Goal: Information Seeking & Learning: Learn about a topic

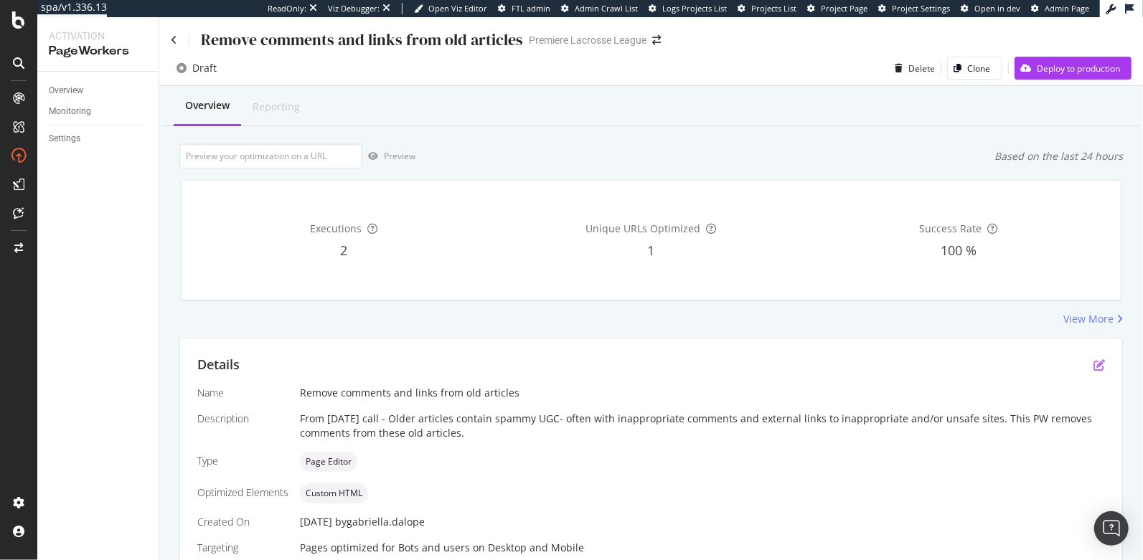
click at [1093, 366] on icon "pen-to-square" at bounding box center [1098, 364] width 11 height 11
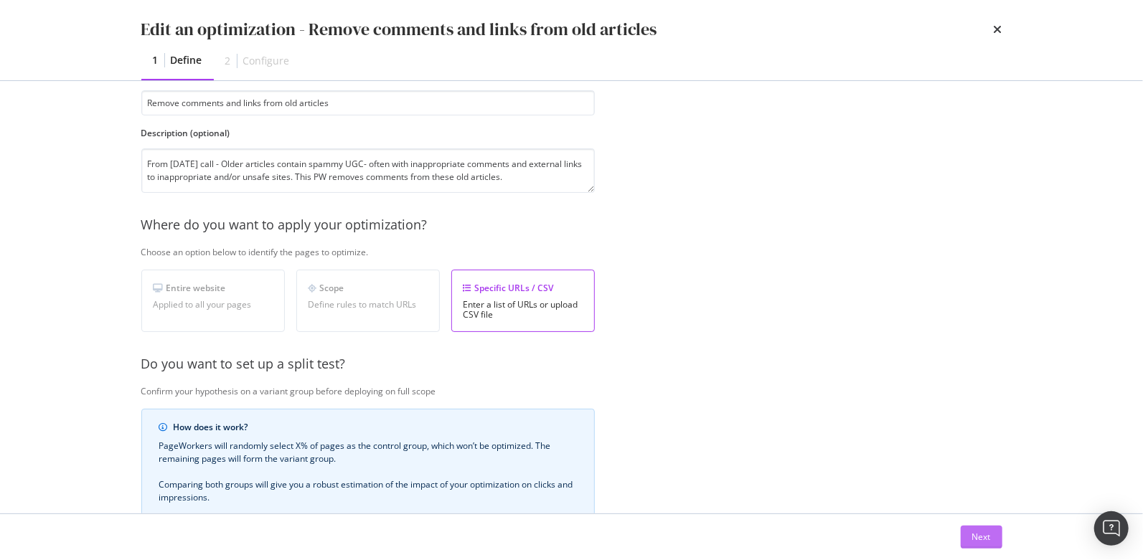
click at [970, 535] on button "Next" at bounding box center [982, 537] width 42 height 23
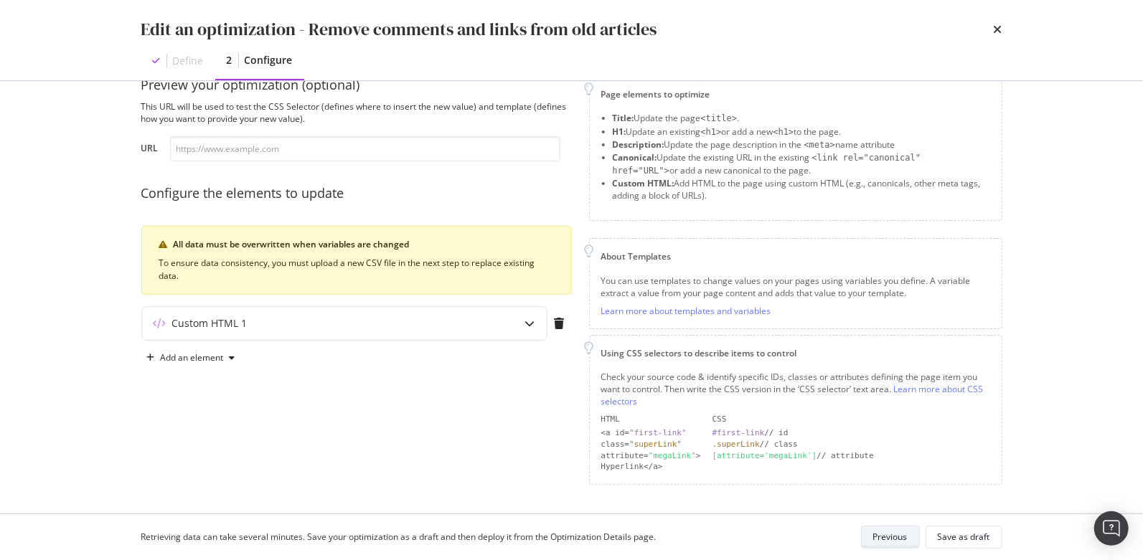
scroll to position [30, 0]
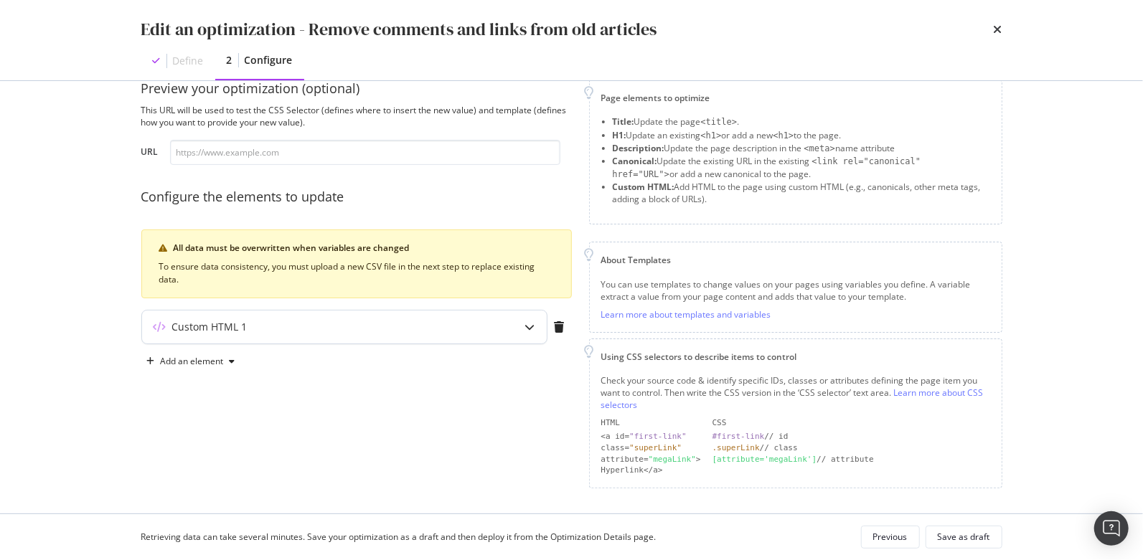
click at [456, 327] on div "Custom HTML 1" at bounding box center [316, 327] width 348 height 14
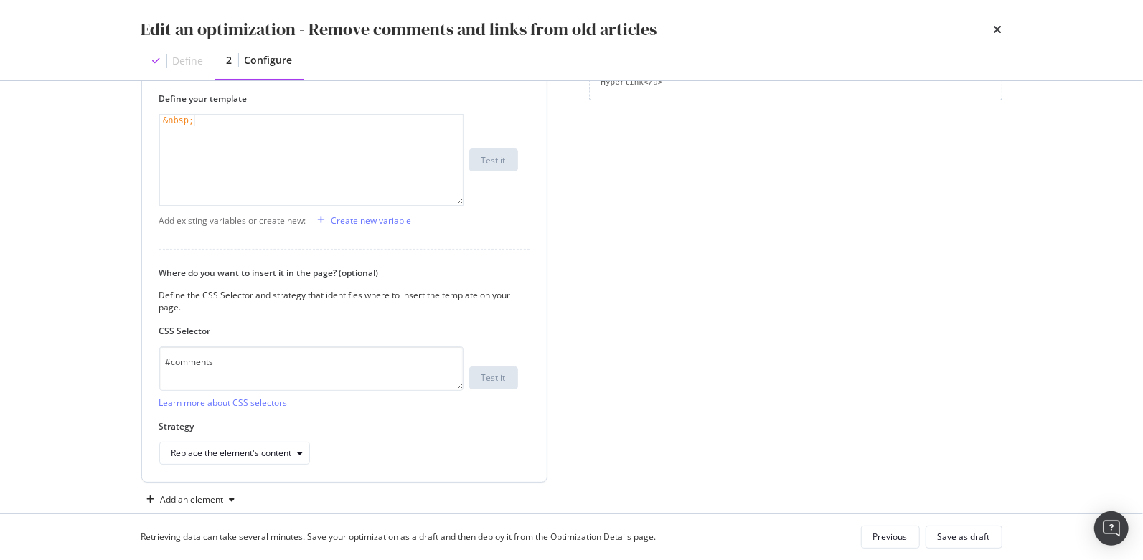
scroll to position [411, 0]
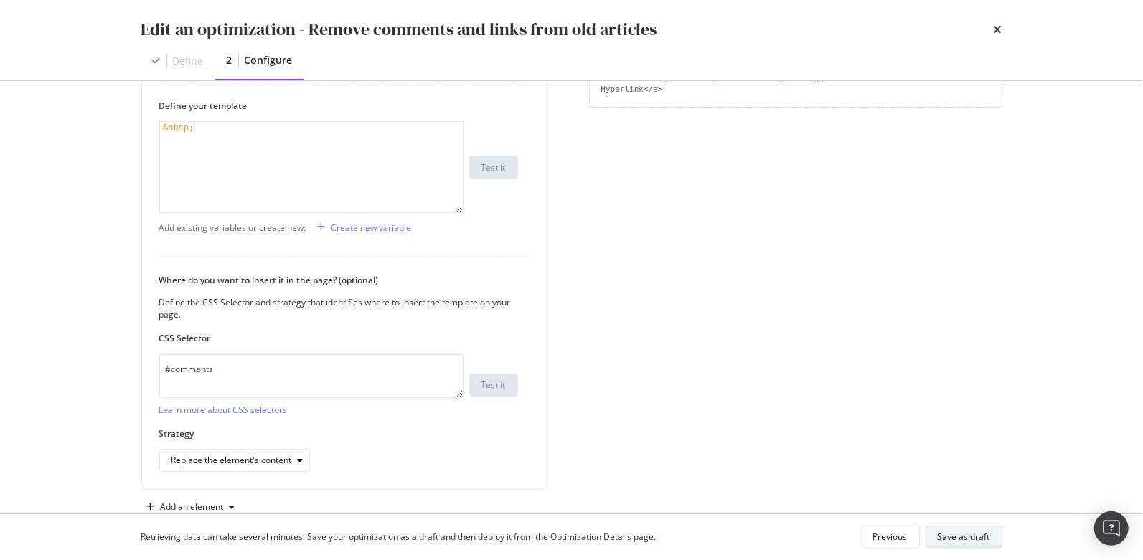
click at [944, 539] on div "Save as draft" at bounding box center [964, 537] width 52 height 12
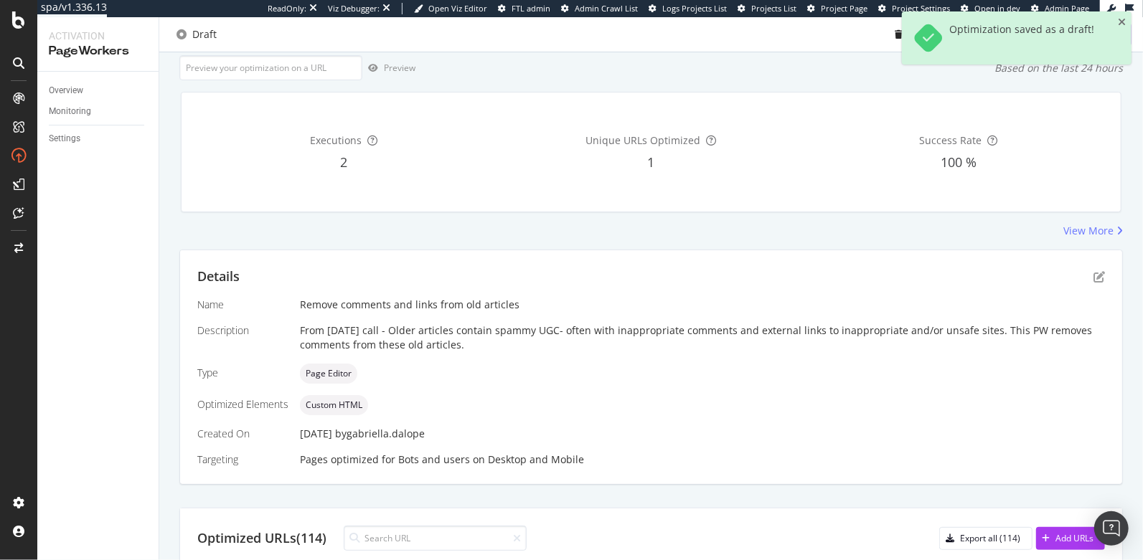
scroll to position [0, 0]
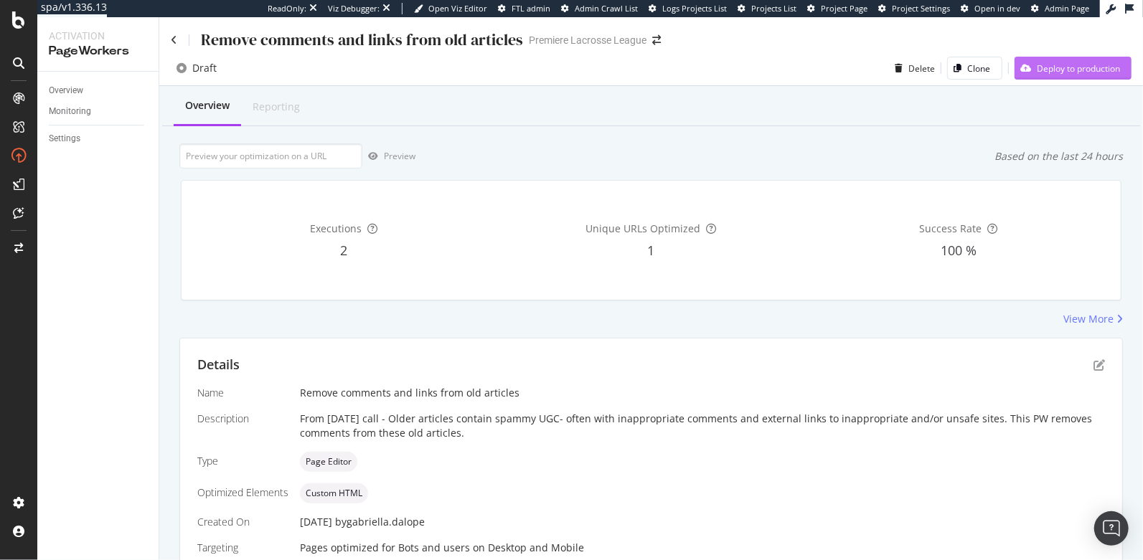
click at [1040, 69] on div "Deploy to production" at bounding box center [1078, 68] width 83 height 12
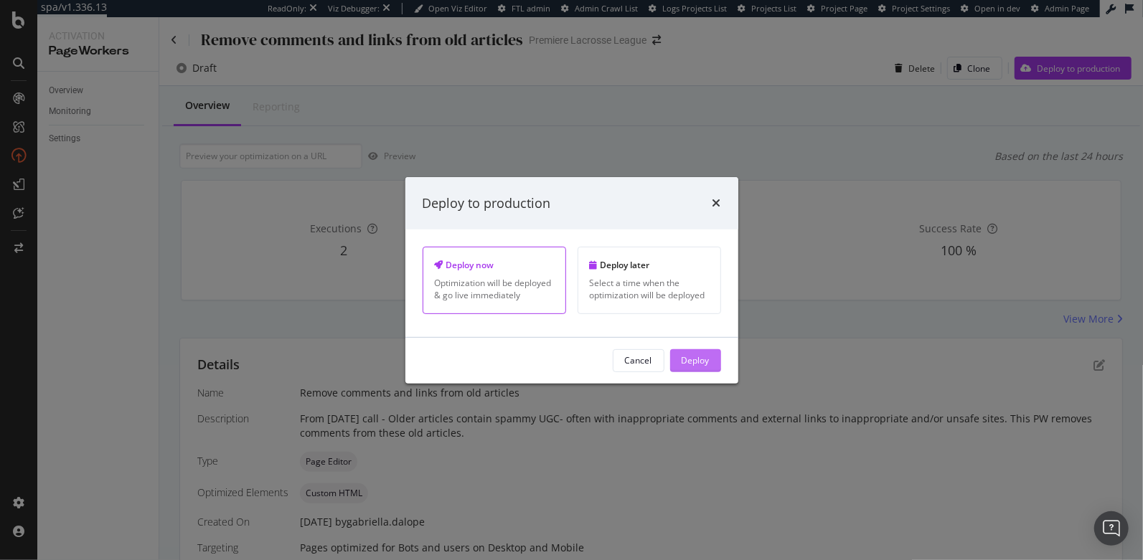
click at [690, 358] on div "Deploy" at bounding box center [696, 360] width 28 height 12
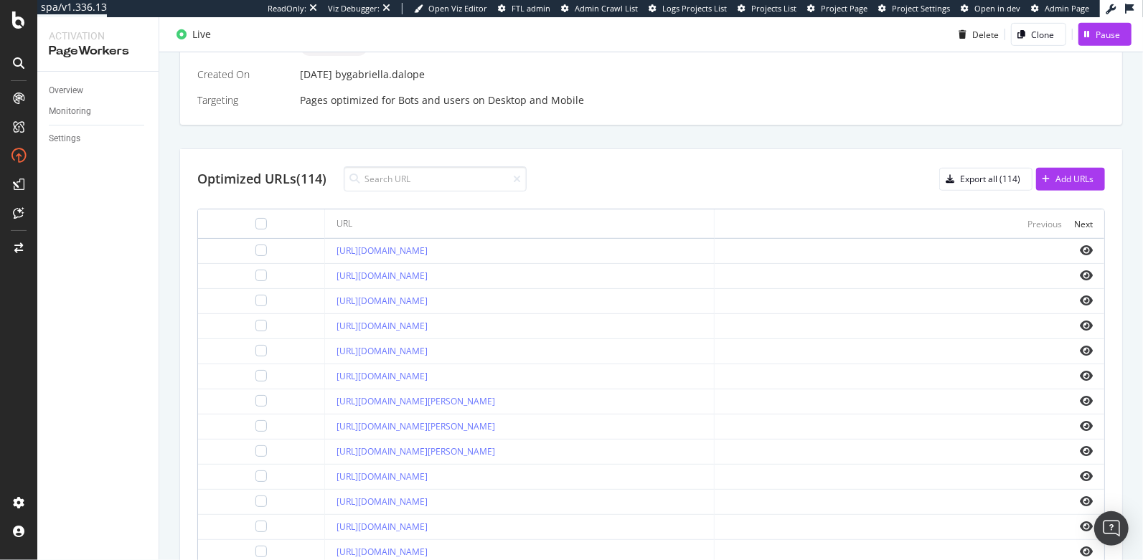
scroll to position [452, 0]
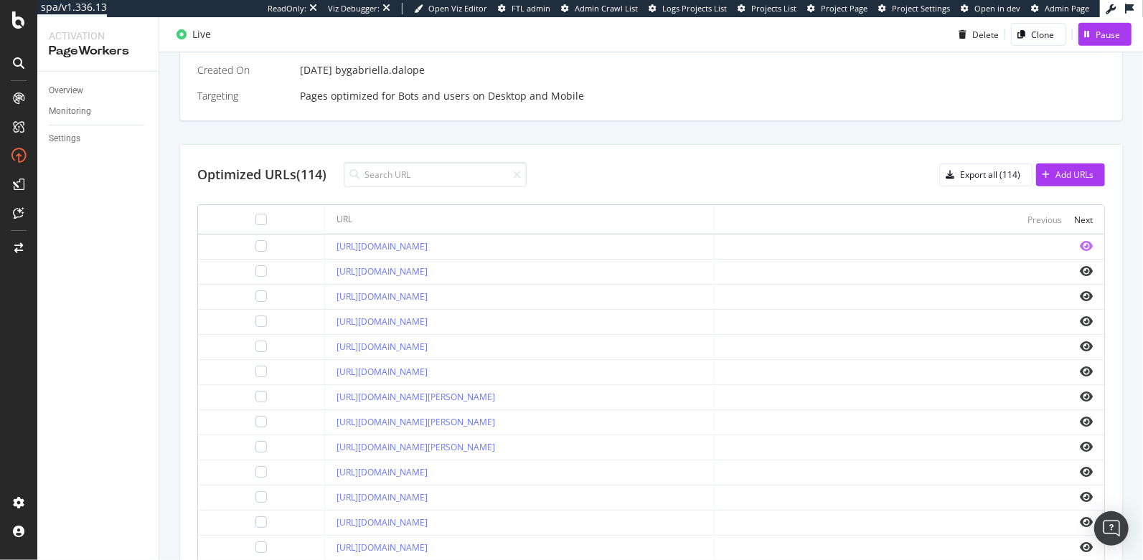
click at [1080, 243] on icon "eye" at bounding box center [1086, 245] width 13 height 11
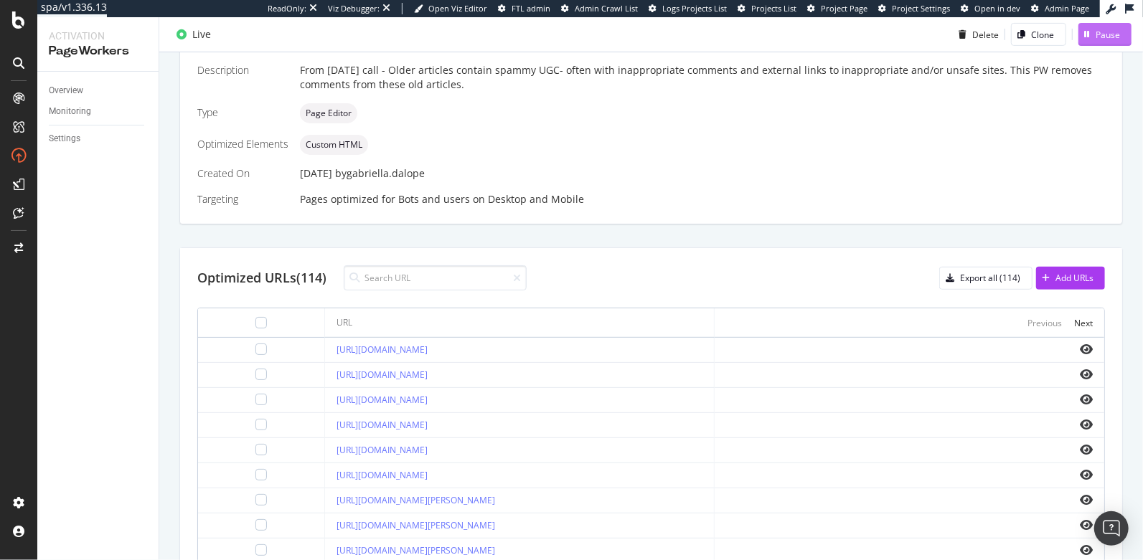
click at [1083, 38] on div "Pause" at bounding box center [1099, 35] width 42 height 22
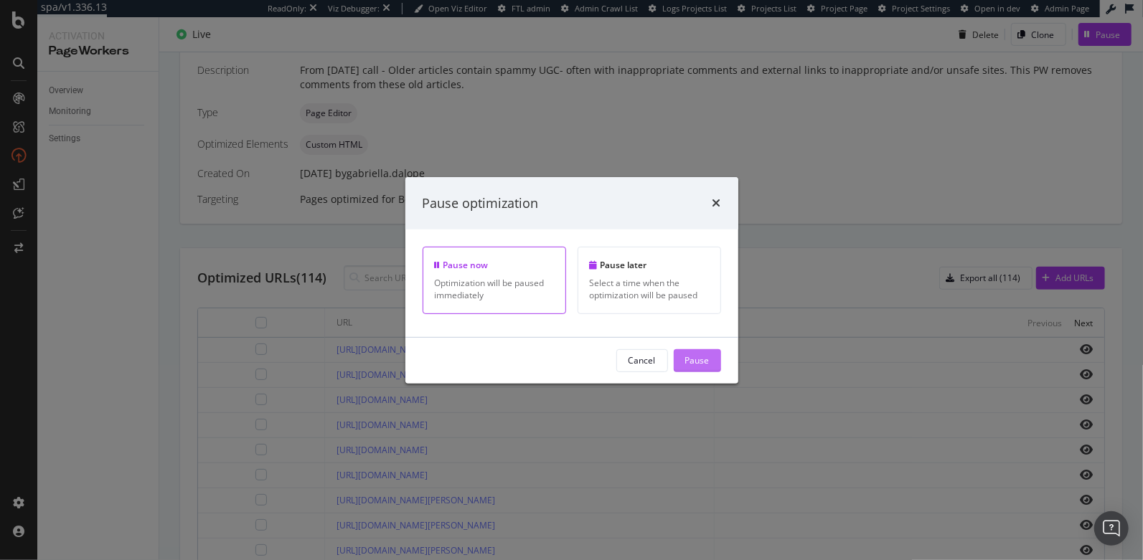
click at [694, 364] on div "Pause" at bounding box center [697, 360] width 24 height 12
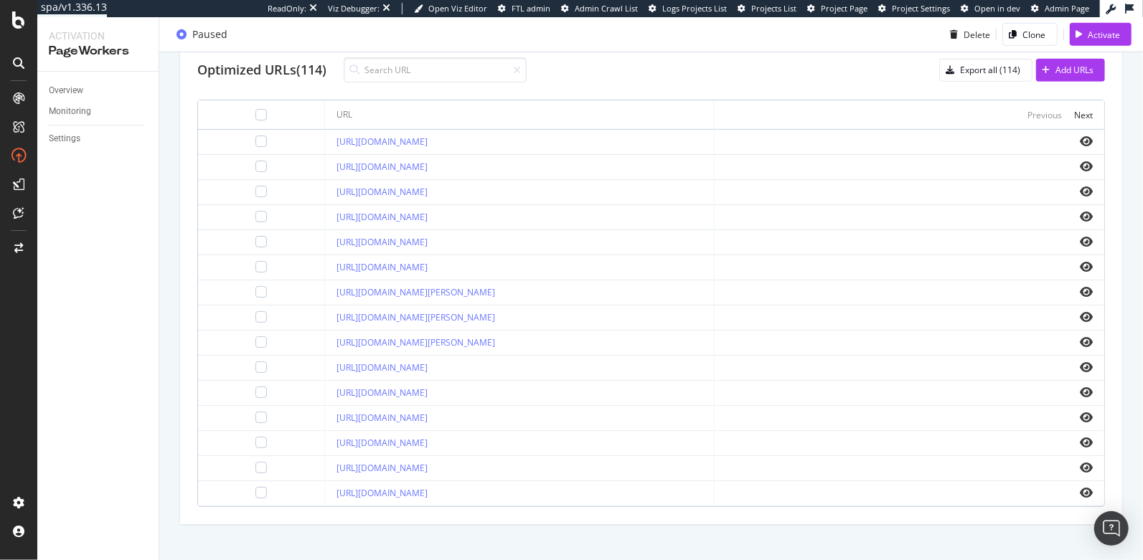
scroll to position [563, 0]
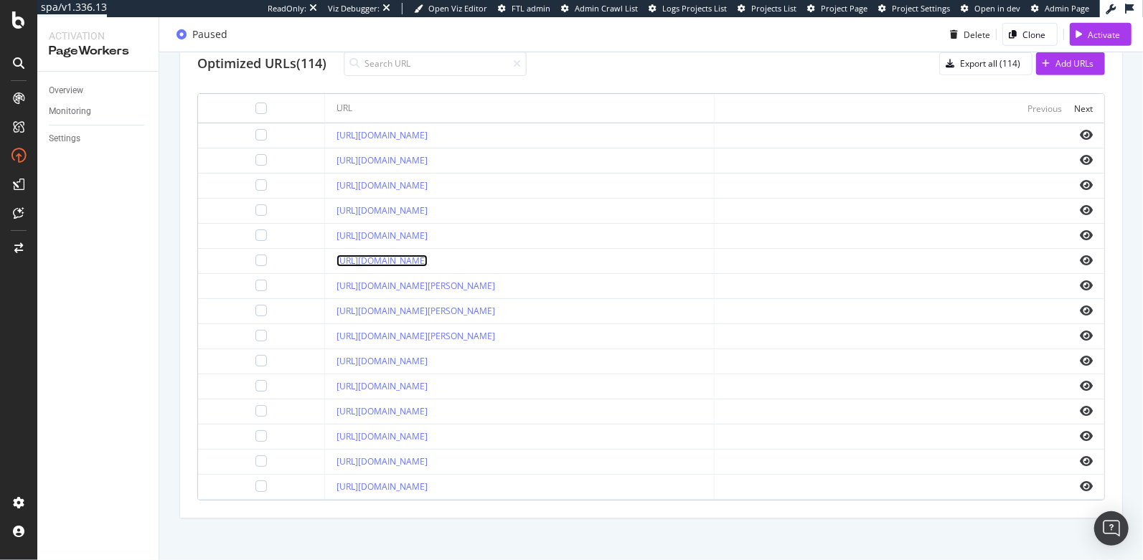
click at [428, 258] on link "https://premierlacrosseleague.com/articles/am-i-really-crazy" at bounding box center [381, 261] width 91 height 12
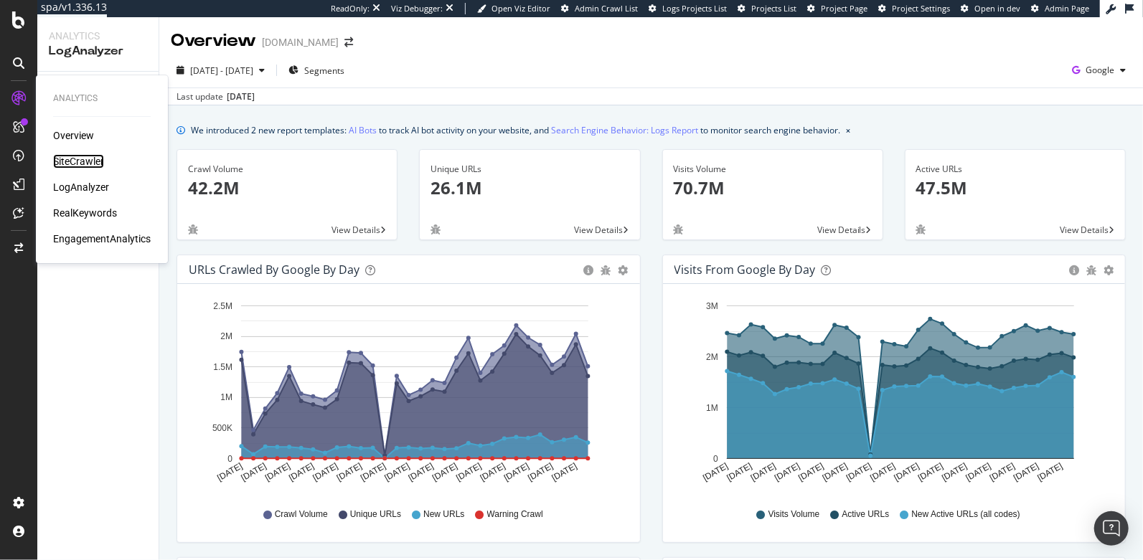
click at [65, 159] on div "SiteCrawler" at bounding box center [78, 161] width 51 height 14
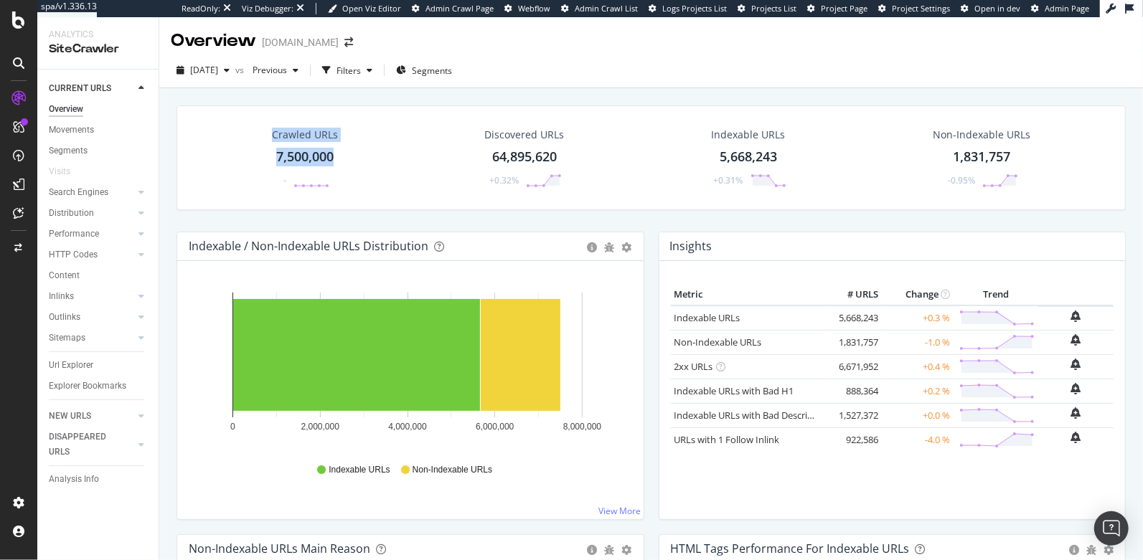
drag, startPoint x: 232, startPoint y: 133, endPoint x: 331, endPoint y: 150, distance: 101.1
click at [331, 150] on div "Crawled URLs 7,500,000 -" at bounding box center [305, 158] width 212 height 75
click at [374, 154] on div "Crawled URLs 7,500,000 -" at bounding box center [305, 158] width 212 height 75
click at [782, 185] on circle at bounding box center [784, 186] width 4 height 4
click at [742, 159] on div "5,668,243" at bounding box center [748, 157] width 57 height 19
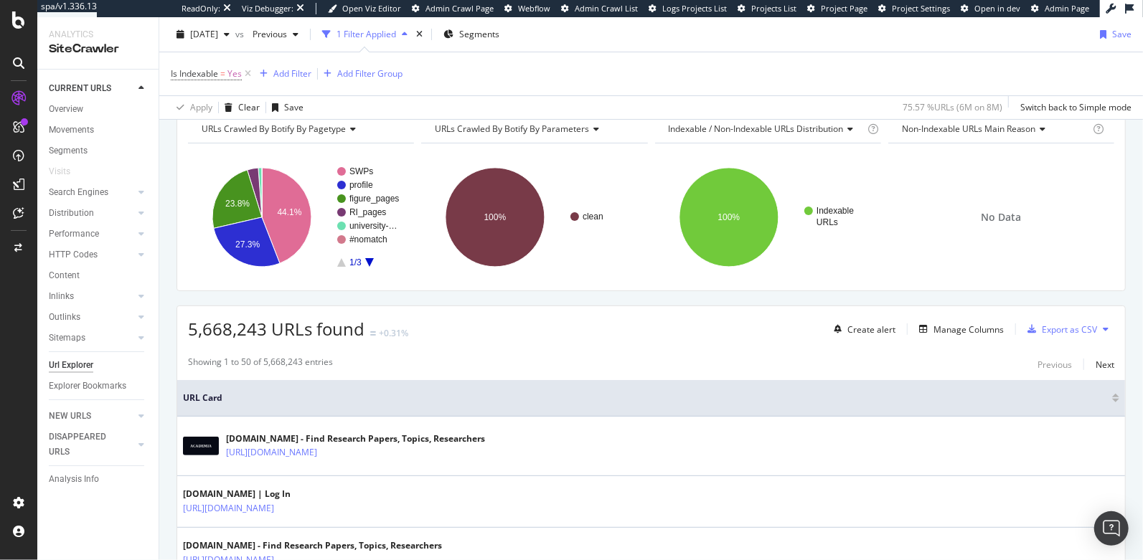
scroll to position [163, 0]
click at [218, 35] on span "2025 Aug. 21st" at bounding box center [204, 34] width 28 height 12
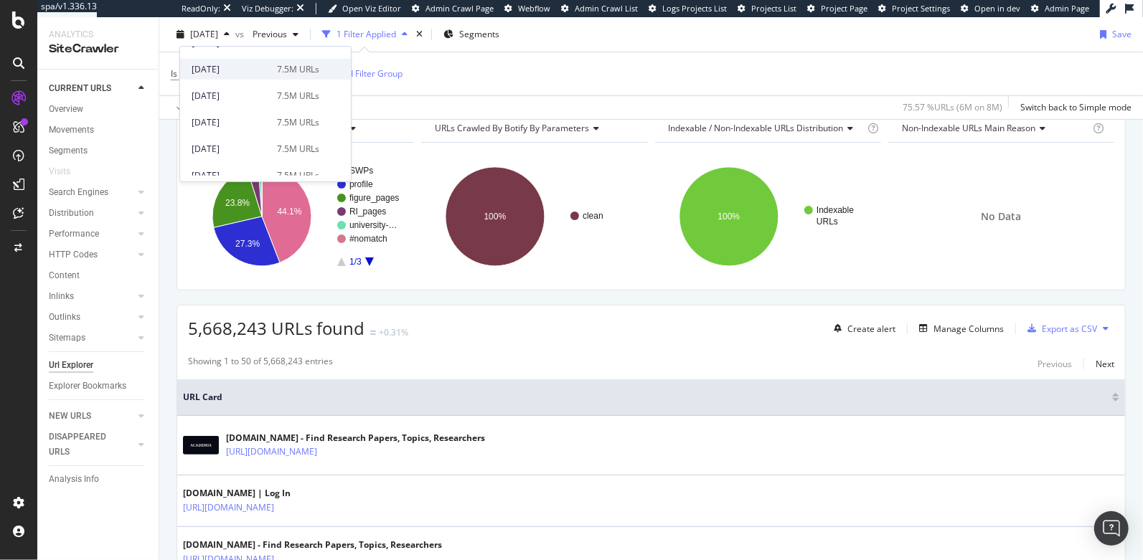
scroll to position [47, 0]
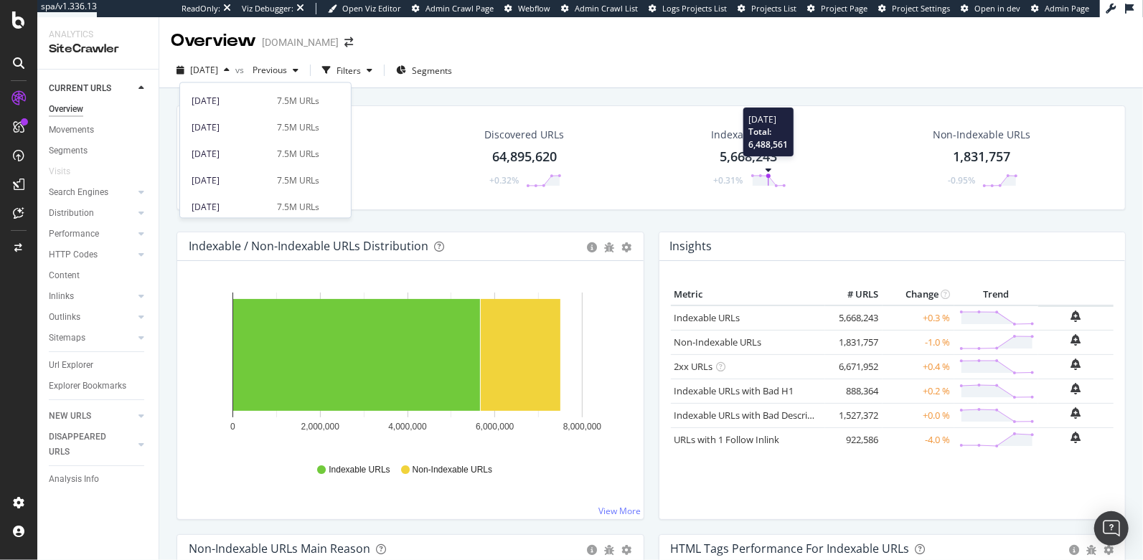
scroll to position [3, 0]
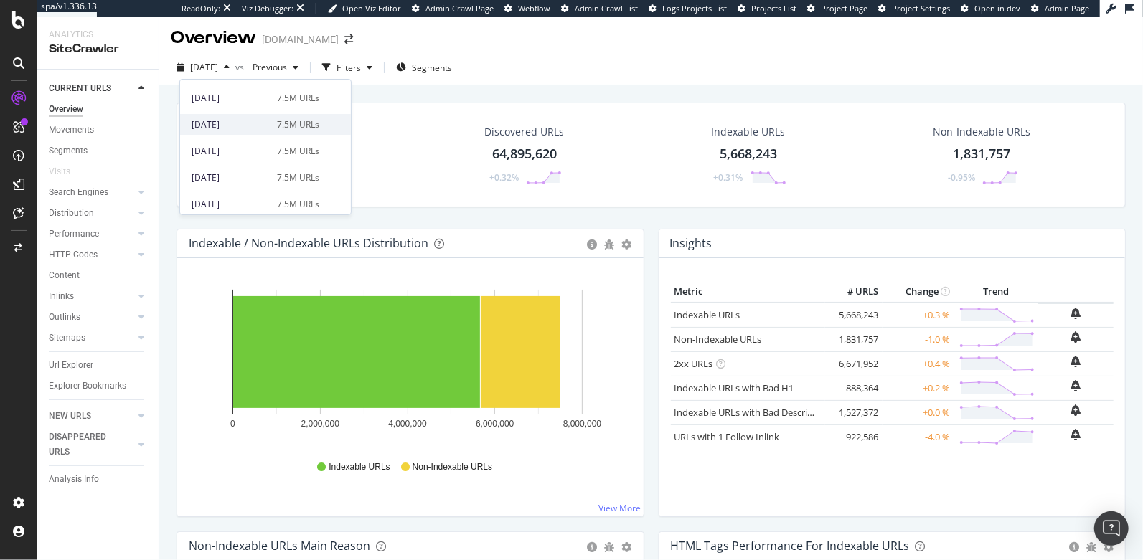
click at [245, 130] on div "[DATE]" at bounding box center [230, 124] width 77 height 13
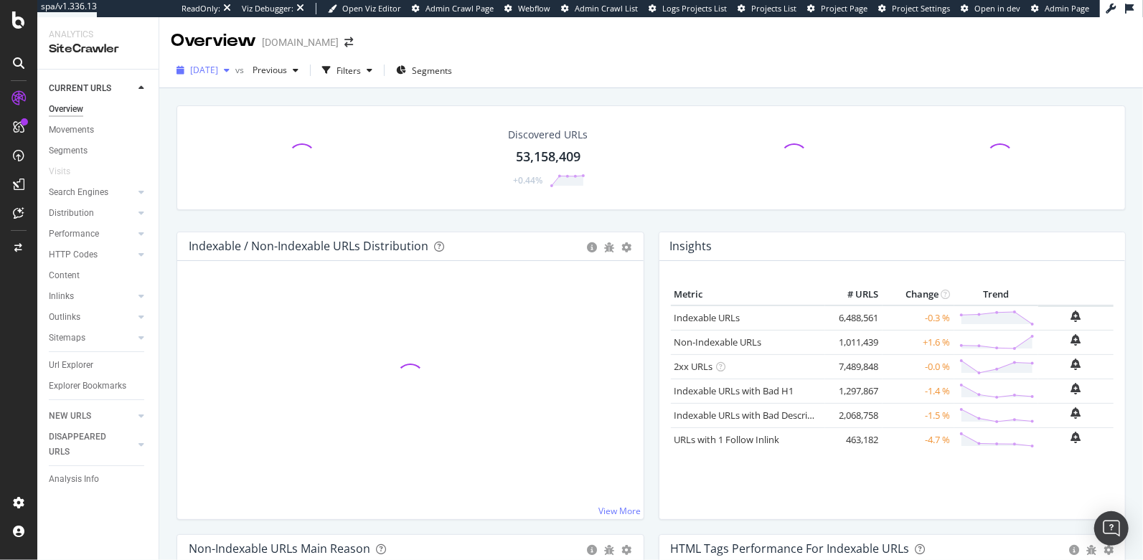
click at [218, 67] on span "[DATE]" at bounding box center [204, 70] width 28 height 12
click at [232, 142] on div "[DATE]" at bounding box center [230, 148] width 77 height 13
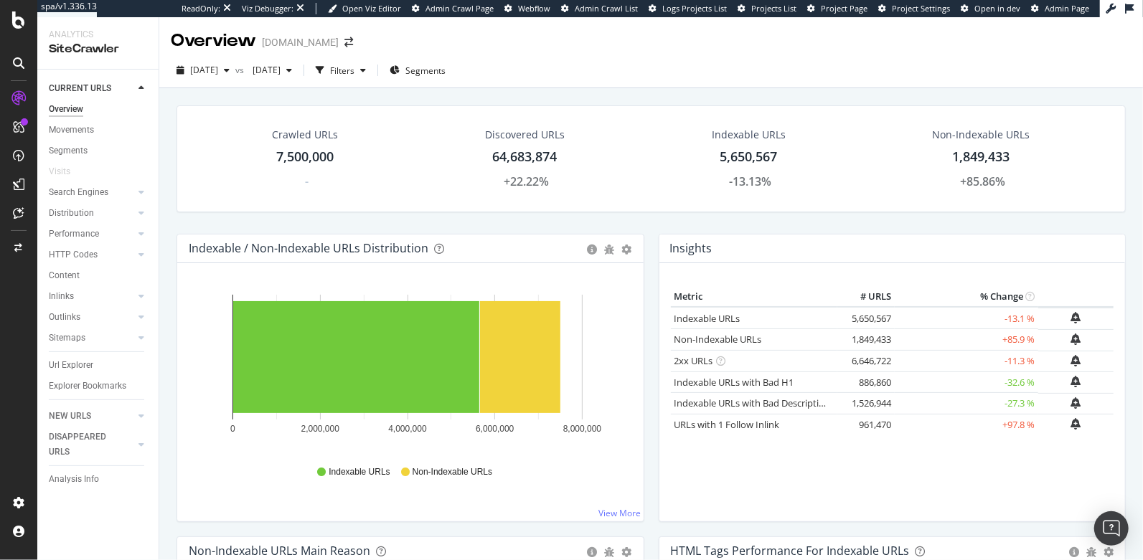
click at [739, 159] on div "5,650,567" at bounding box center [748, 157] width 57 height 19
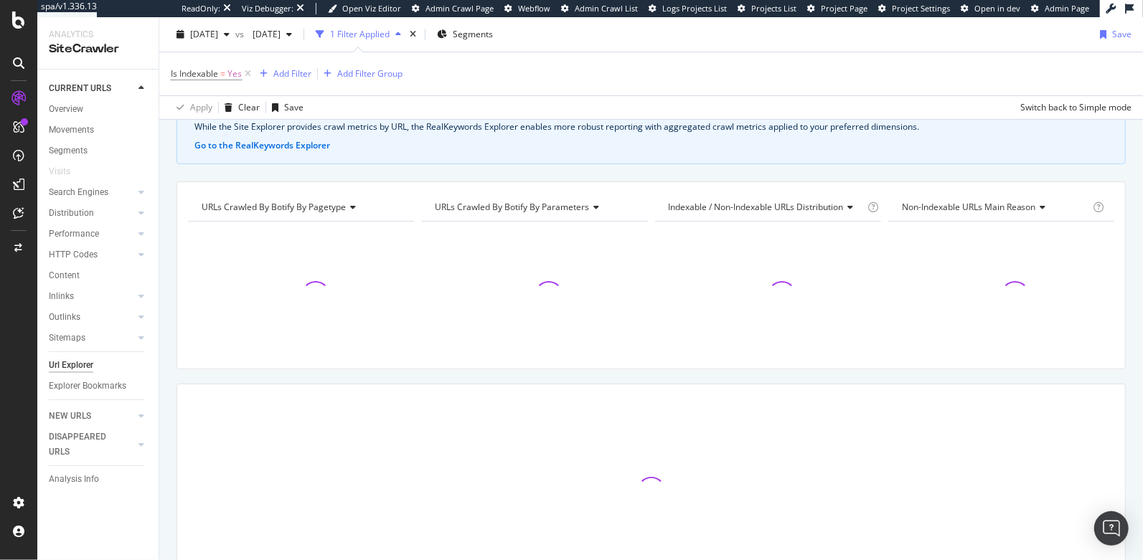
scroll to position [92, 0]
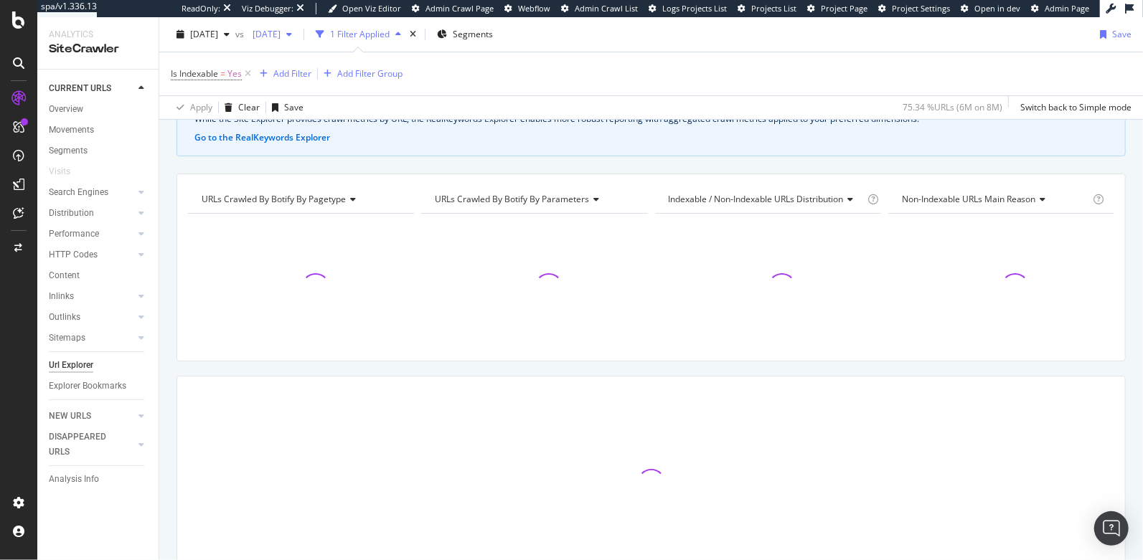
click at [281, 30] on span "[DATE]" at bounding box center [264, 34] width 34 height 12
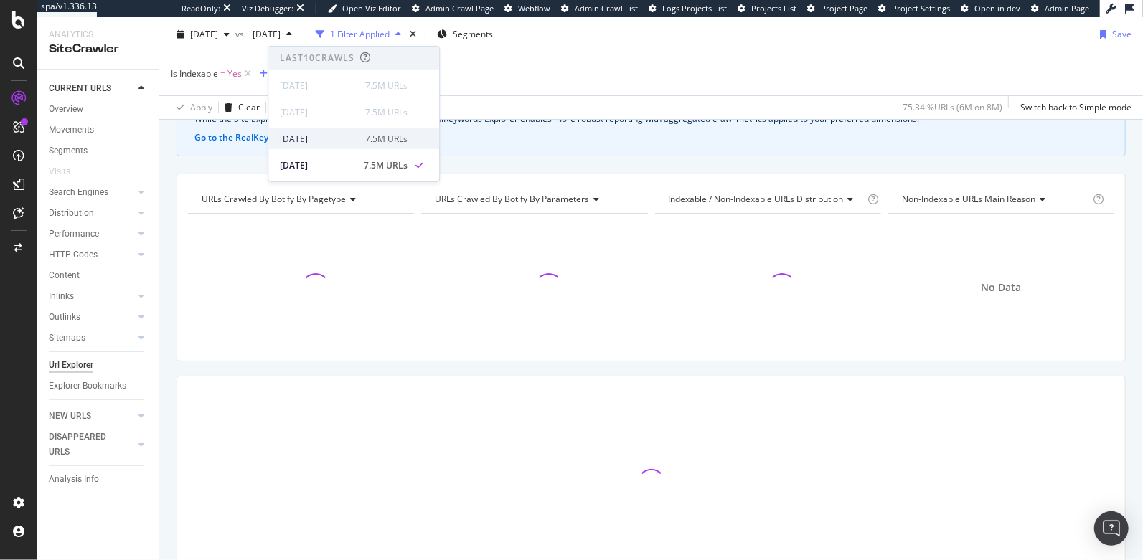
click at [360, 136] on div "2025 Aug. 7th 7.5M URLs" at bounding box center [344, 138] width 128 height 13
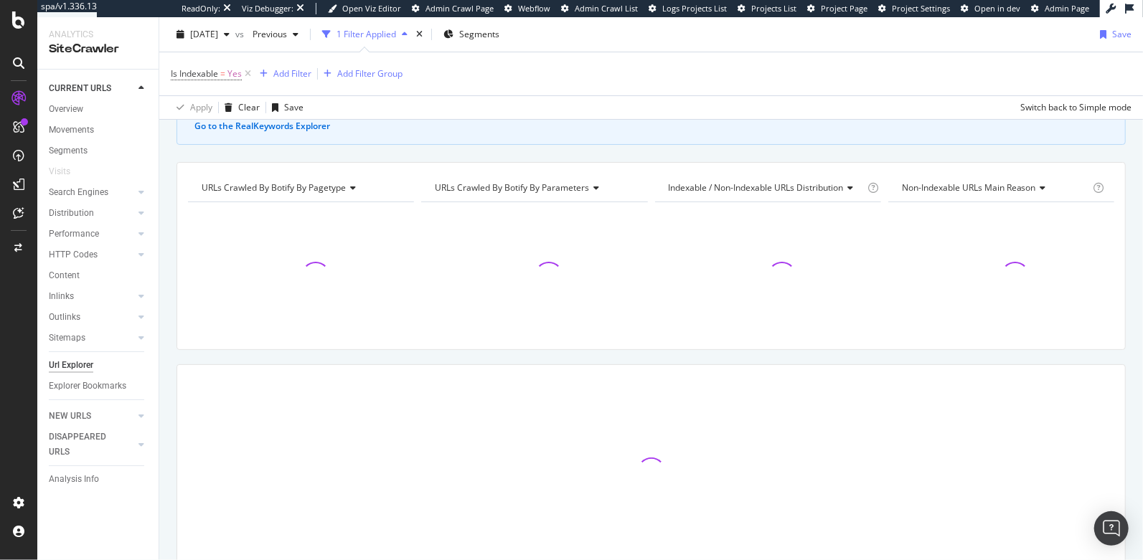
scroll to position [104, 0]
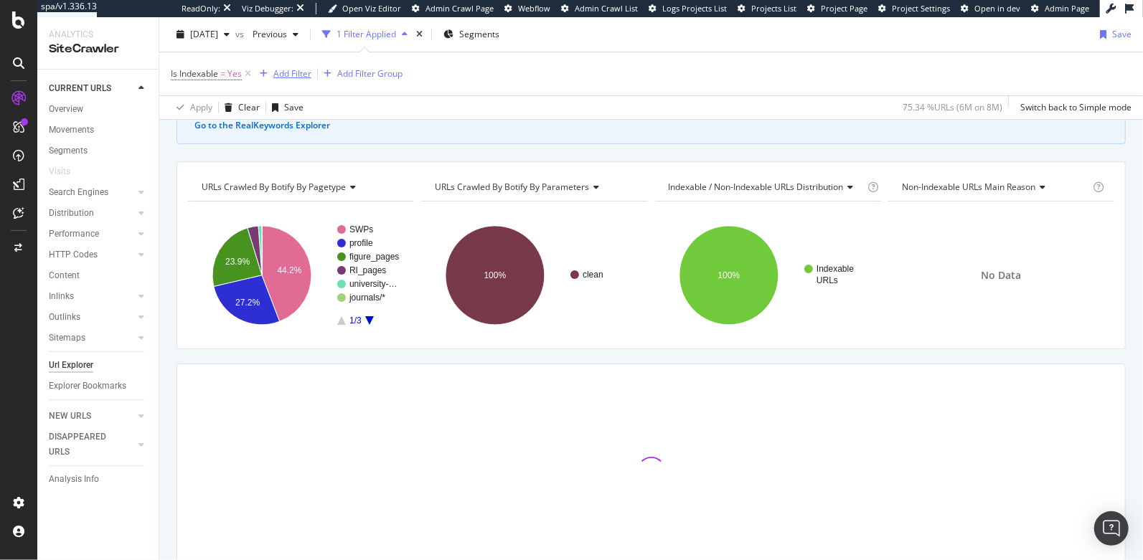
click at [292, 69] on div "Add Filter" at bounding box center [292, 73] width 38 height 12
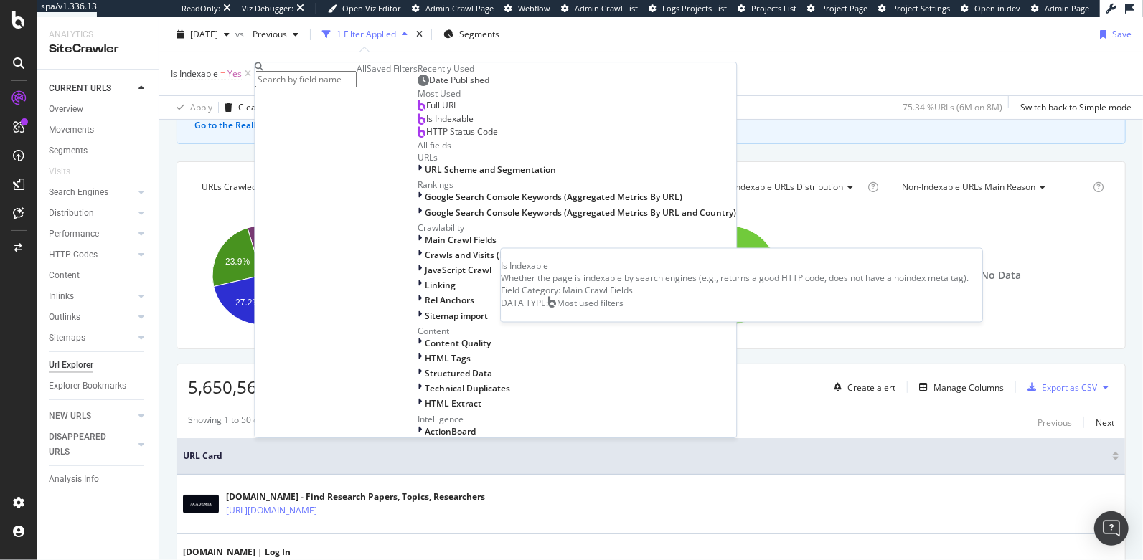
click at [426, 125] on span "Is Indexable" at bounding box center [449, 119] width 47 height 12
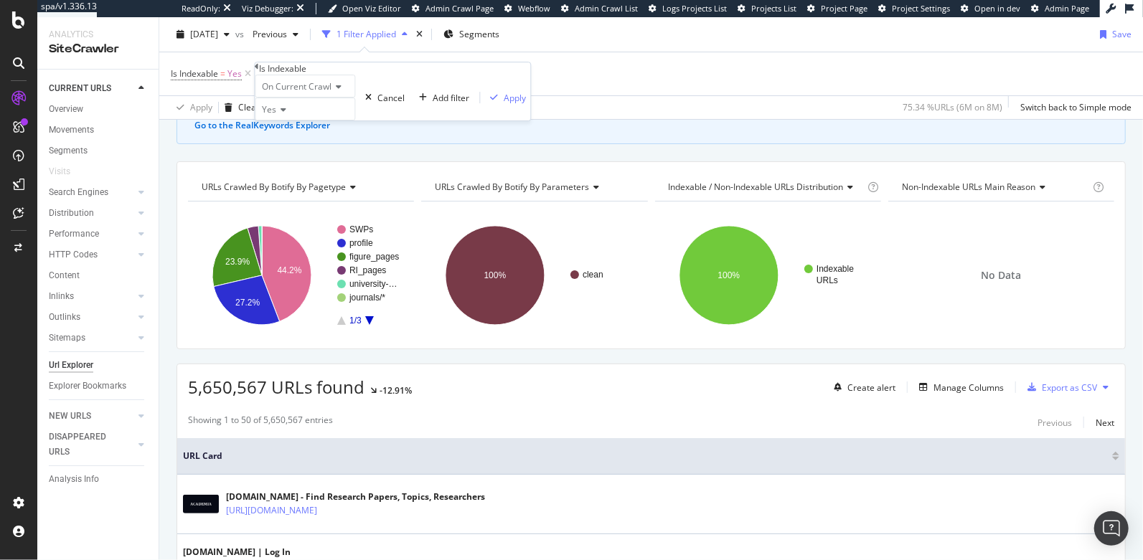
click at [293, 93] on span "On Current Crawl" at bounding box center [297, 86] width 70 height 12
click at [301, 126] on span "On Compared Crawl" at bounding box center [299, 120] width 81 height 12
click at [276, 116] on span "Yes" at bounding box center [269, 109] width 14 height 12
click at [273, 134] on span "Yes" at bounding box center [266, 128] width 14 height 12
click at [515, 104] on div "Apply" at bounding box center [526, 98] width 22 height 12
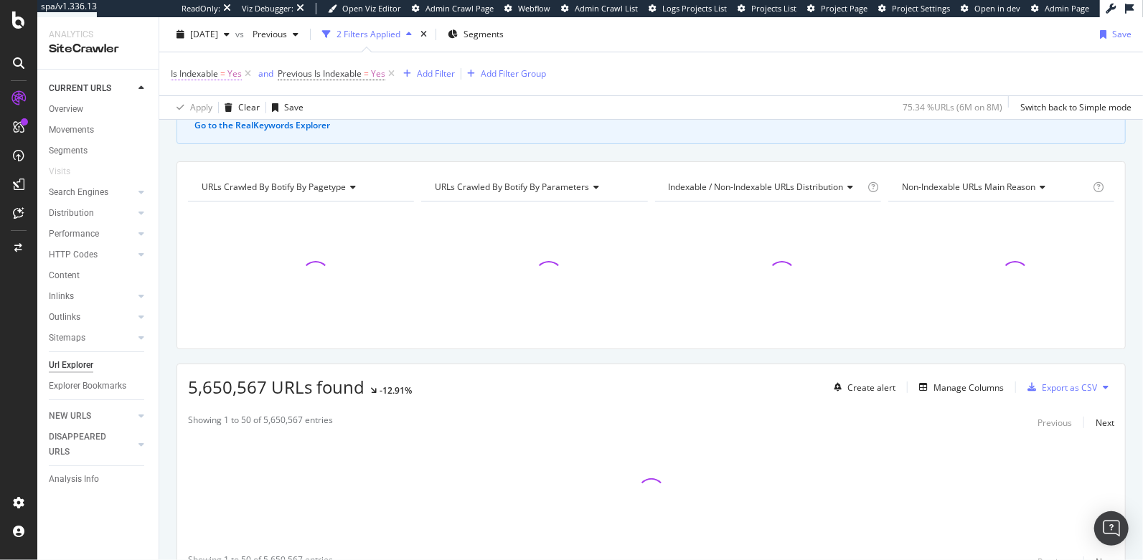
click at [212, 70] on span "Is Indexable" at bounding box center [194, 73] width 47 height 12
click at [193, 113] on span "Yes" at bounding box center [186, 106] width 14 height 12
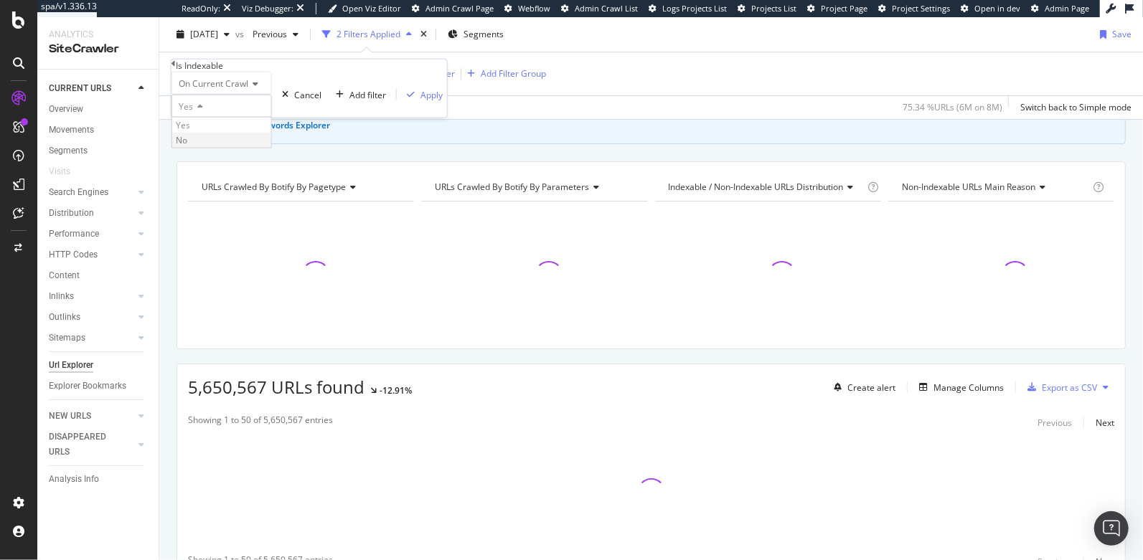
click at [205, 148] on div "No" at bounding box center [221, 140] width 99 height 15
click at [420, 100] on div "Apply" at bounding box center [431, 94] width 22 height 12
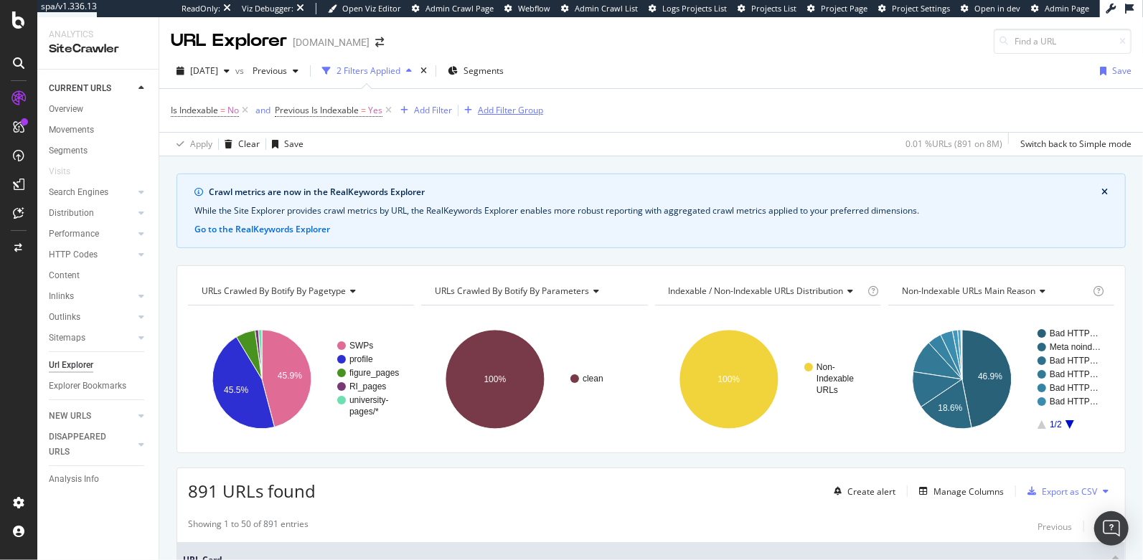
click at [509, 115] on div "Add Filter Group" at bounding box center [510, 110] width 65 height 12
click at [476, 110] on div "button" at bounding box center [467, 110] width 19 height 9
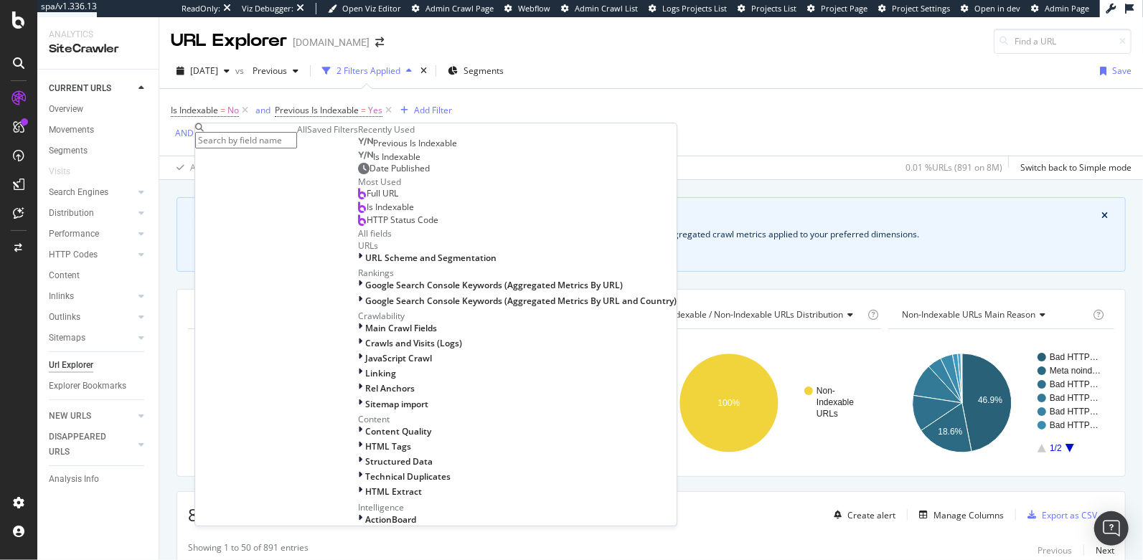
click at [373, 163] on span "Is Indexable" at bounding box center [396, 157] width 47 height 12
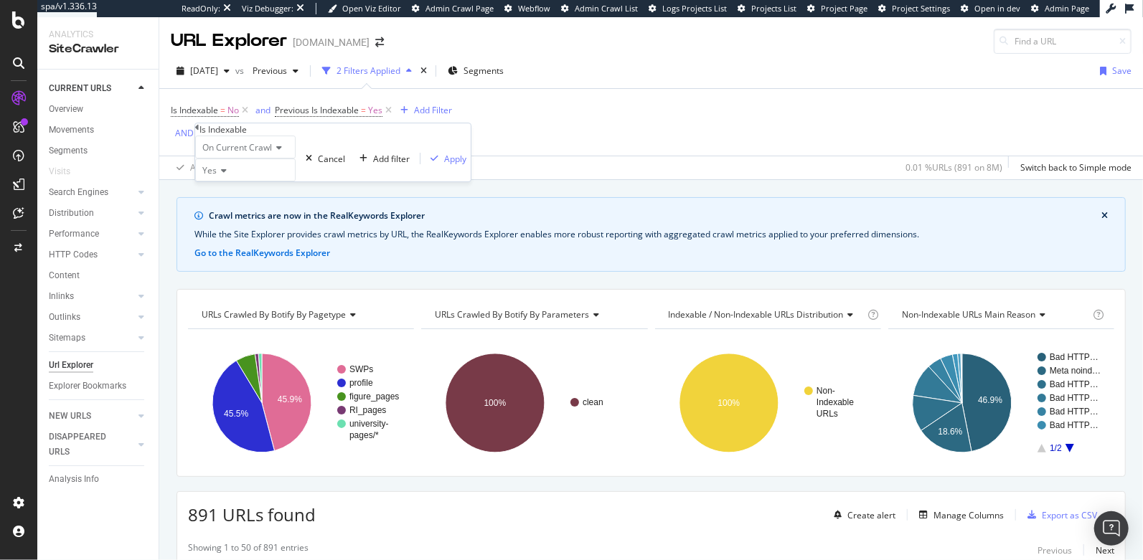
click at [221, 175] on icon at bounding box center [222, 170] width 10 height 9
click at [211, 210] on span "No" at bounding box center [204, 204] width 11 height 12
click at [444, 165] on div "Apply" at bounding box center [455, 159] width 22 height 12
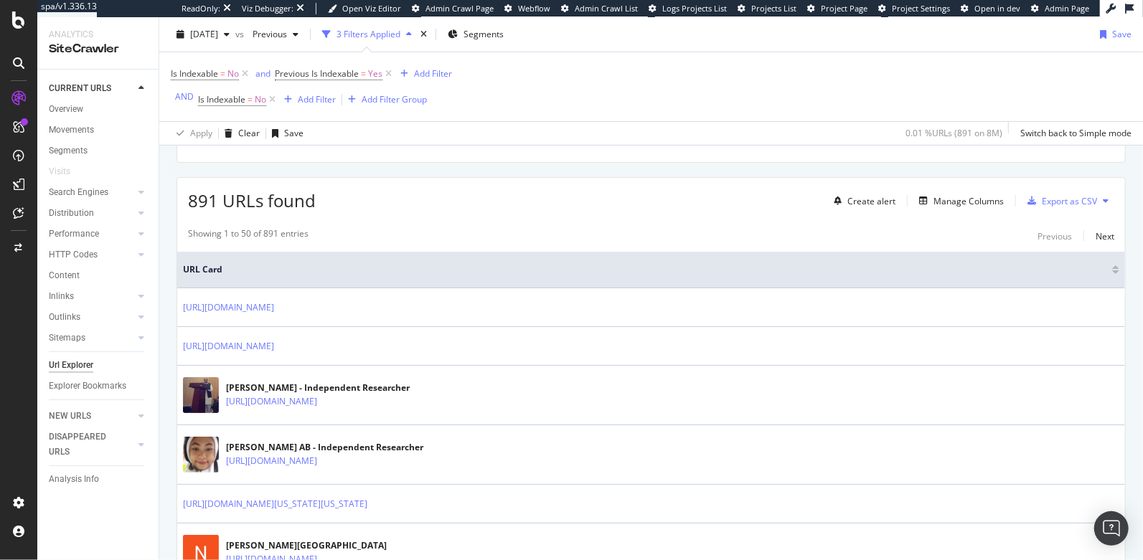
scroll to position [382, 0]
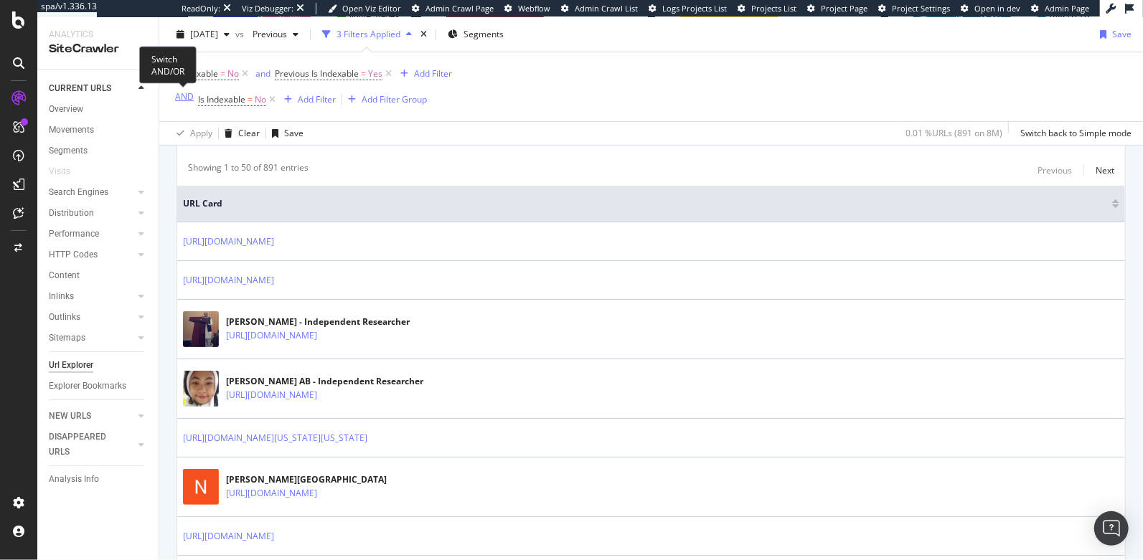
click at [175, 98] on div "AND" at bounding box center [184, 96] width 19 height 12
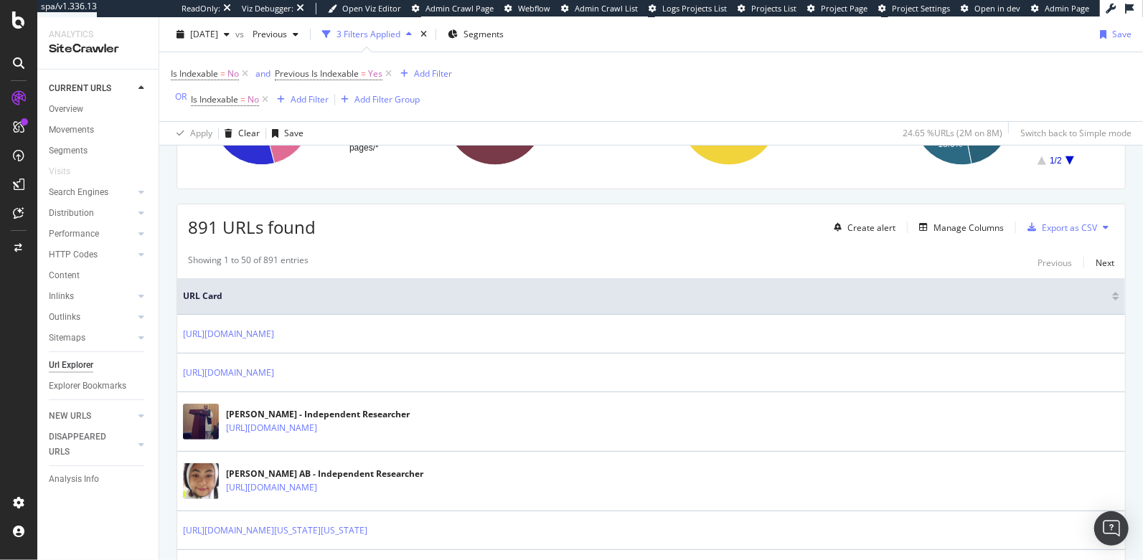
scroll to position [293, 0]
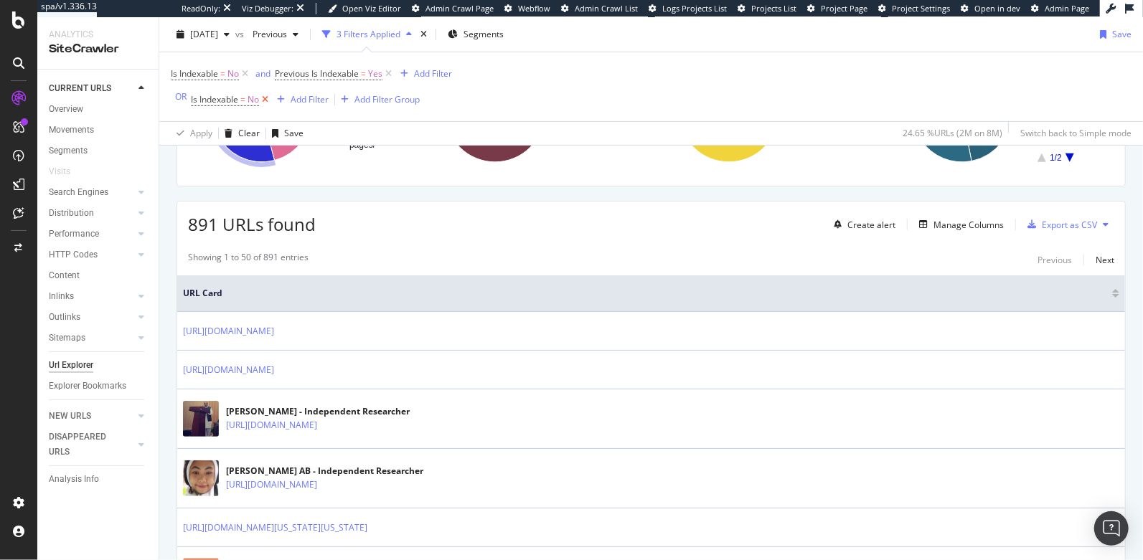
click at [262, 100] on icon at bounding box center [265, 100] width 12 height 14
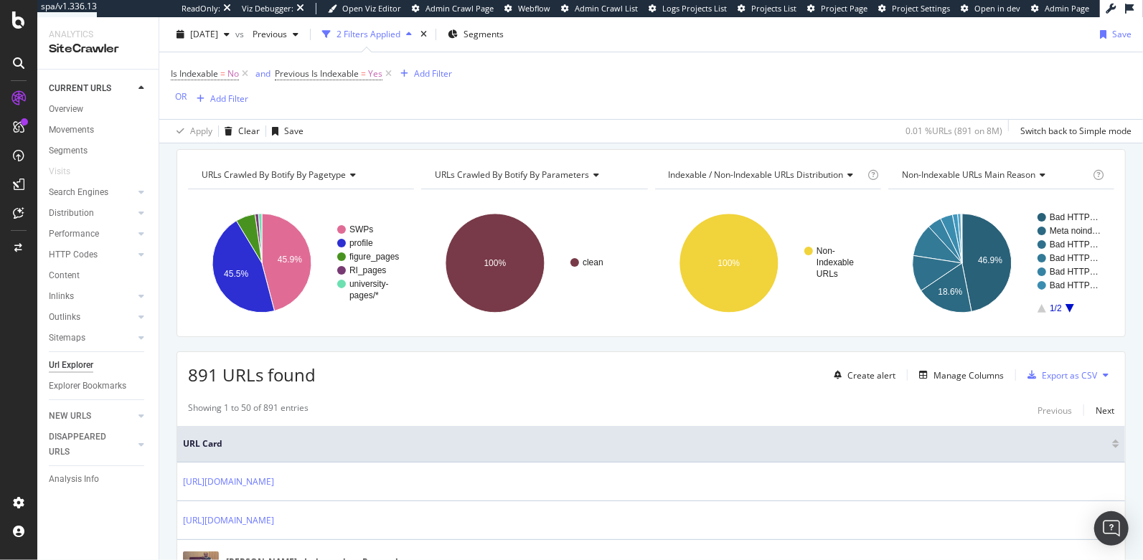
scroll to position [140, 0]
click at [945, 369] on div "Manage Columns" at bounding box center [968, 375] width 70 height 12
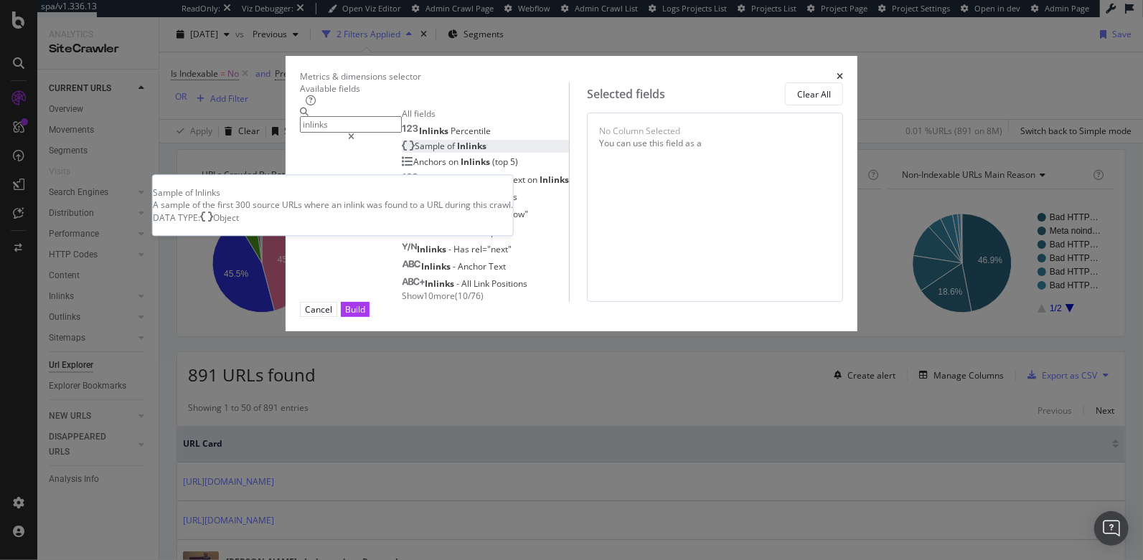
type input "inlinks"
click at [405, 152] on div "Sample of Inlinks" at bounding box center [444, 146] width 85 height 12
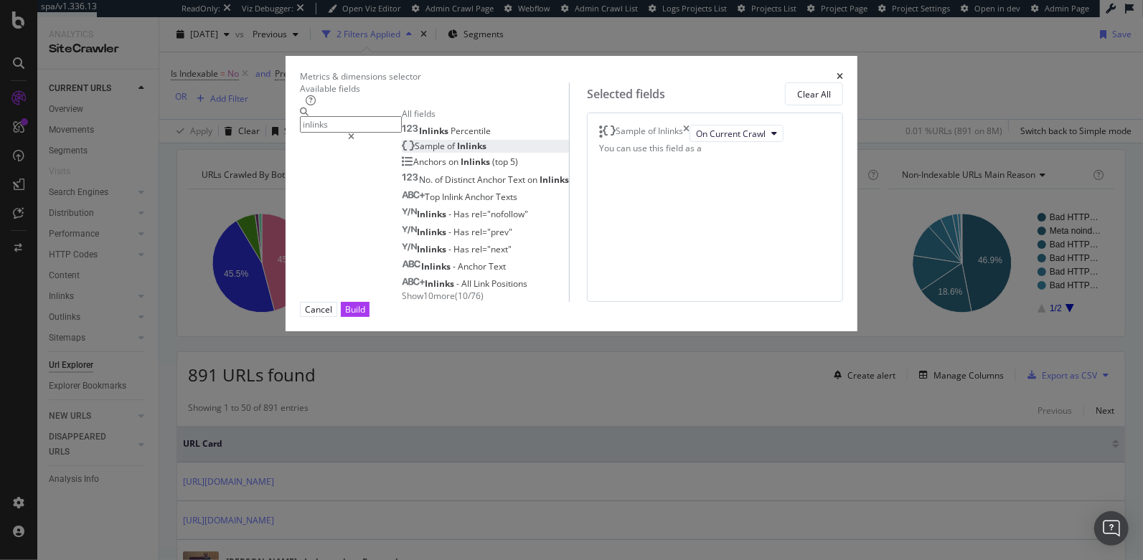
click at [369, 317] on button "Build" at bounding box center [355, 309] width 29 height 15
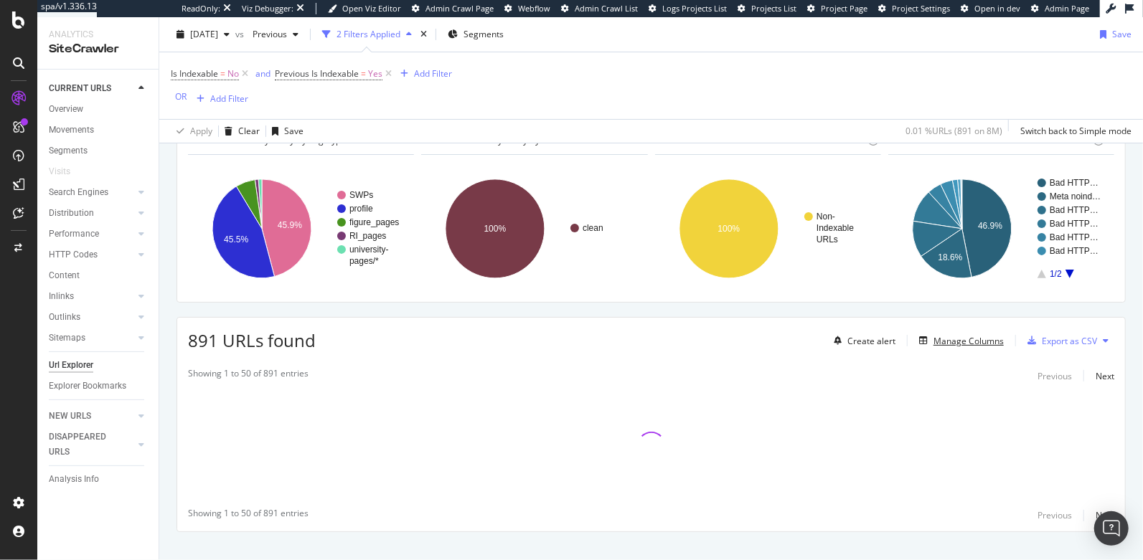
scroll to position [194, 0]
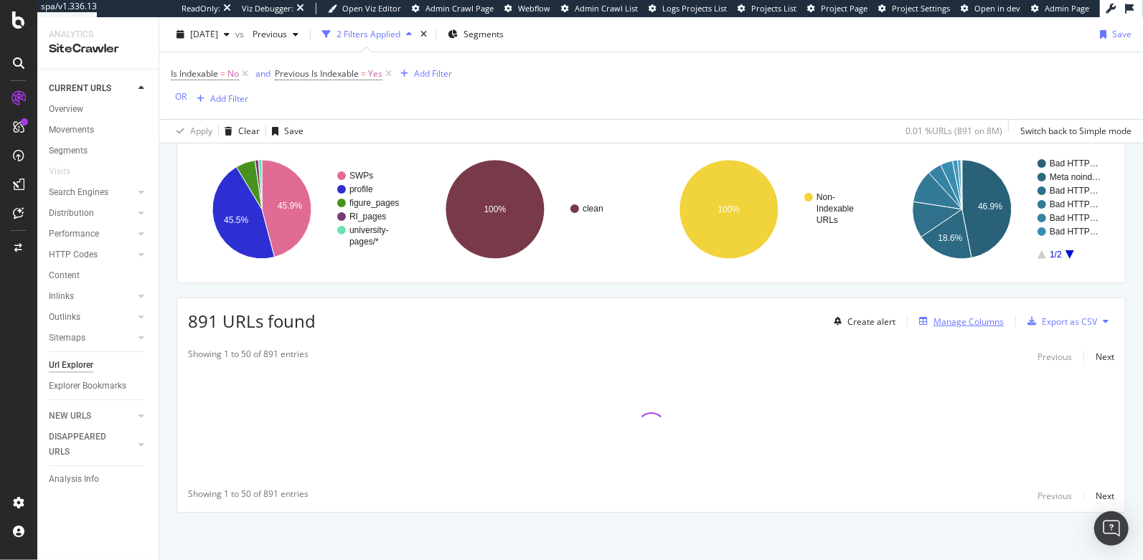
click at [933, 319] on div "Manage Columns" at bounding box center [968, 322] width 70 height 12
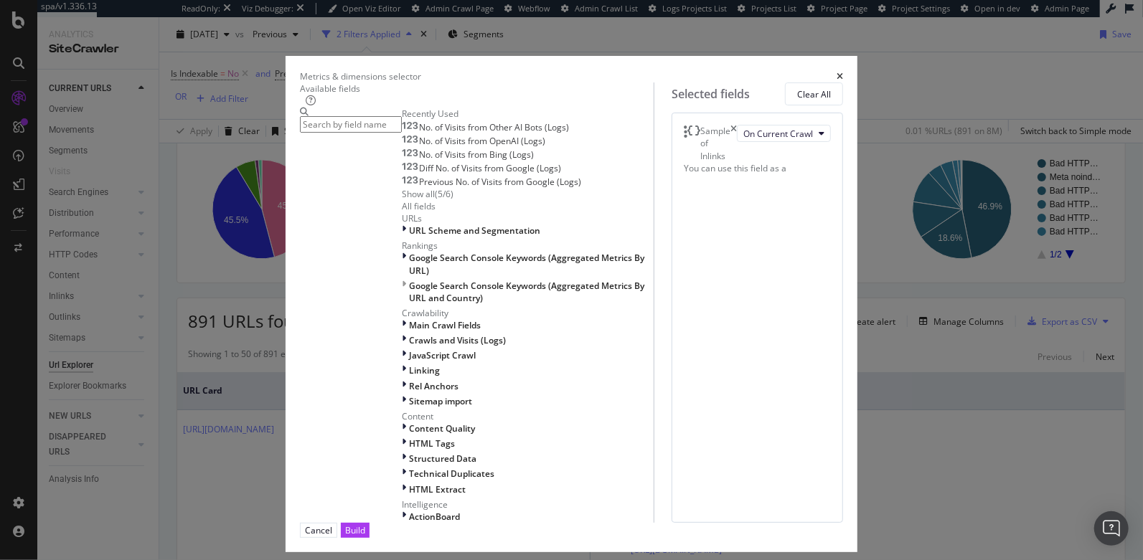
click at [402, 133] on input "modal" at bounding box center [351, 124] width 102 height 17
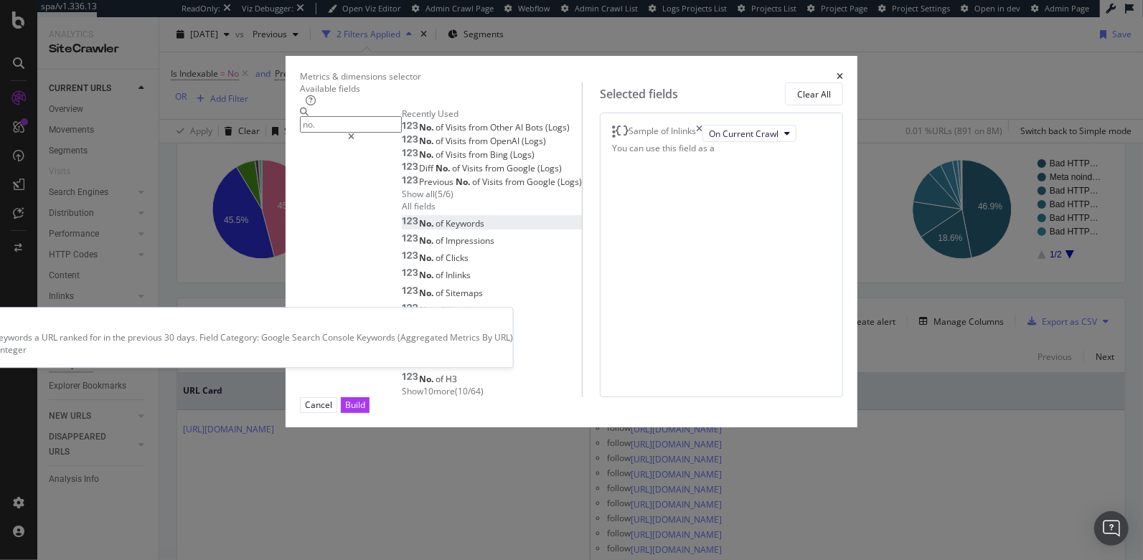
scroll to position [58, 0]
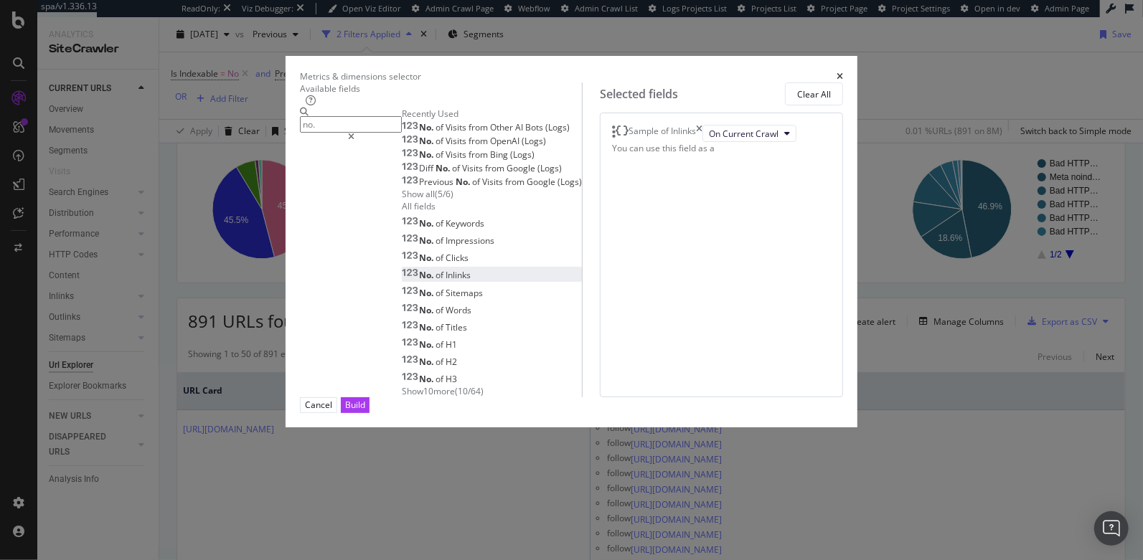
click at [402, 281] on div "No. of Inlinks" at bounding box center [436, 275] width 69 height 12
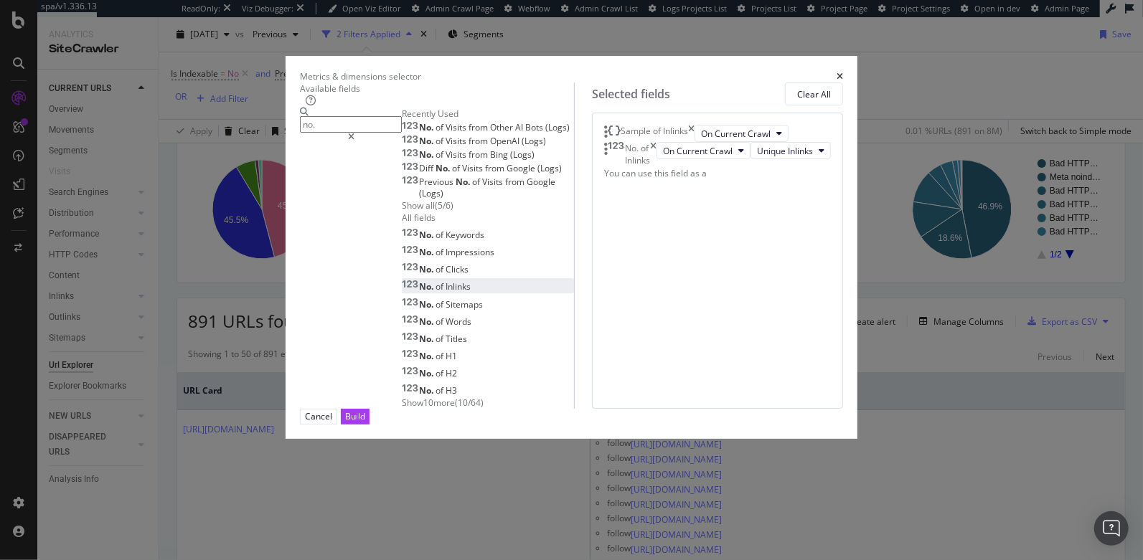
click at [349, 128] on input "no." at bounding box center [351, 124] width 102 height 17
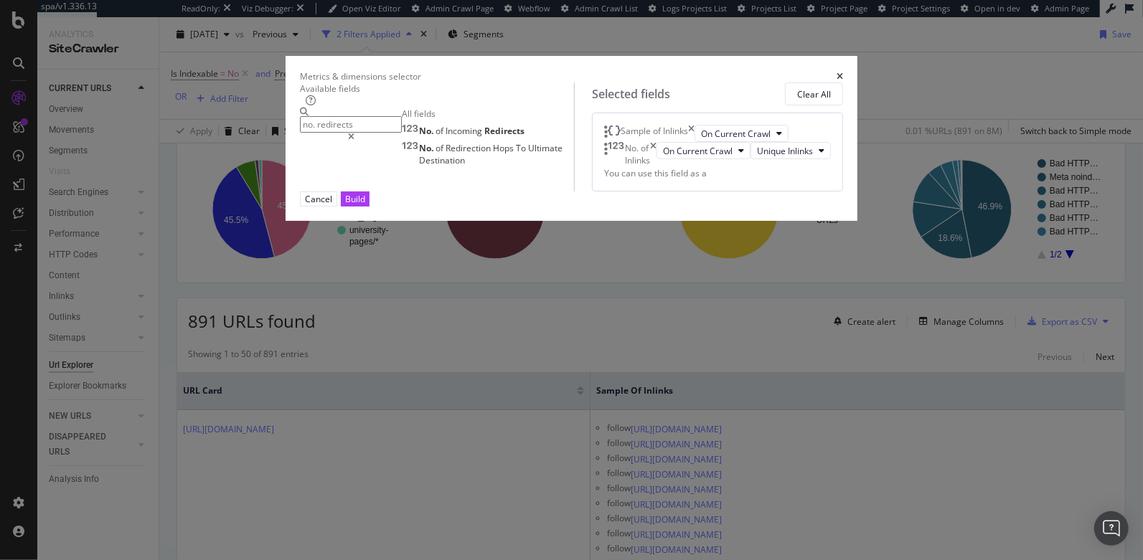
scroll to position [0, 0]
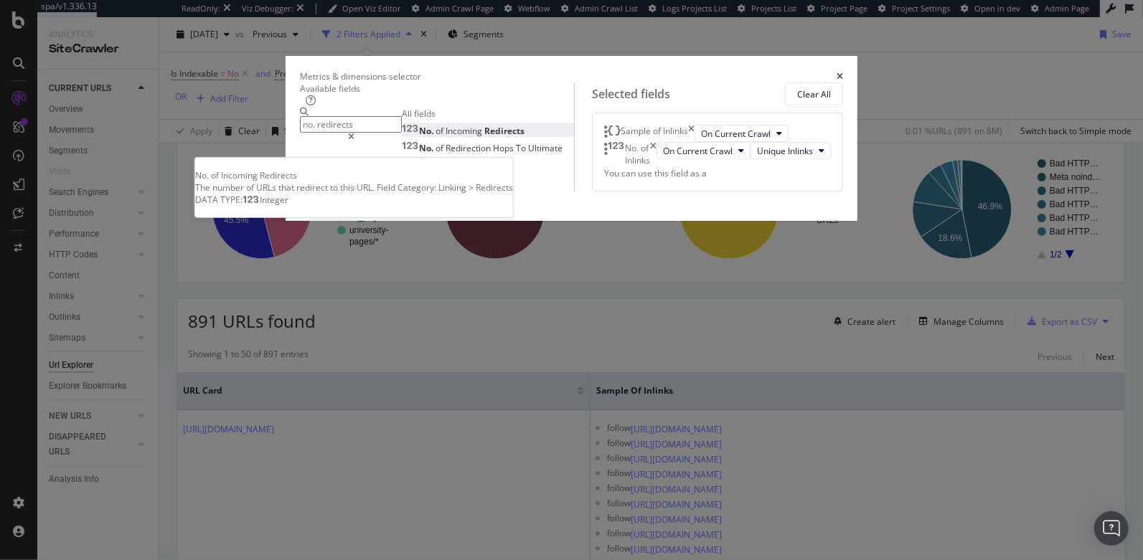
click at [446, 137] on span "Incoming" at bounding box center [465, 131] width 39 height 12
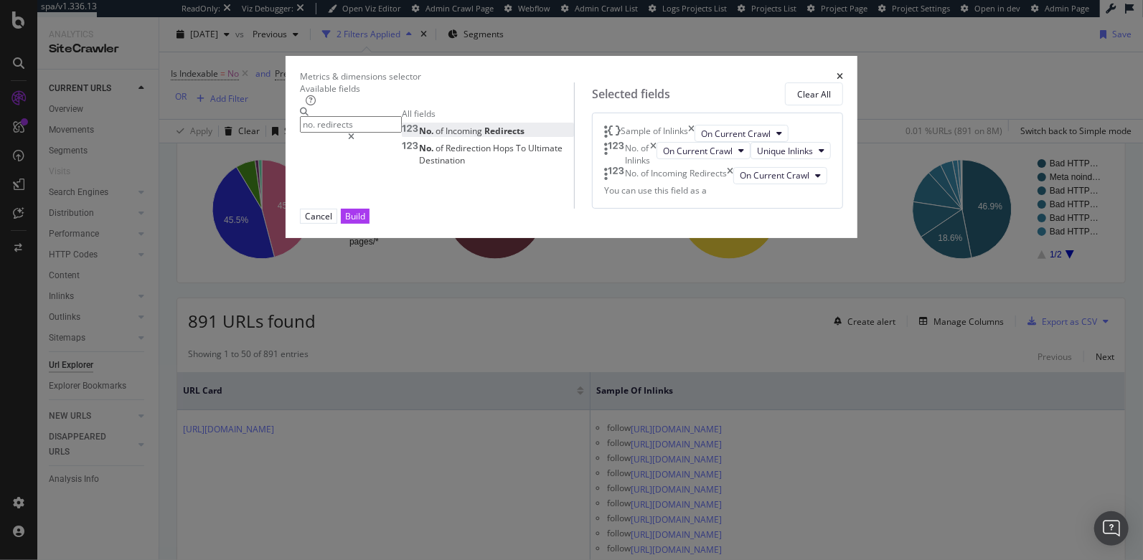
click at [366, 129] on input "no. redirects" at bounding box center [351, 124] width 102 height 17
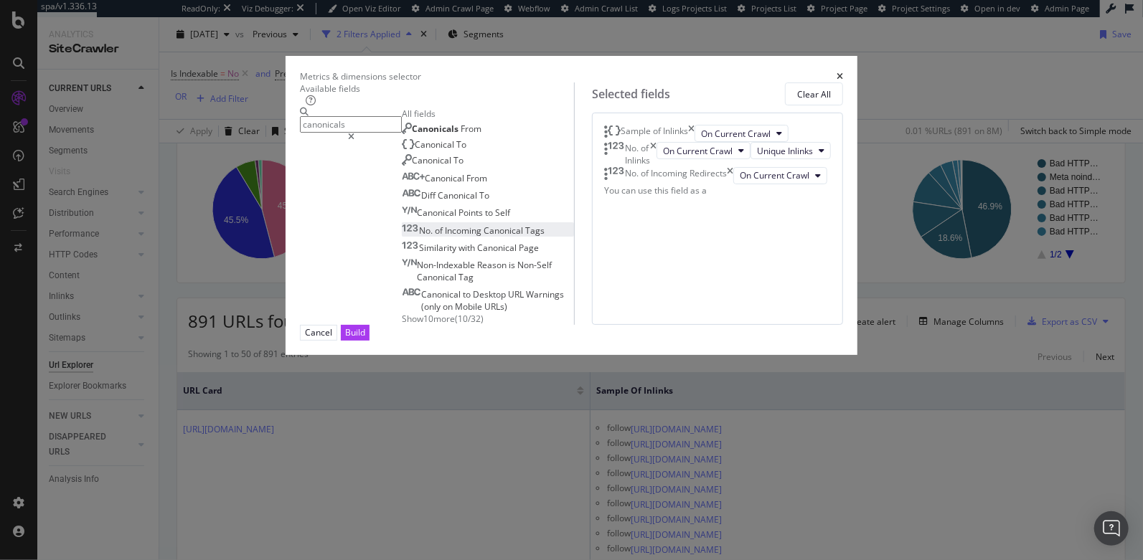
click at [445, 237] on span "Incoming" at bounding box center [464, 231] width 39 height 12
click at [374, 127] on input "canonicals" at bounding box center [351, 124] width 102 height 17
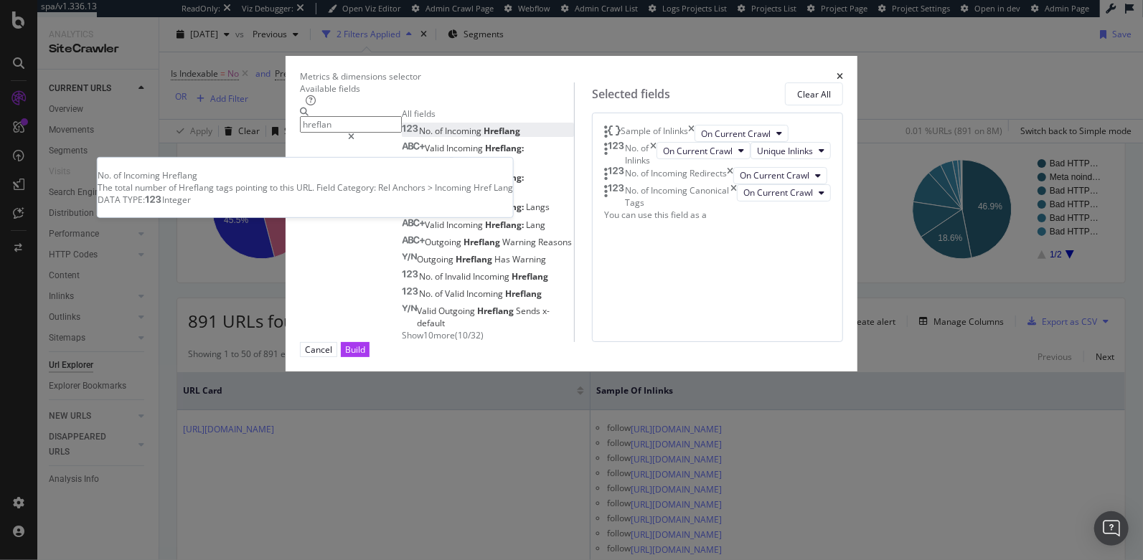
type input "hreflan"
click at [445, 137] on span "Incoming" at bounding box center [464, 131] width 39 height 12
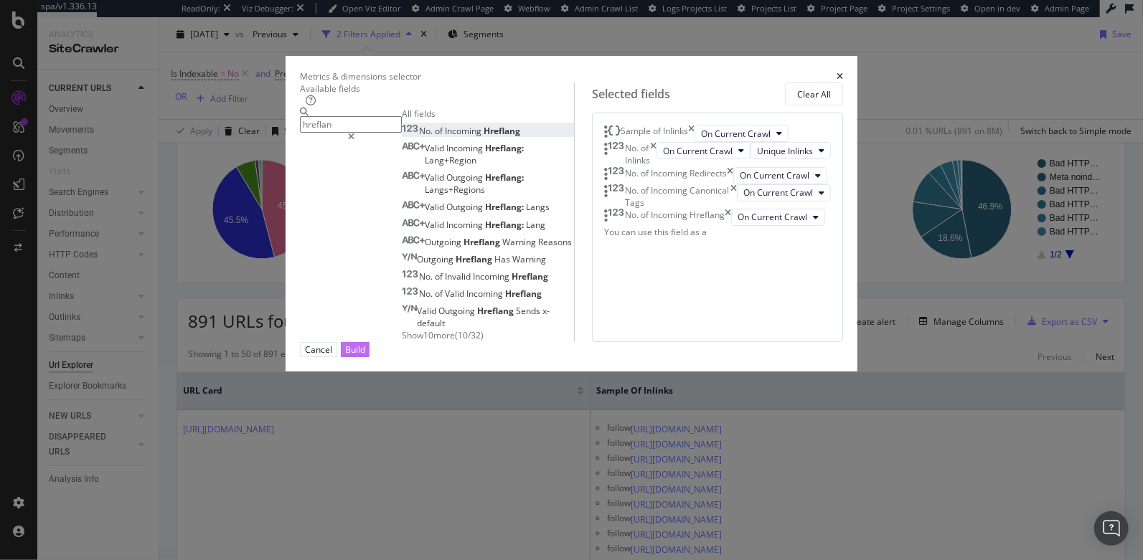
click at [365, 356] on div "Build" at bounding box center [355, 350] width 20 height 12
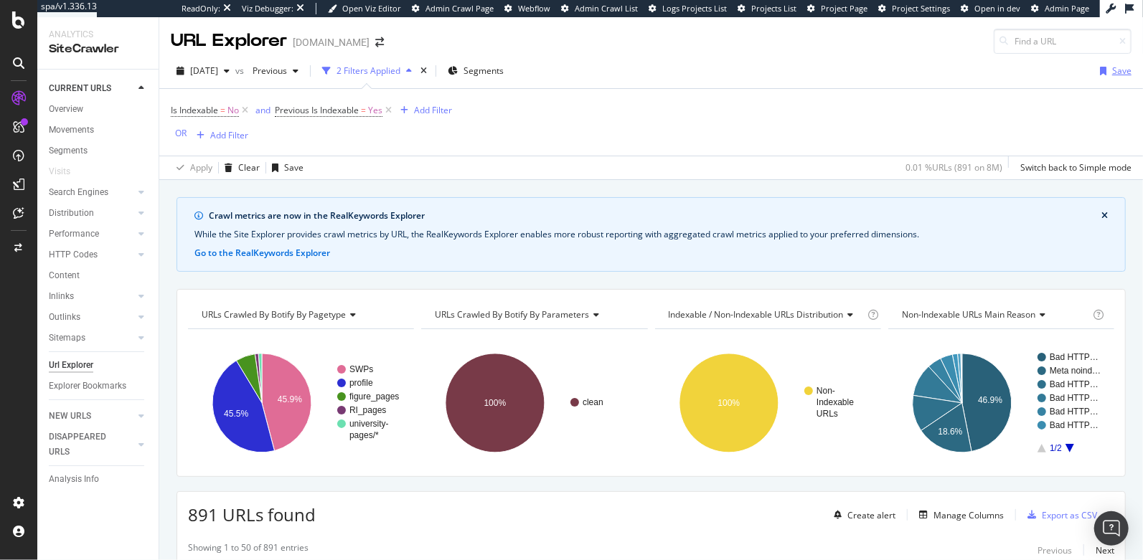
click at [1095, 71] on div "button" at bounding box center [1103, 71] width 18 height 9
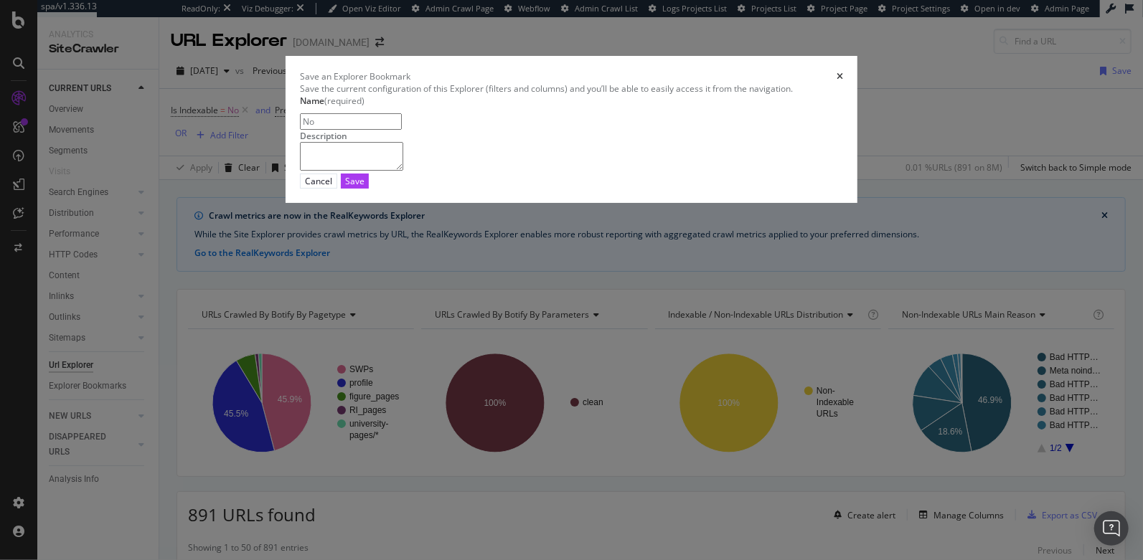
type input "N"
type input "Indexable to Nonindexable"
click at [364, 187] on div "Save" at bounding box center [354, 181] width 19 height 12
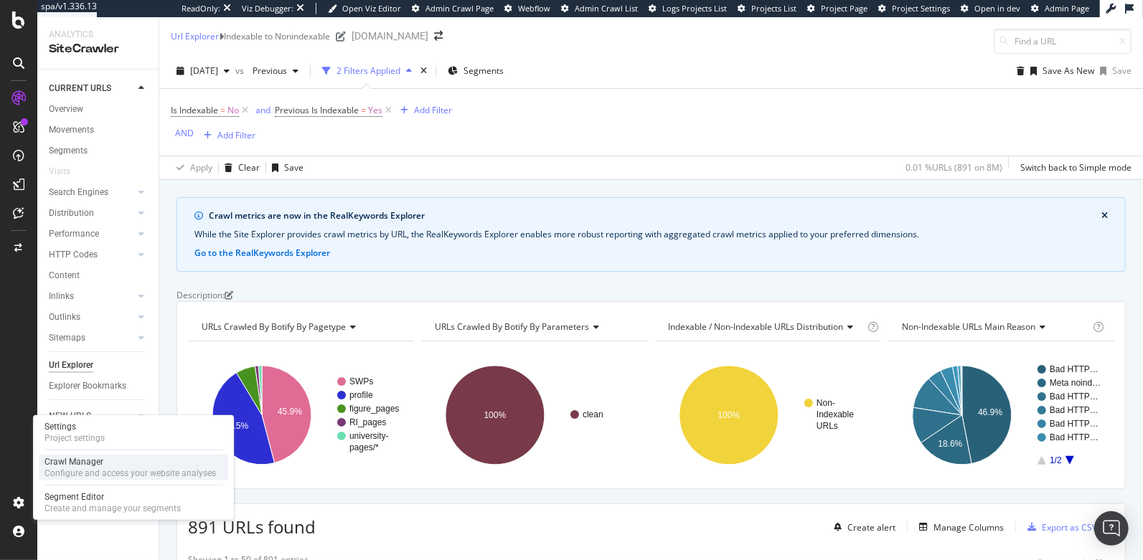
click at [90, 462] on div "Crawl Manager" at bounding box center [129, 461] width 171 height 11
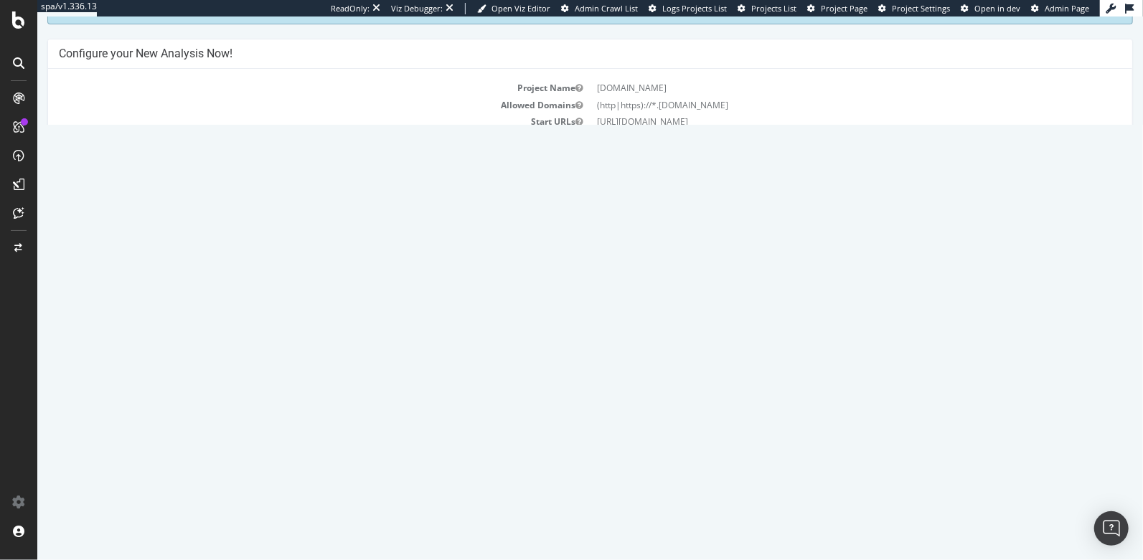
scroll to position [90, 0]
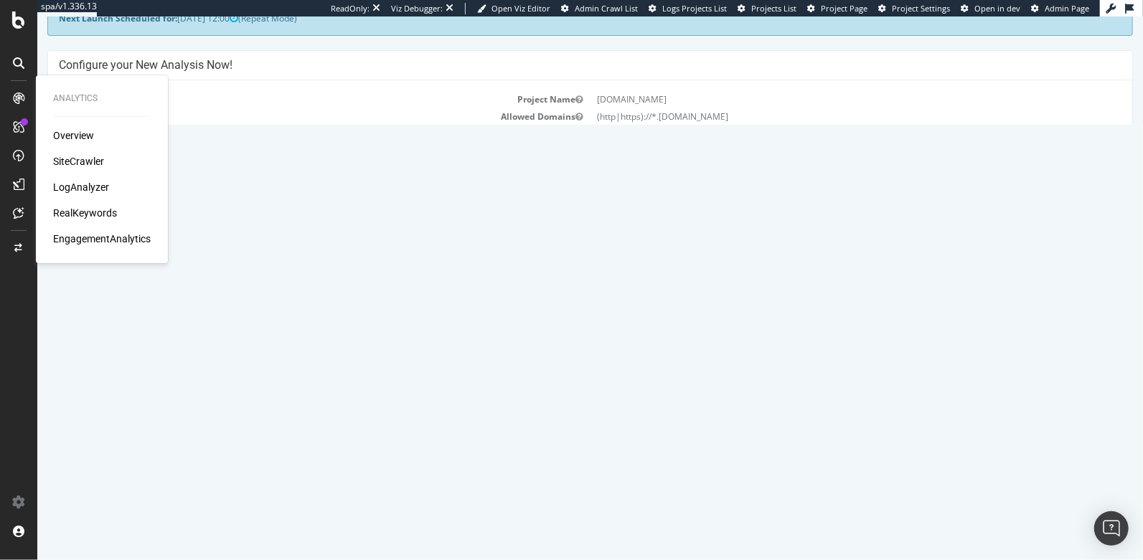
click at [78, 161] on div "SiteCrawler" at bounding box center [78, 161] width 51 height 14
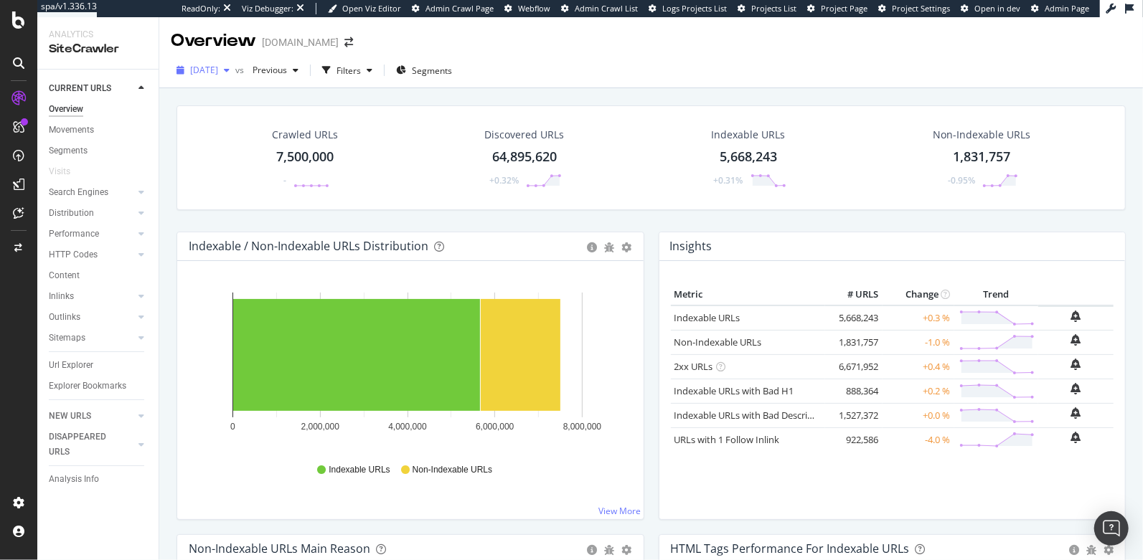
click at [218, 70] on span "2025 Aug. 21st" at bounding box center [204, 70] width 28 height 12
click at [684, 175] on div "Indexable URLs 5,668,243 +0.31%" at bounding box center [749, 158] width 222 height 75
click at [218, 66] on span "2025 Aug. 21st" at bounding box center [204, 70] width 28 height 12
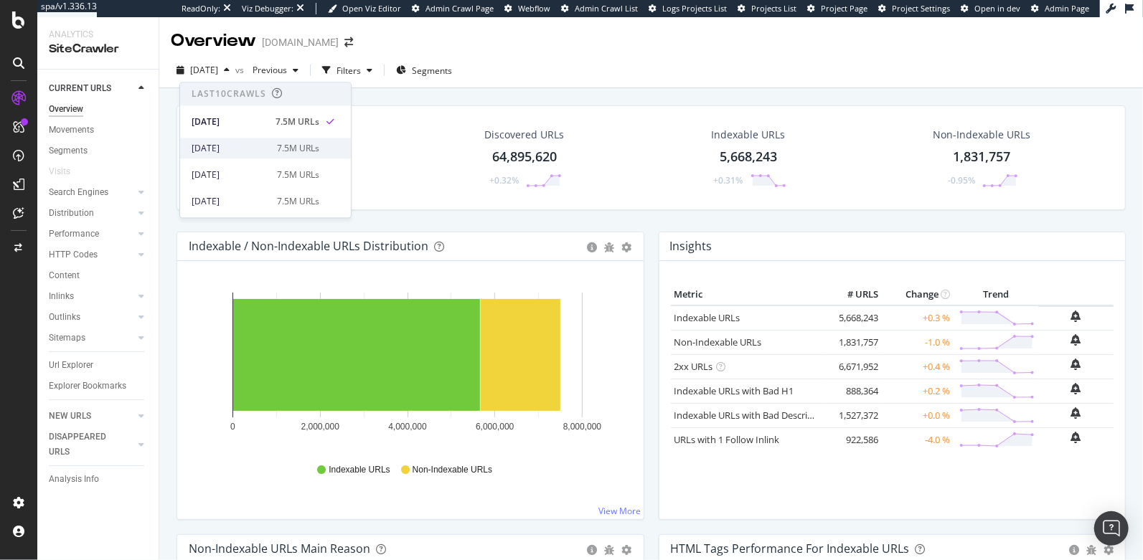
click at [216, 148] on div "[DATE]" at bounding box center [230, 148] width 77 height 13
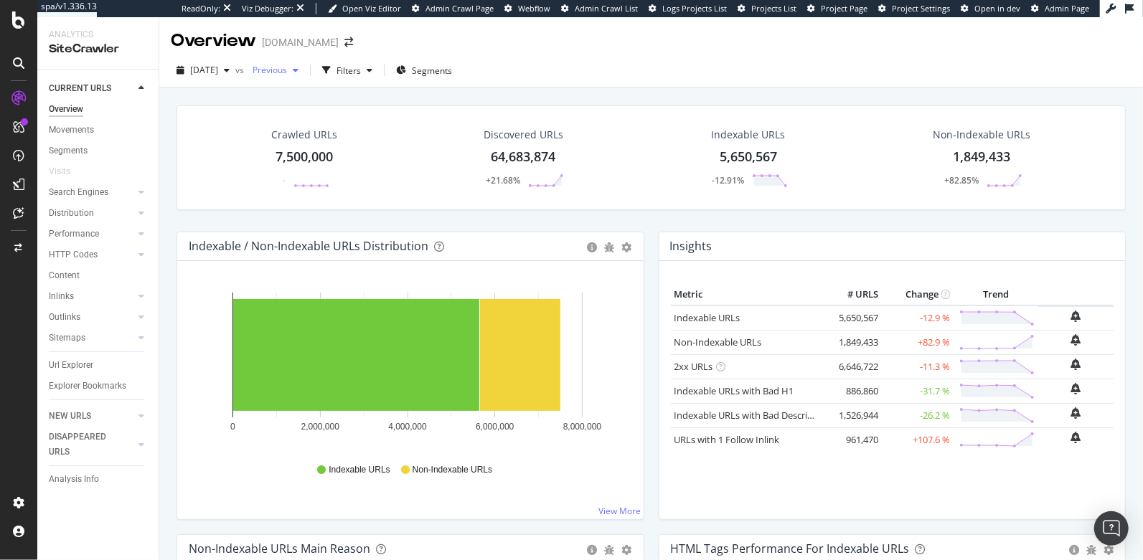
click at [287, 72] on span "Previous" at bounding box center [267, 70] width 40 height 12
click at [226, 138] on div "Crawled URLs 7,500,000 -" at bounding box center [305, 158] width 212 height 75
click at [730, 151] on div "5,650,567" at bounding box center [748, 157] width 57 height 19
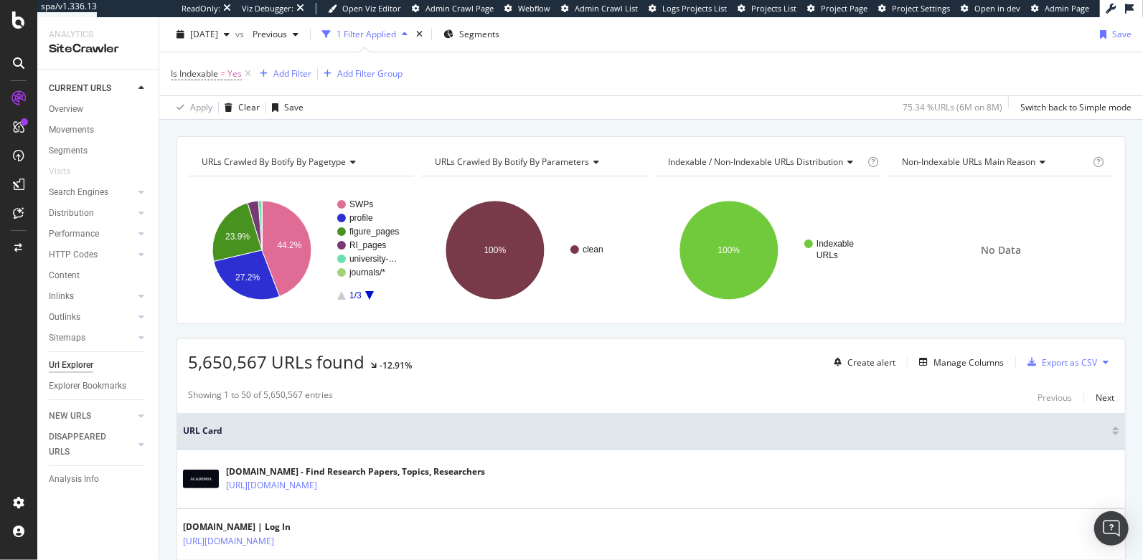
scroll to position [138, 0]
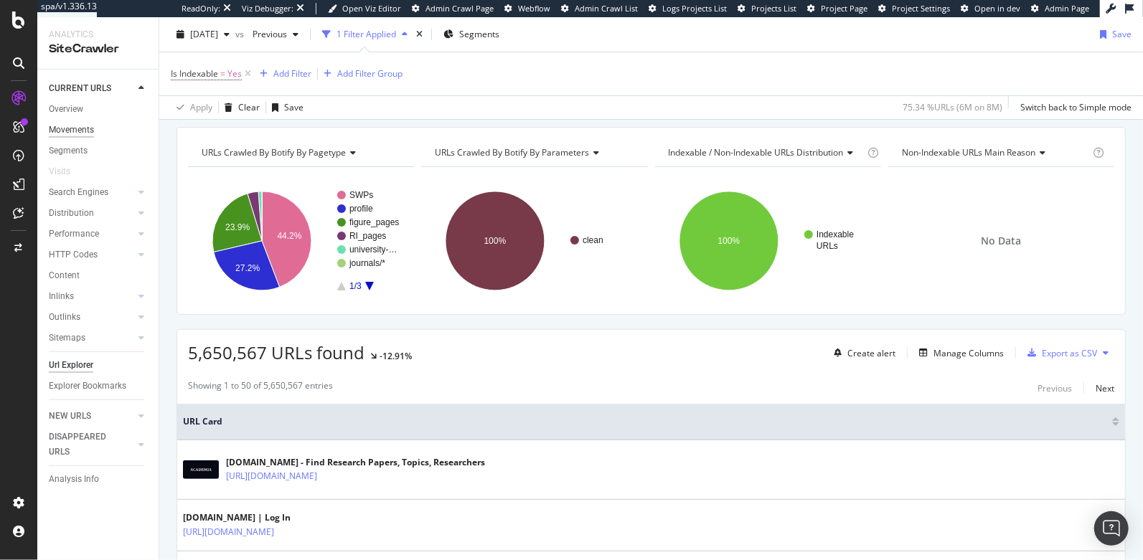
click at [84, 131] on div "Movements" at bounding box center [71, 130] width 45 height 15
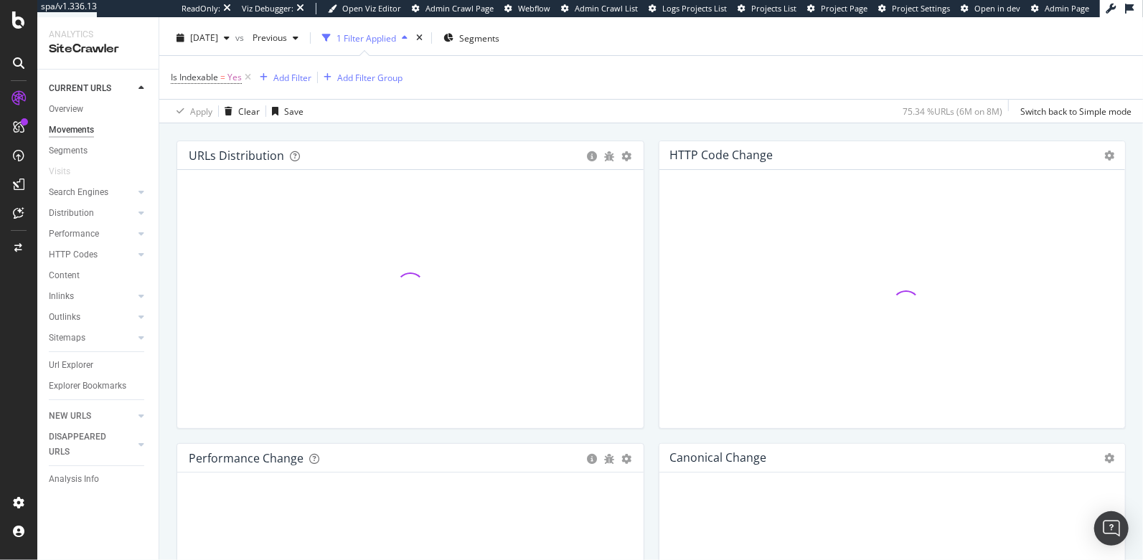
scroll to position [34, 0]
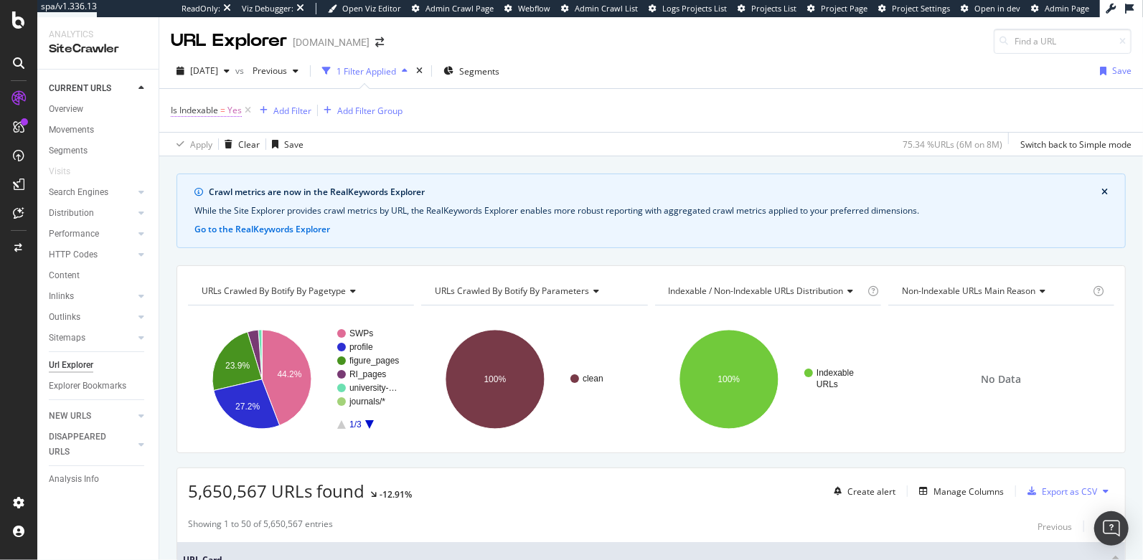
click at [209, 112] on span "Is Indexable" at bounding box center [194, 110] width 47 height 12
click at [193, 149] on span "Yes" at bounding box center [186, 142] width 14 height 12
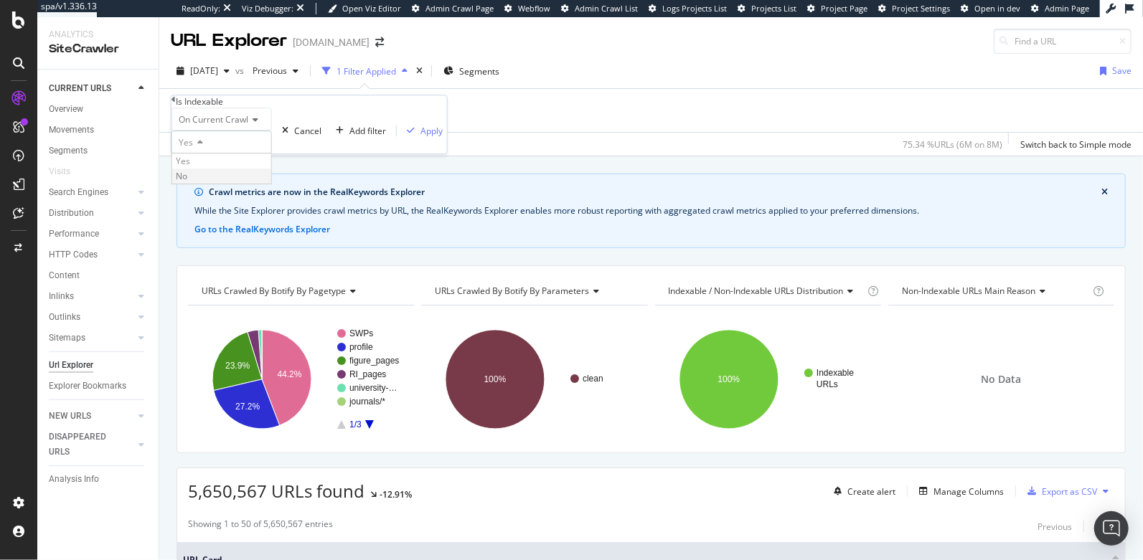
click at [187, 183] on span "No" at bounding box center [181, 177] width 11 height 12
click at [420, 137] on div "Apply" at bounding box center [431, 131] width 22 height 12
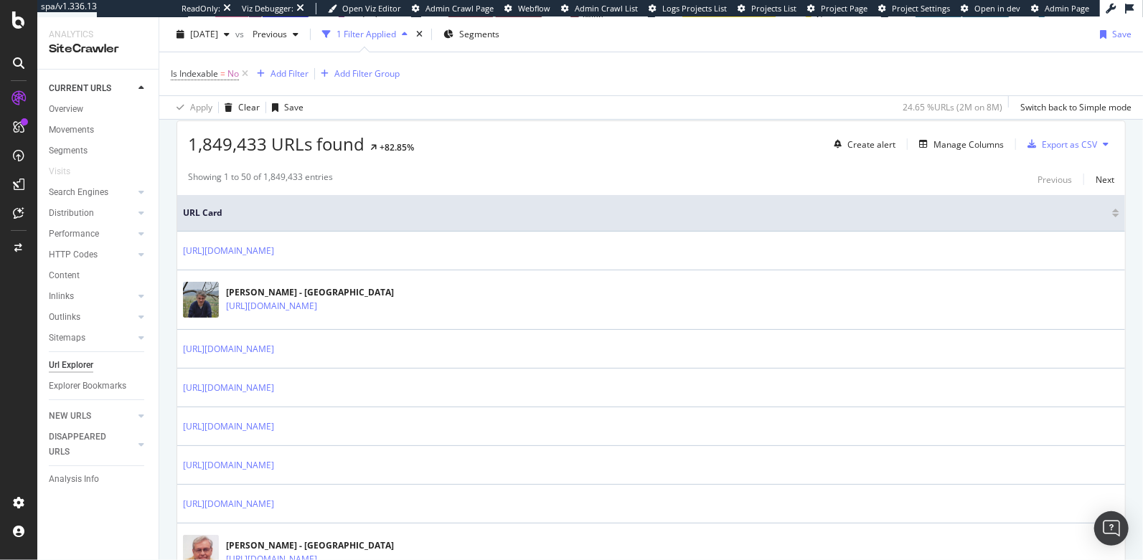
scroll to position [339, 0]
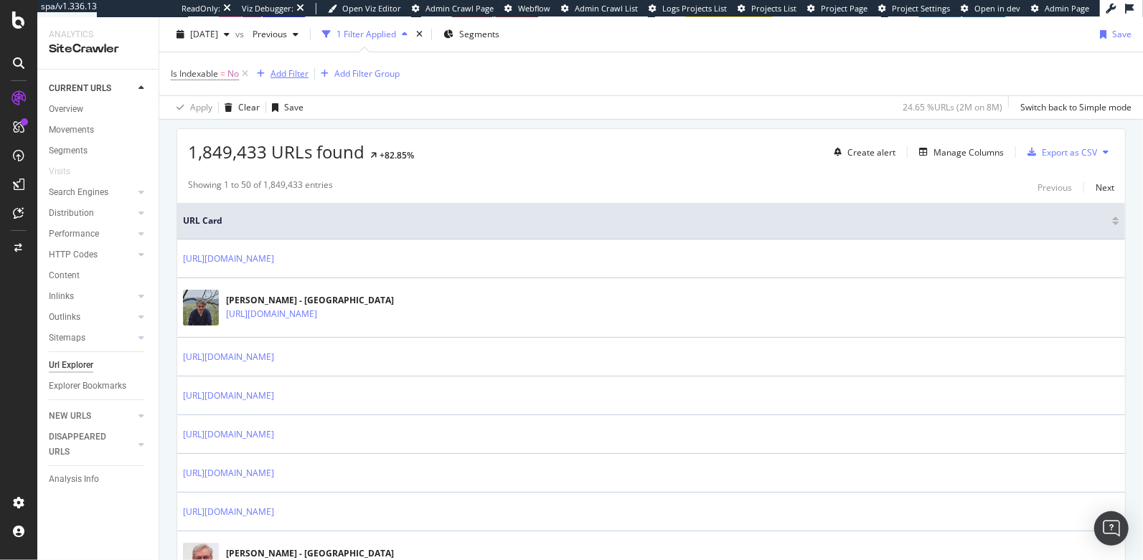
click at [288, 78] on div "Add Filter" at bounding box center [289, 73] width 38 height 12
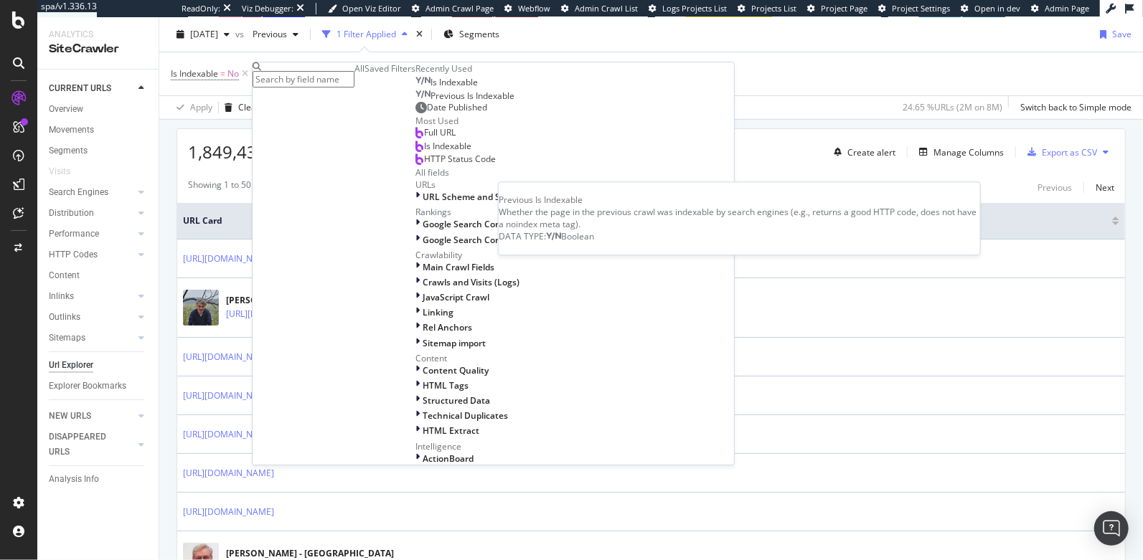
click at [430, 102] on span "Previous Is Indexable" at bounding box center [472, 96] width 84 height 12
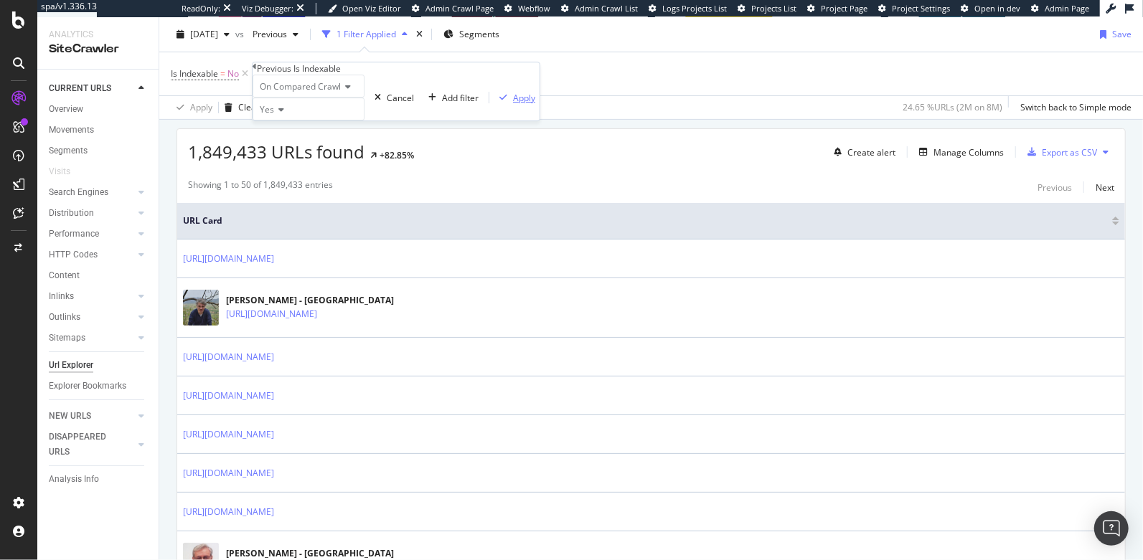
click at [513, 104] on div "Apply" at bounding box center [524, 98] width 22 height 12
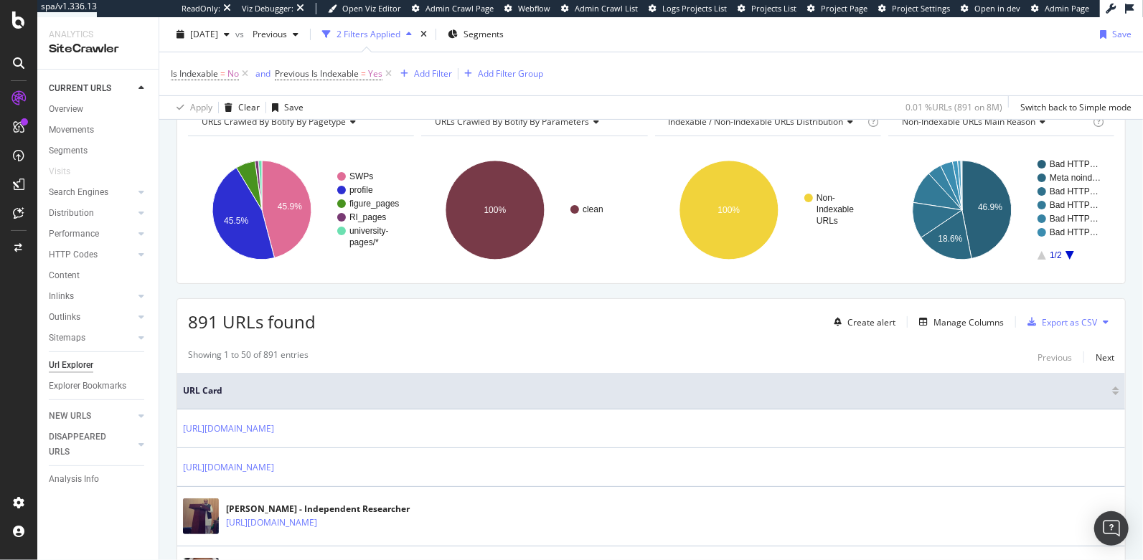
scroll to position [339, 0]
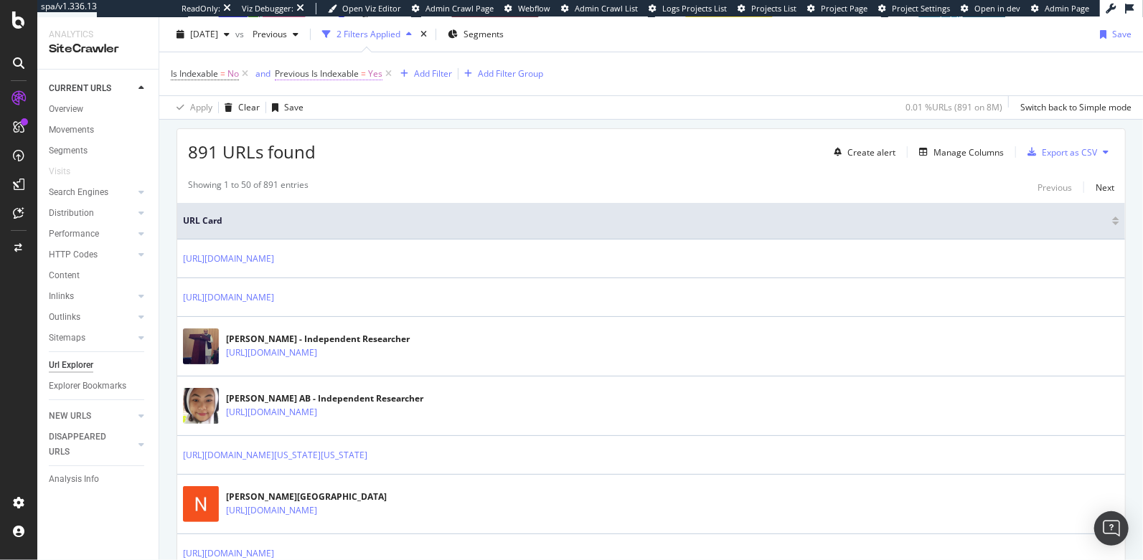
click at [326, 75] on span "Previous Is Indexable" at bounding box center [317, 73] width 84 height 12
click at [302, 111] on icon at bounding box center [303, 107] width 10 height 9
click at [292, 146] on span "No" at bounding box center [286, 140] width 11 height 12
click at [537, 100] on div "Apply" at bounding box center [548, 94] width 22 height 12
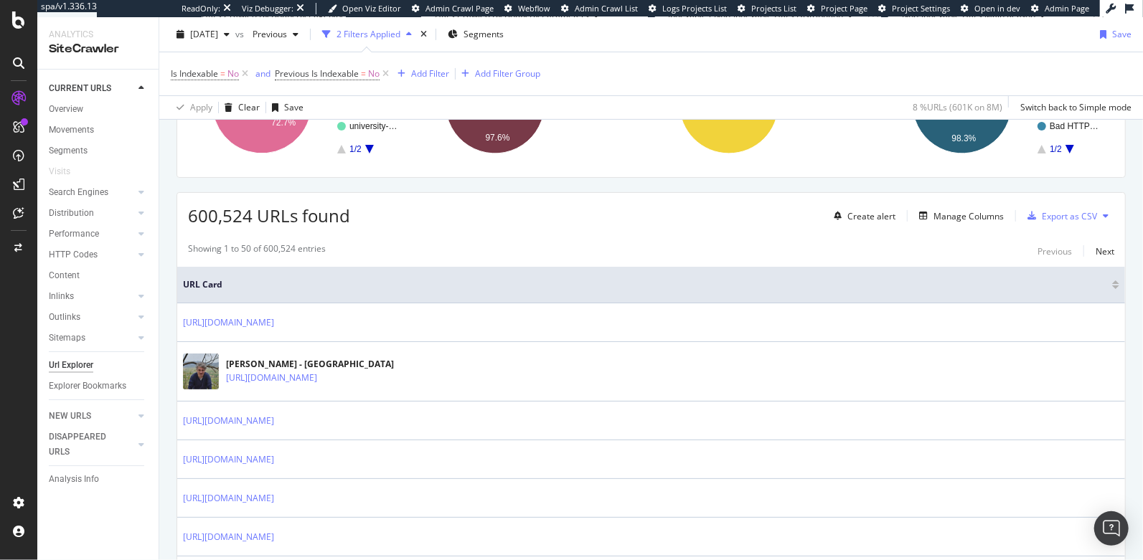
scroll to position [277, 0]
click at [196, 75] on span "Is Indexable" at bounding box center [194, 73] width 47 height 12
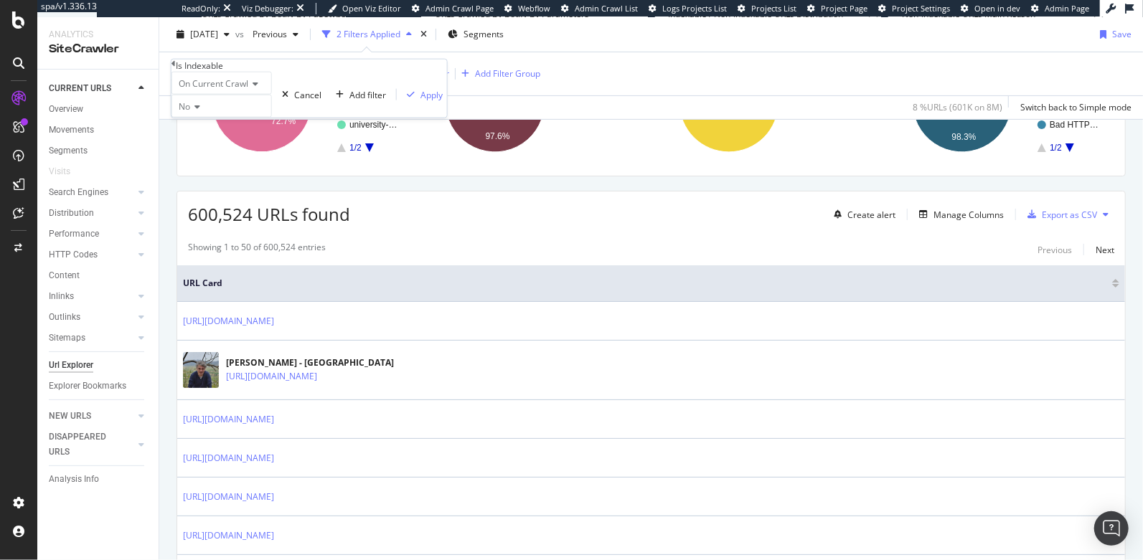
click at [190, 113] on span "No" at bounding box center [184, 106] width 11 height 12
click at [364, 93] on div "Is Indexable = No and Previous Is Indexable = No Add Filter Add Filter Group" at bounding box center [651, 73] width 961 height 43
click at [336, 77] on span "Previous Is Indexable" at bounding box center [317, 73] width 84 height 12
click at [491, 211] on div "600,524 URLs found Create alert Manage Columns Export as CSV" at bounding box center [651, 209] width 948 height 35
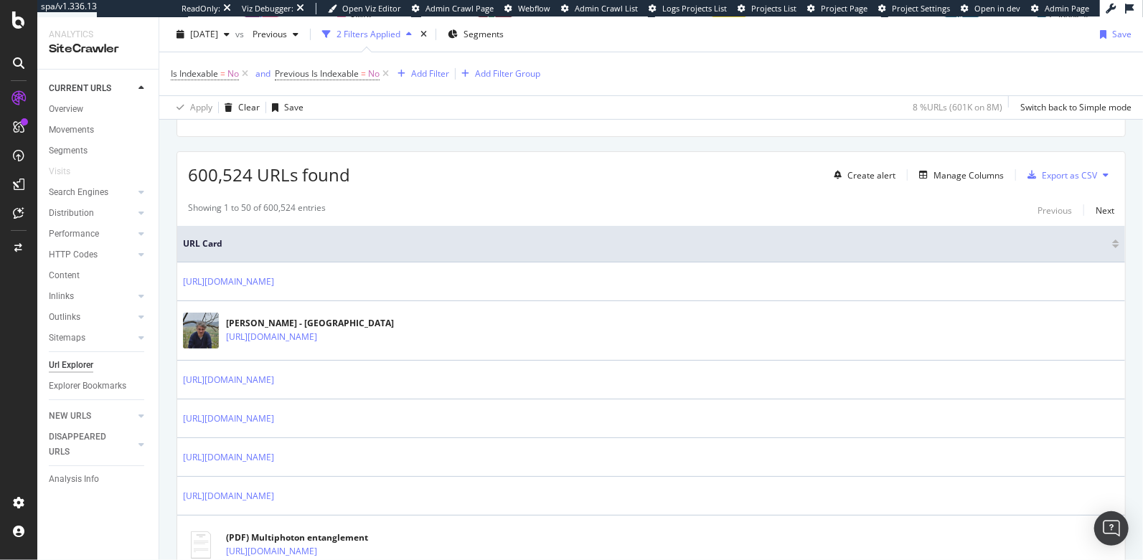
scroll to position [266, 0]
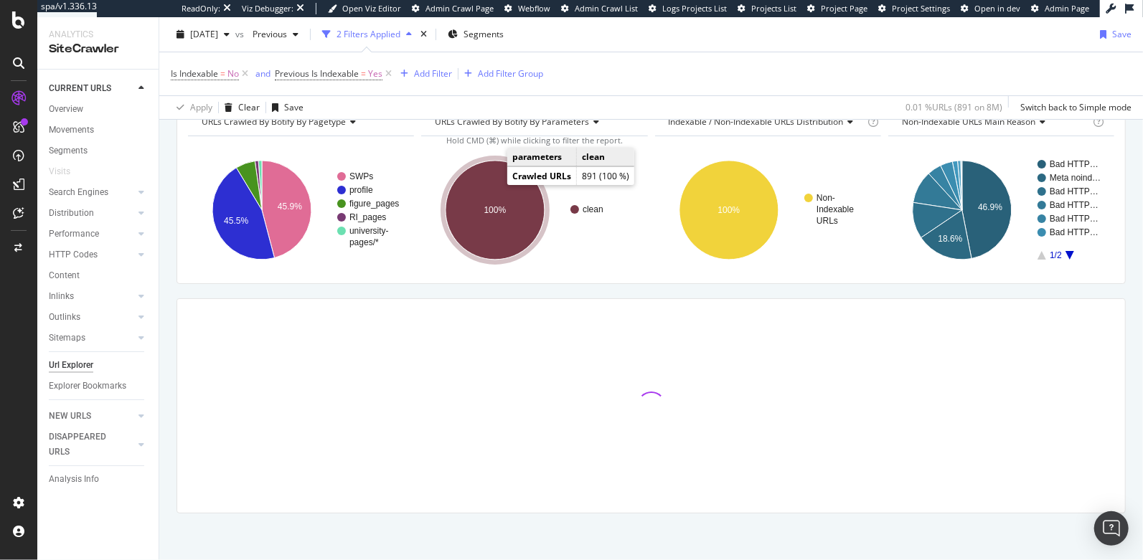
scroll to position [266, 0]
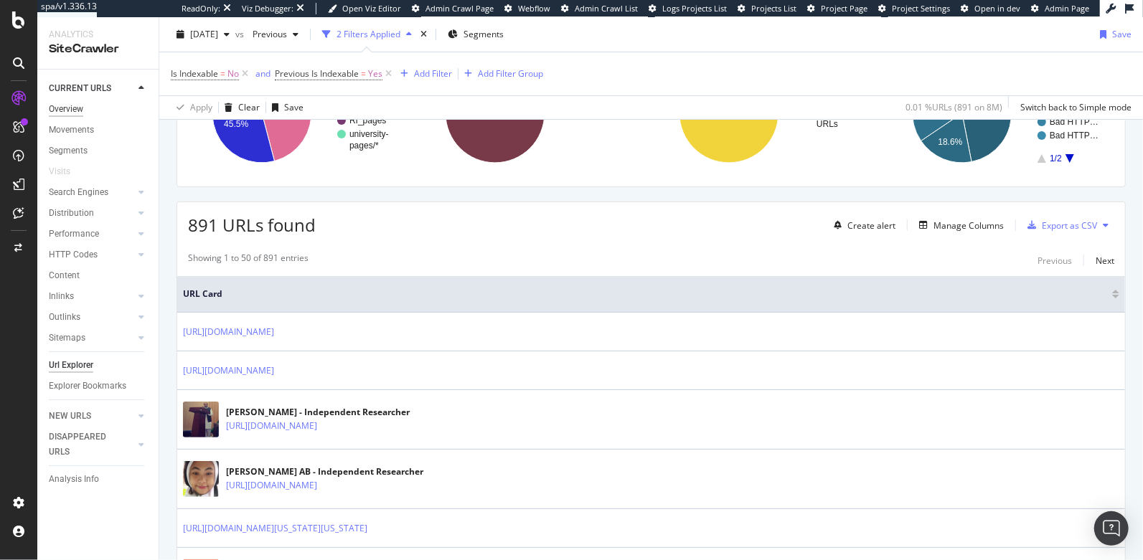
click at [67, 108] on div "Overview" at bounding box center [66, 109] width 34 height 15
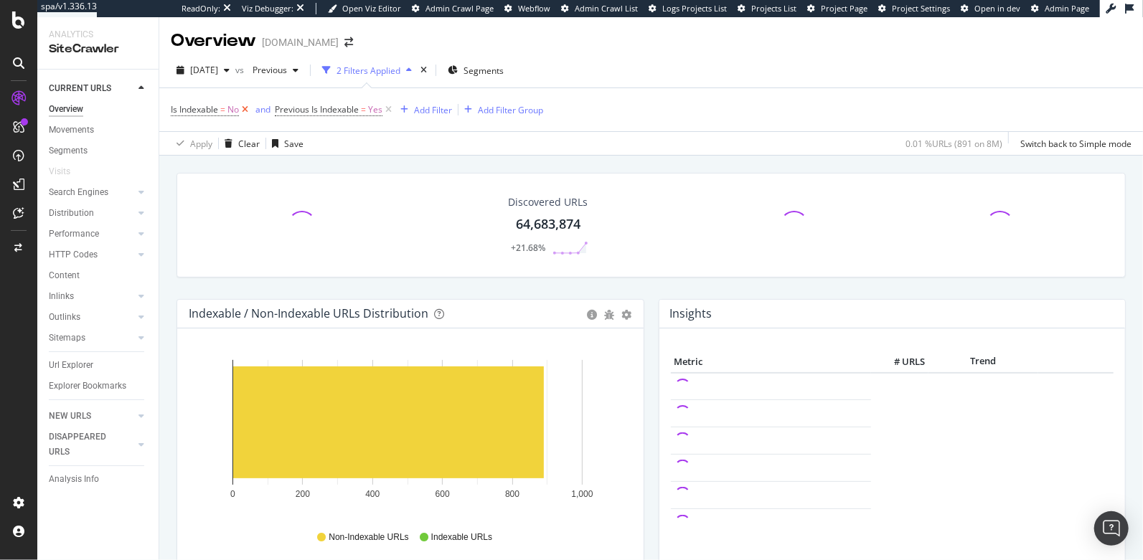
click at [244, 111] on icon at bounding box center [245, 110] width 12 height 14
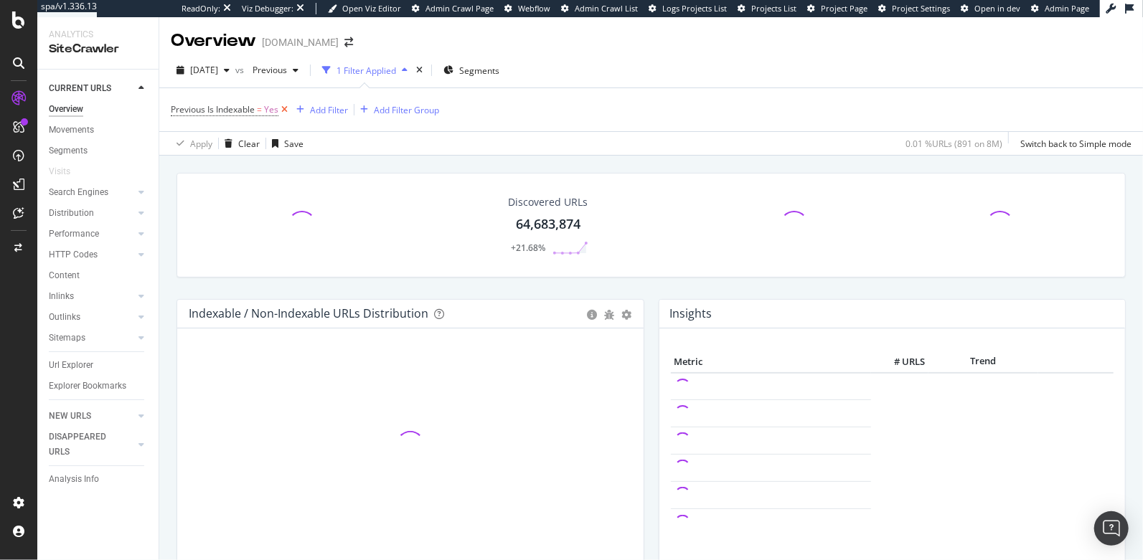
click at [285, 110] on icon at bounding box center [284, 110] width 12 height 14
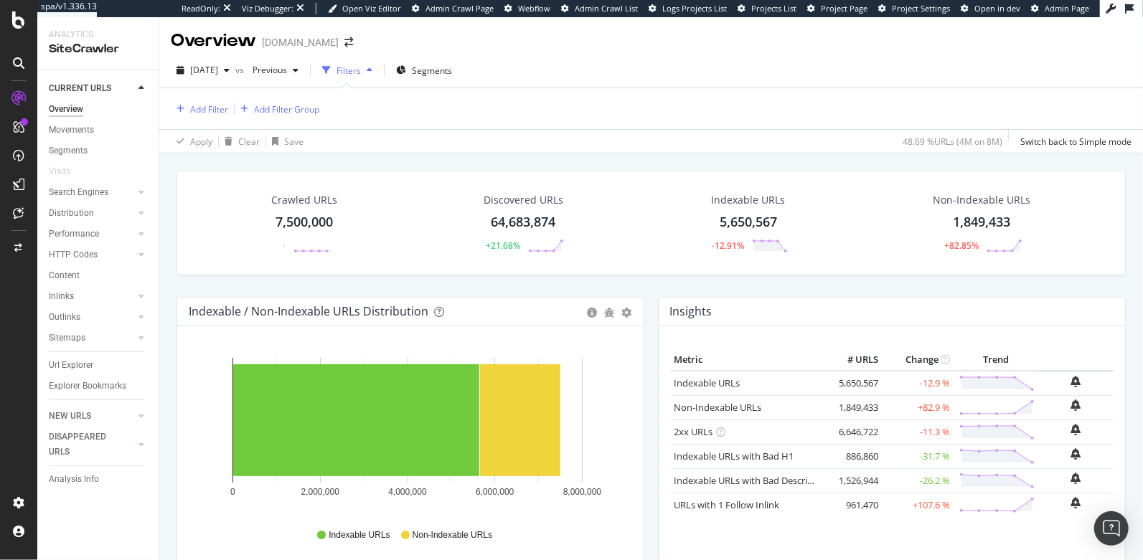
click at [539, 219] on div "64,683,874" at bounding box center [523, 222] width 65 height 19
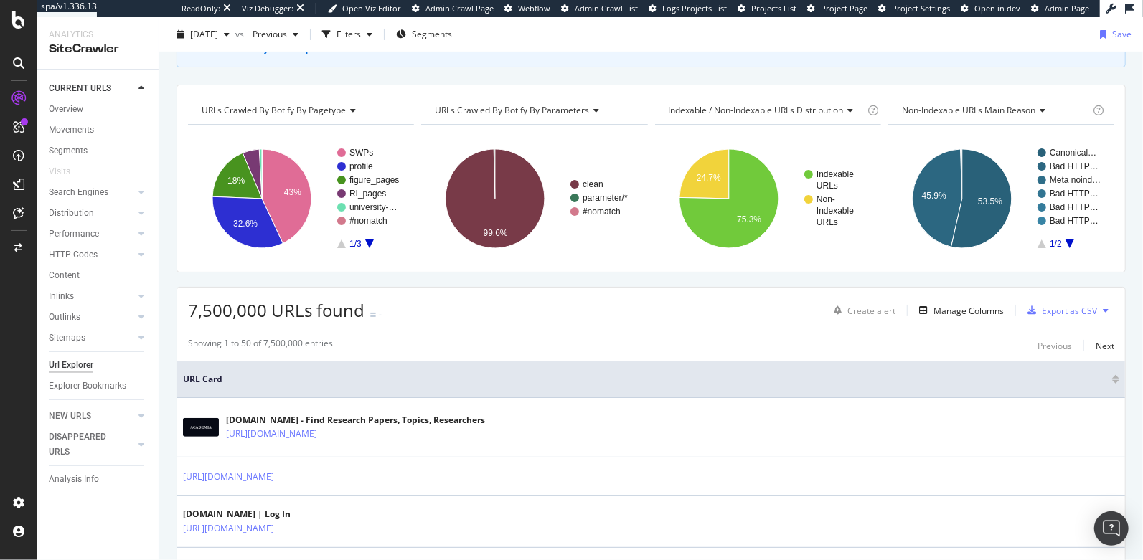
scroll to position [86, 0]
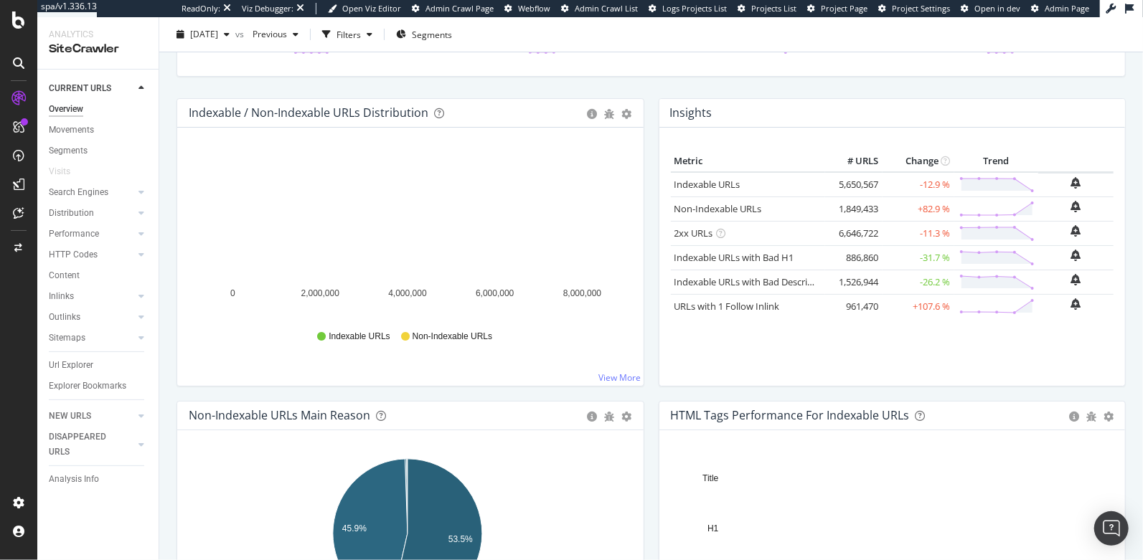
scroll to position [131, 0]
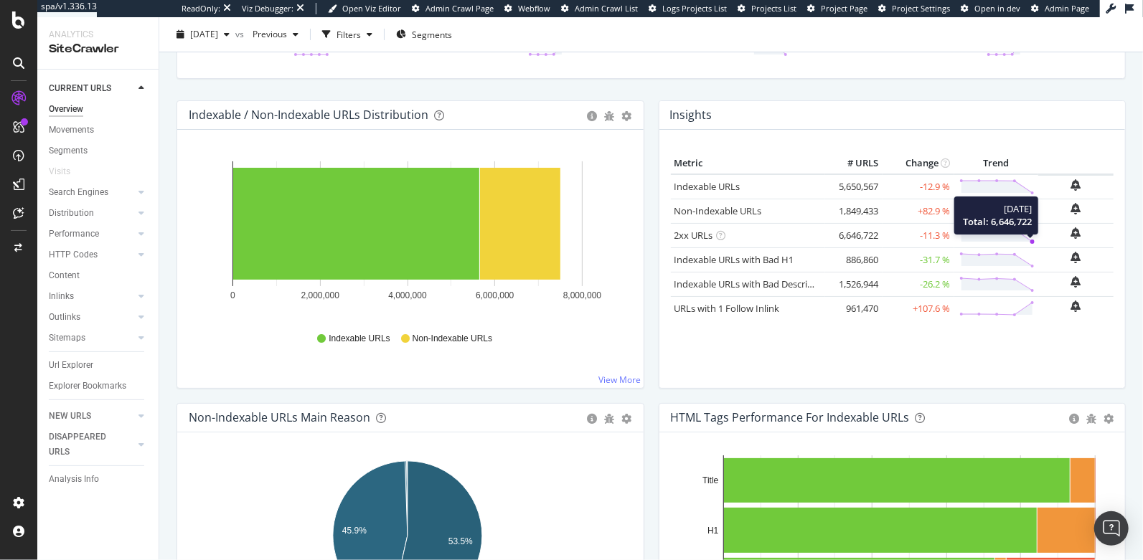
click at [1021, 235] on icon at bounding box center [996, 235] width 75 height 17
click at [674, 231] on link "2xx URLs" at bounding box center [693, 235] width 39 height 13
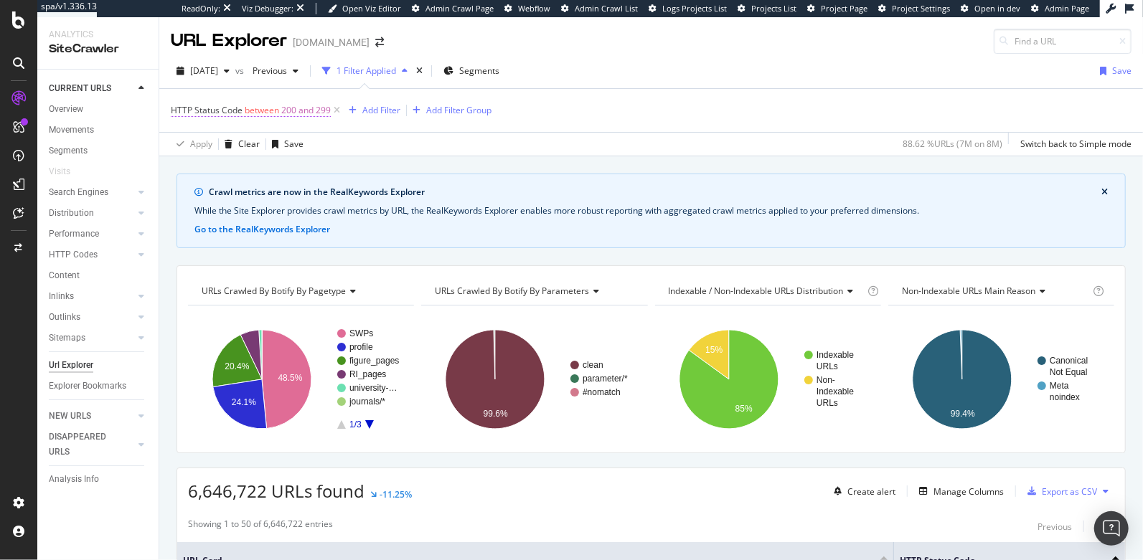
click at [198, 109] on span "HTTP Status Code" at bounding box center [207, 110] width 72 height 12
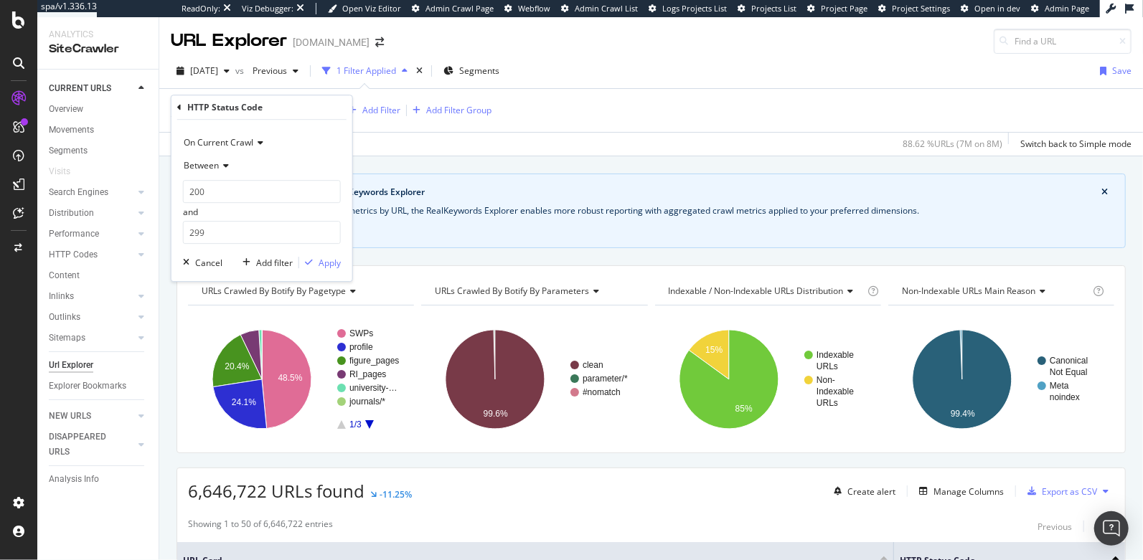
click at [209, 168] on span "Between" at bounding box center [201, 165] width 35 height 12
click at [220, 325] on span "Not Between" at bounding box center [216, 326] width 52 height 12
click at [329, 263] on div "Apply" at bounding box center [330, 263] width 22 height 12
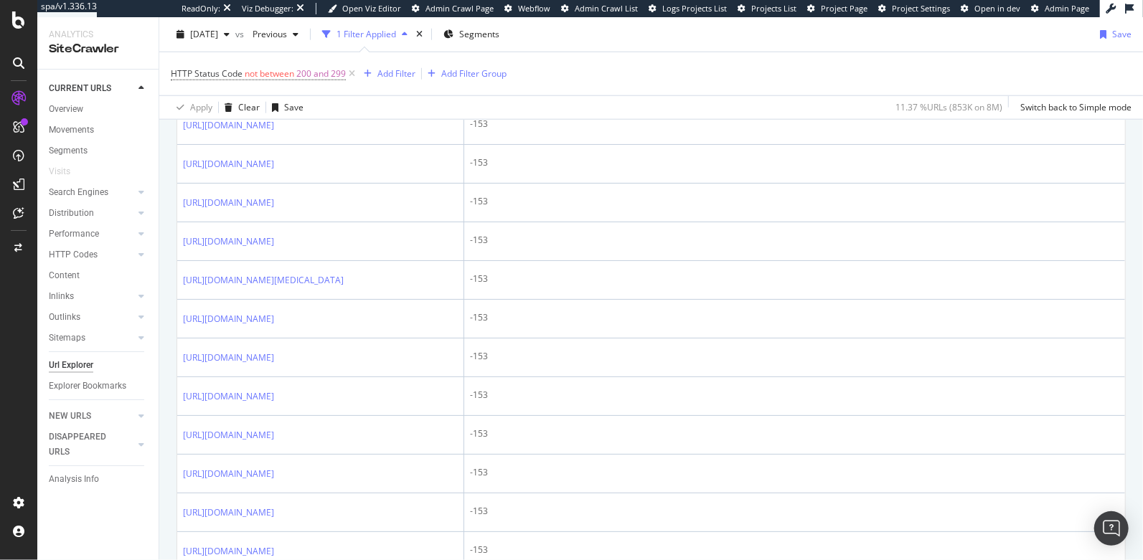
scroll to position [1073, 0]
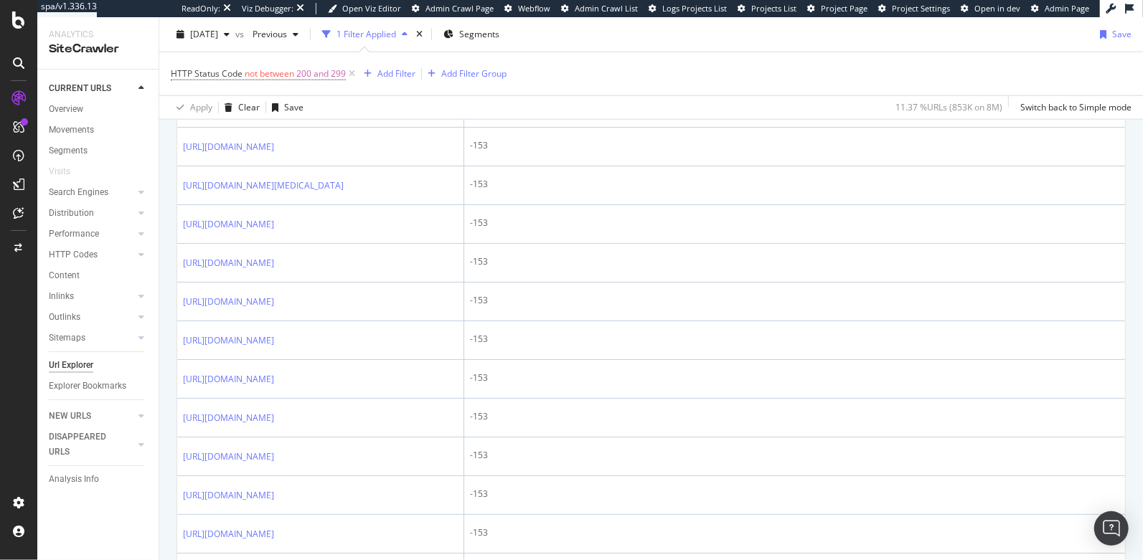
drag, startPoint x: 504, startPoint y: 304, endPoint x: 456, endPoint y: 306, distance: 48.1
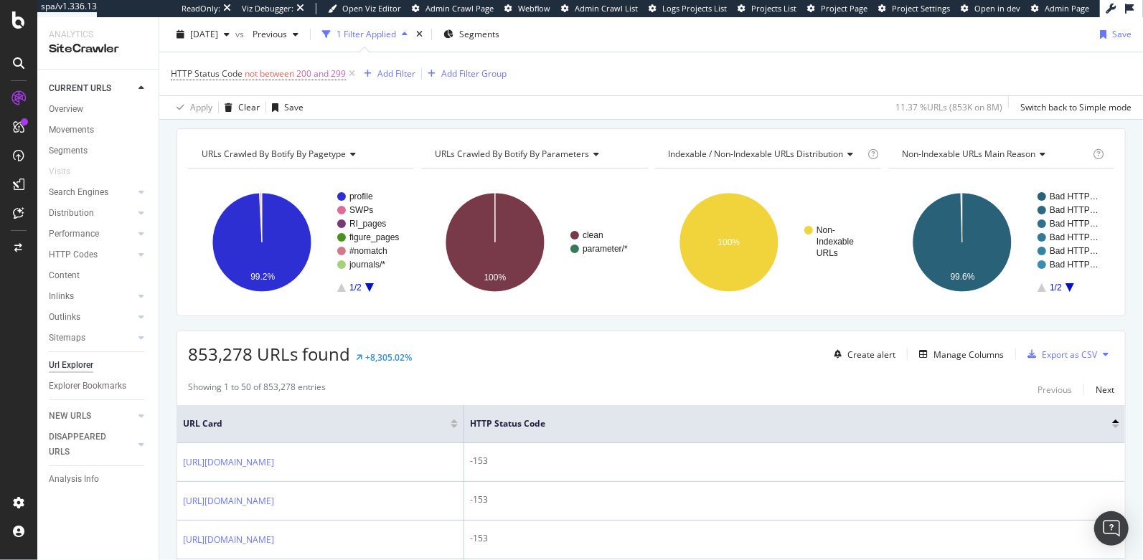
scroll to position [0, 0]
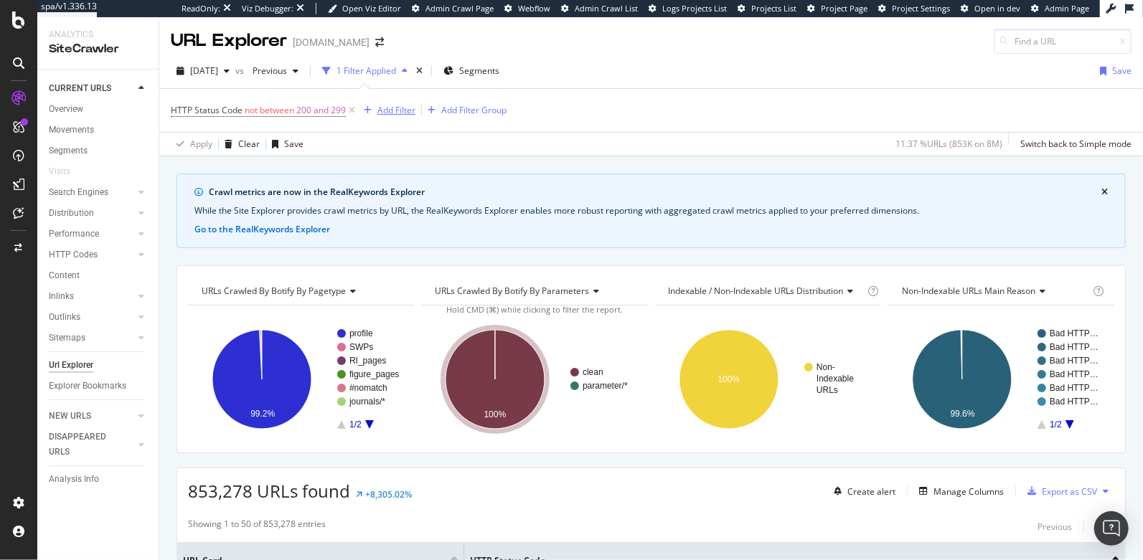
click at [392, 112] on div "Add Filter" at bounding box center [396, 110] width 38 height 12
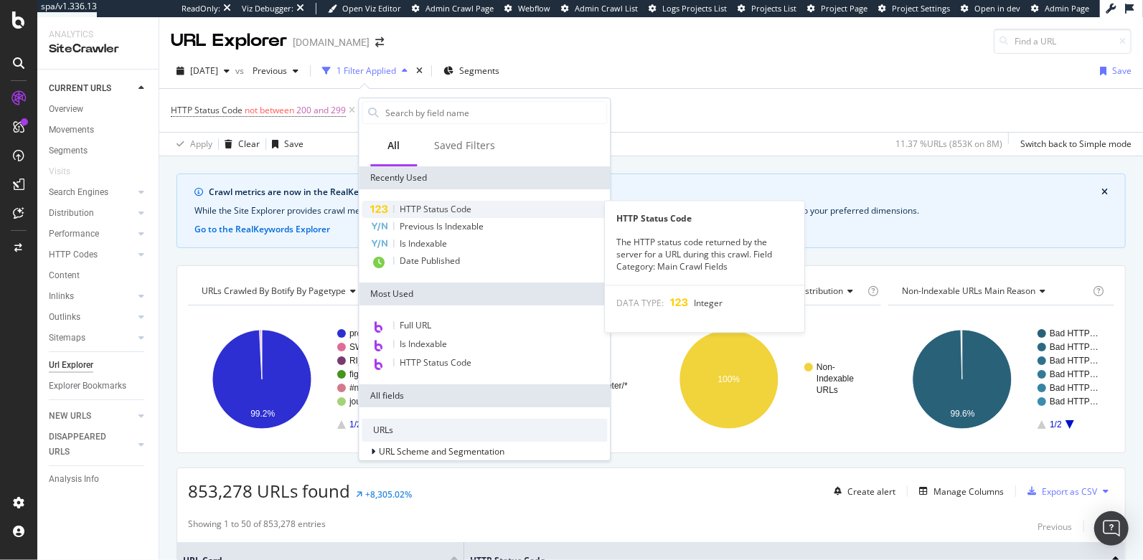
click at [426, 207] on span "HTTP Status Code" at bounding box center [436, 209] width 72 height 12
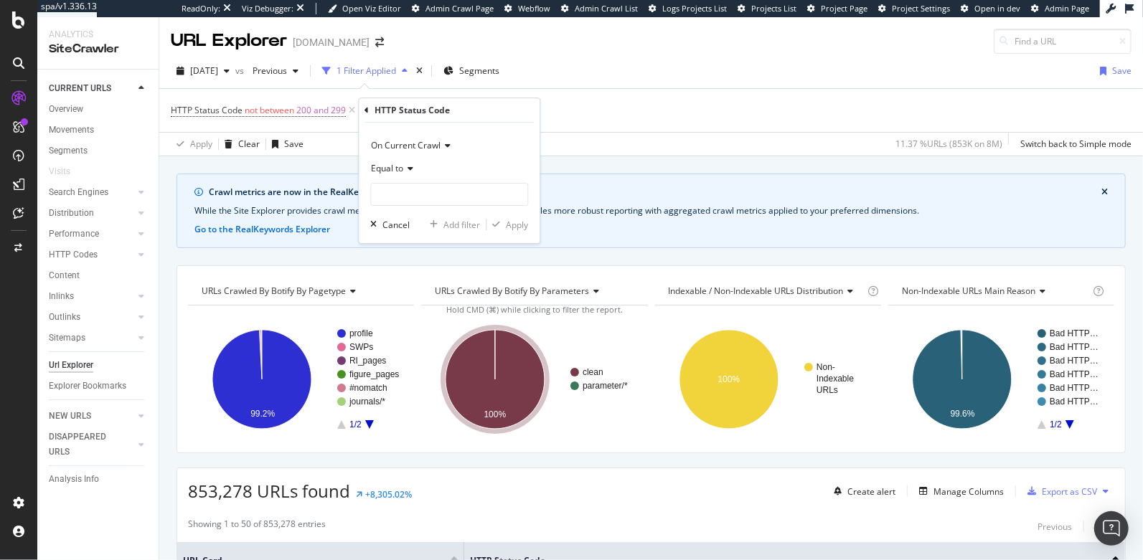
click at [389, 173] on span "Equal to" at bounding box center [387, 168] width 32 height 12
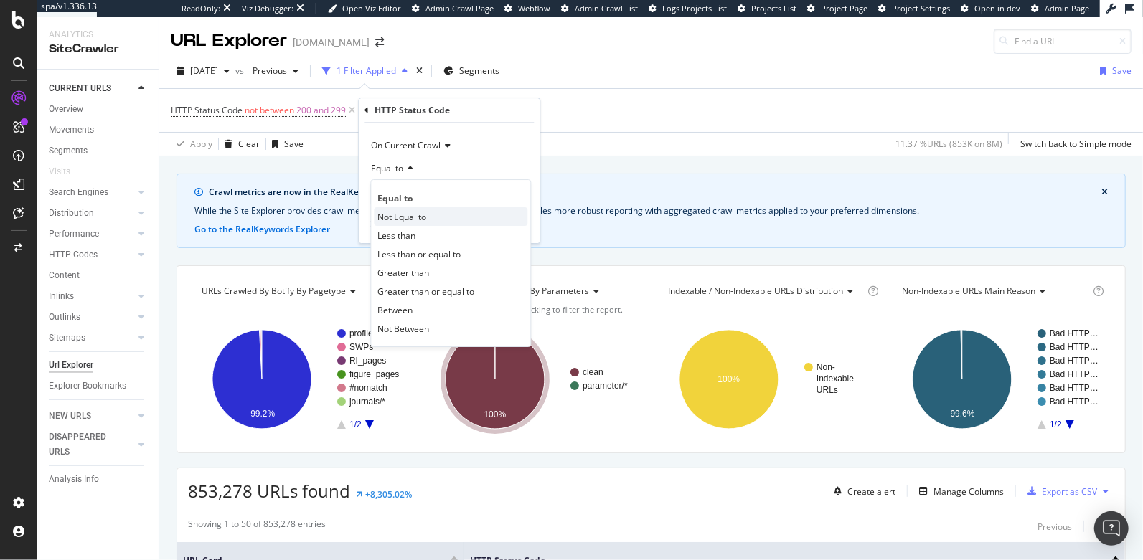
click at [392, 215] on span "Not Equal to" at bounding box center [401, 217] width 49 height 12
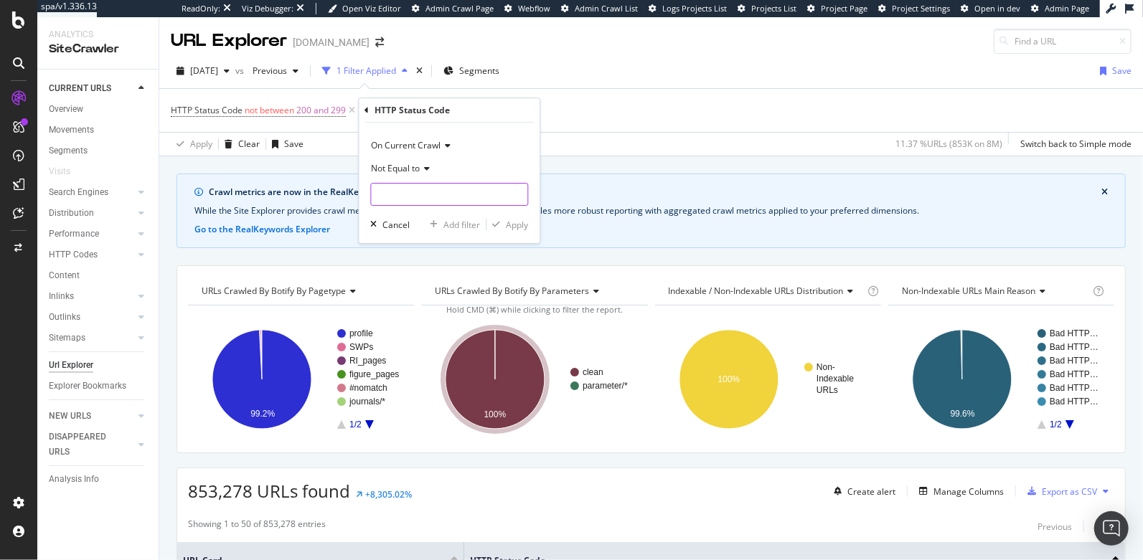
click at [389, 189] on input "number" at bounding box center [449, 194] width 158 height 23
type input "-153"
click at [428, 215] on span "-153" at bounding box center [433, 213] width 118 height 12
click at [513, 227] on div "Apply" at bounding box center [517, 225] width 22 height 12
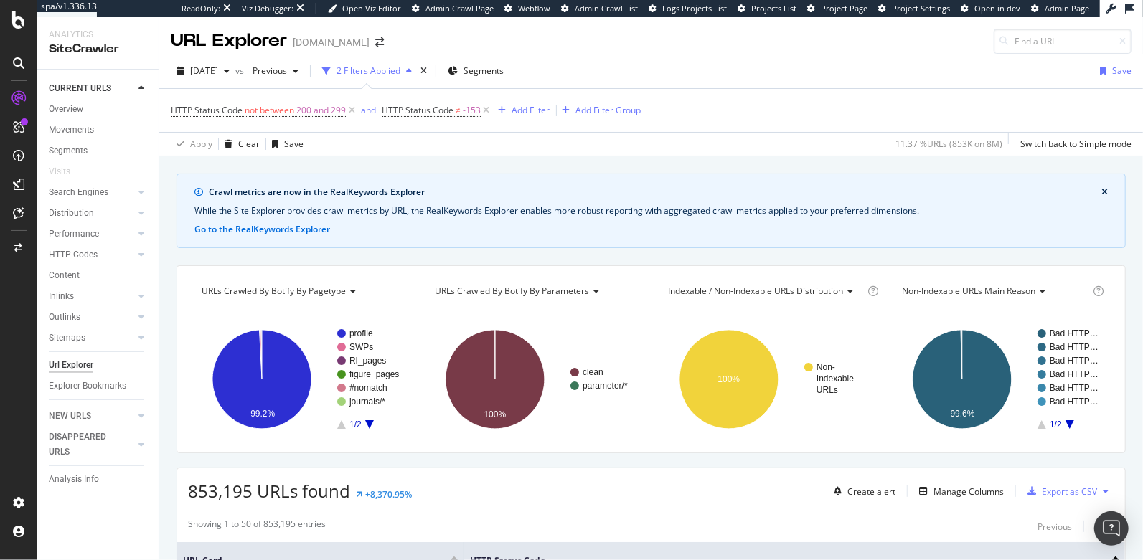
click at [1065, 421] on icon "A chart." at bounding box center [1069, 424] width 9 height 9
click at [1037, 424] on icon "A chart." at bounding box center [1041, 424] width 9 height 9
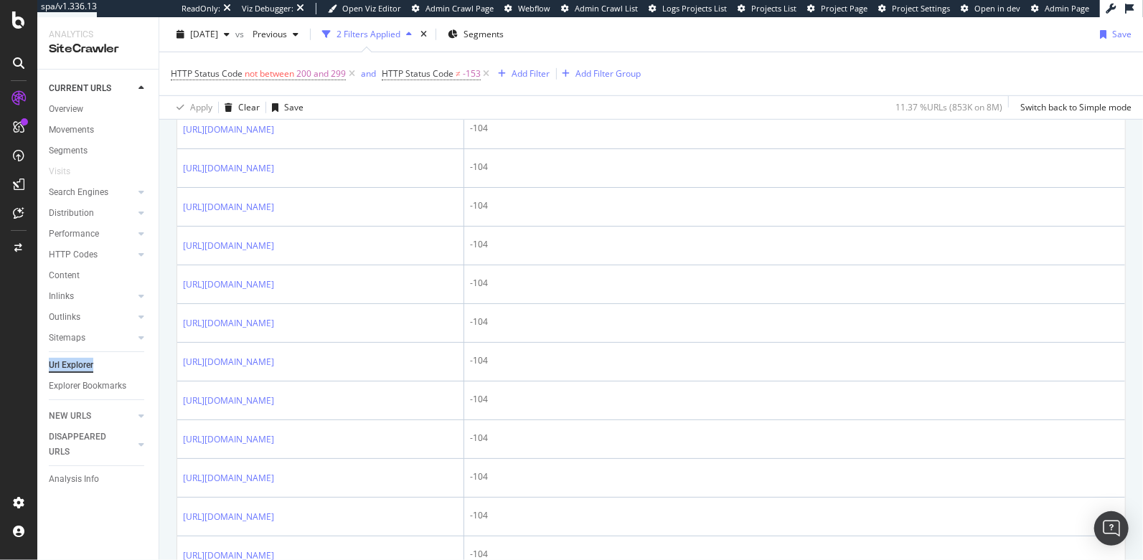
scroll to position [524, 0]
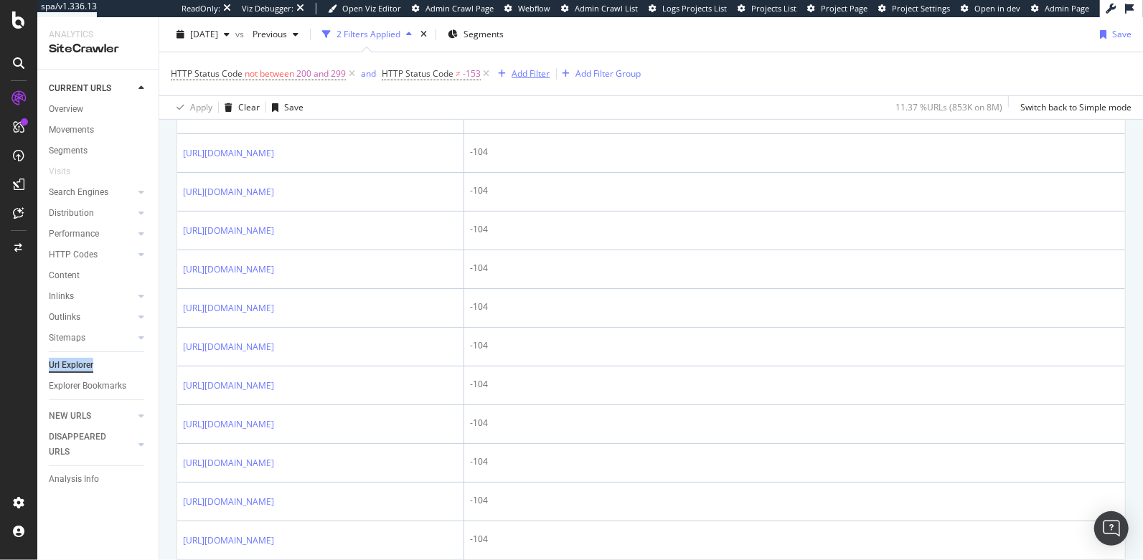
click at [512, 78] on div "Add Filter" at bounding box center [531, 73] width 38 height 12
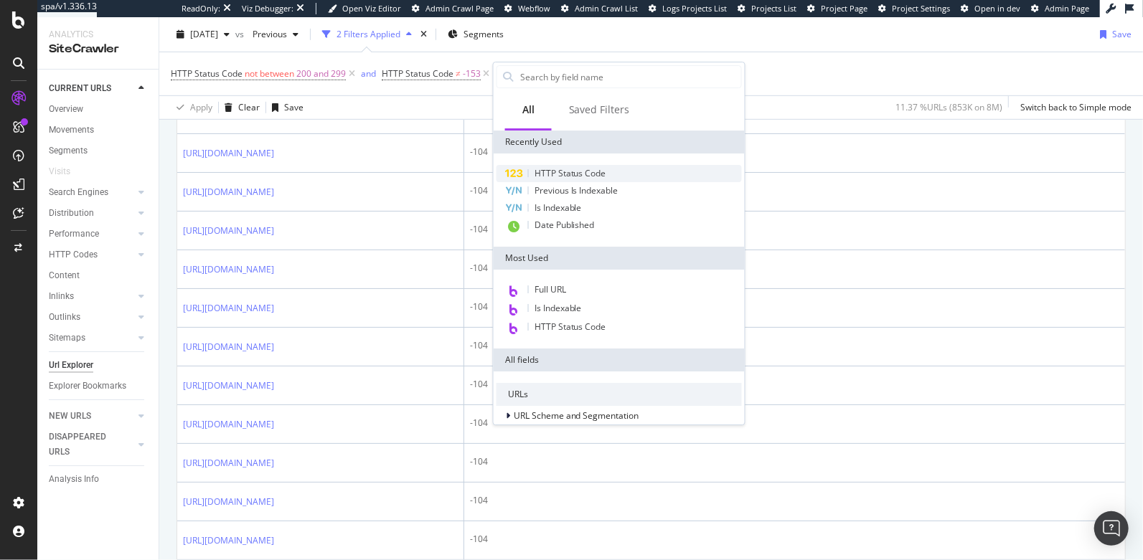
click at [541, 170] on span "HTTP Status Code" at bounding box center [570, 173] width 72 height 12
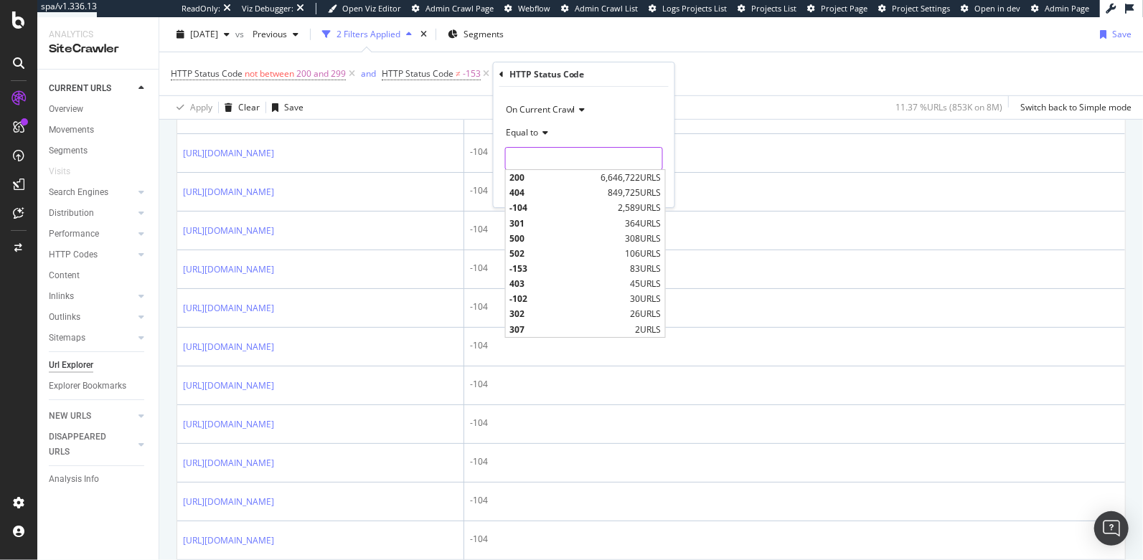
click at [524, 159] on input "number" at bounding box center [584, 158] width 158 height 23
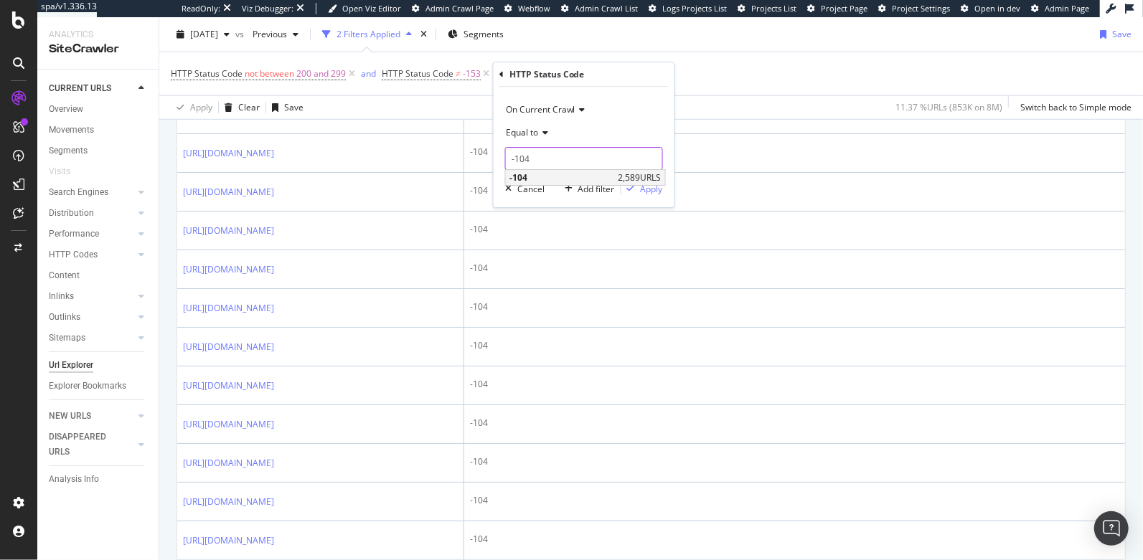
type input "-104"
click at [568, 182] on span "-104" at bounding box center [561, 177] width 105 height 12
click at [648, 190] on div "Apply" at bounding box center [652, 189] width 22 height 12
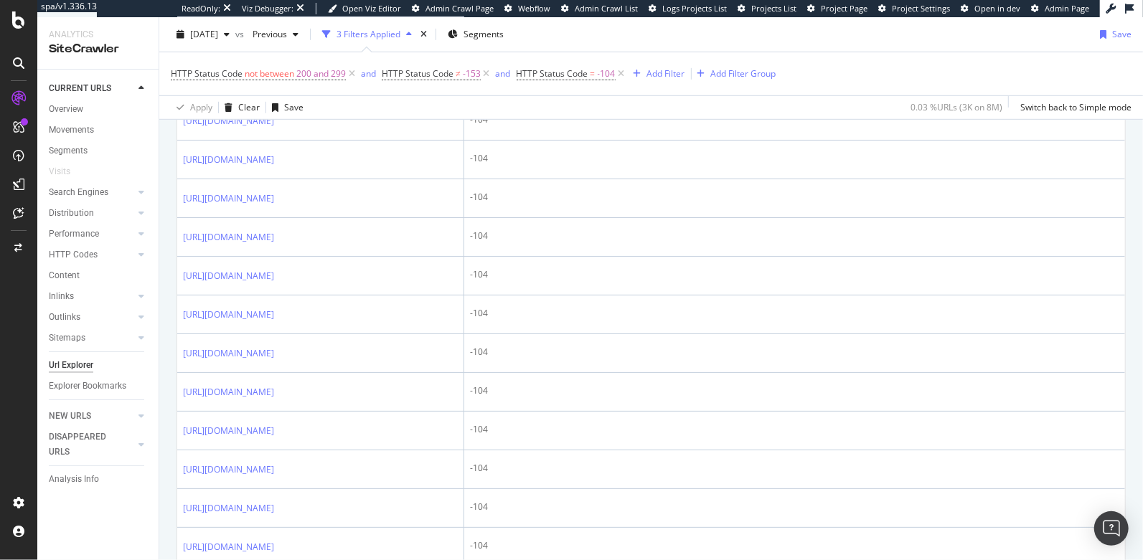
scroll to position [309, 0]
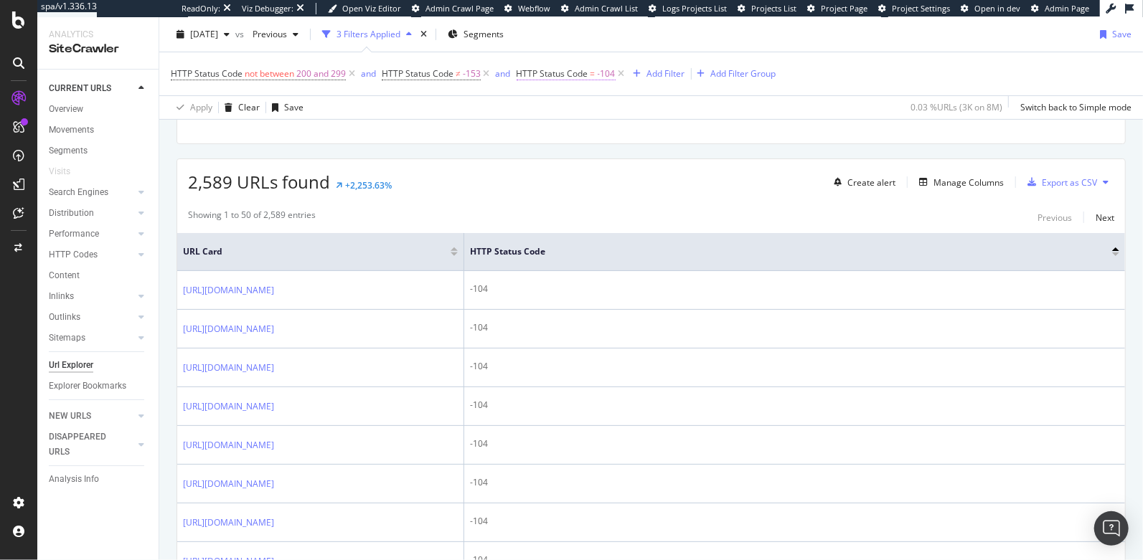
click at [550, 71] on span "HTTP Status Code" at bounding box center [553, 73] width 72 height 12
click at [547, 129] on span "Equal to" at bounding box center [545, 129] width 32 height 12
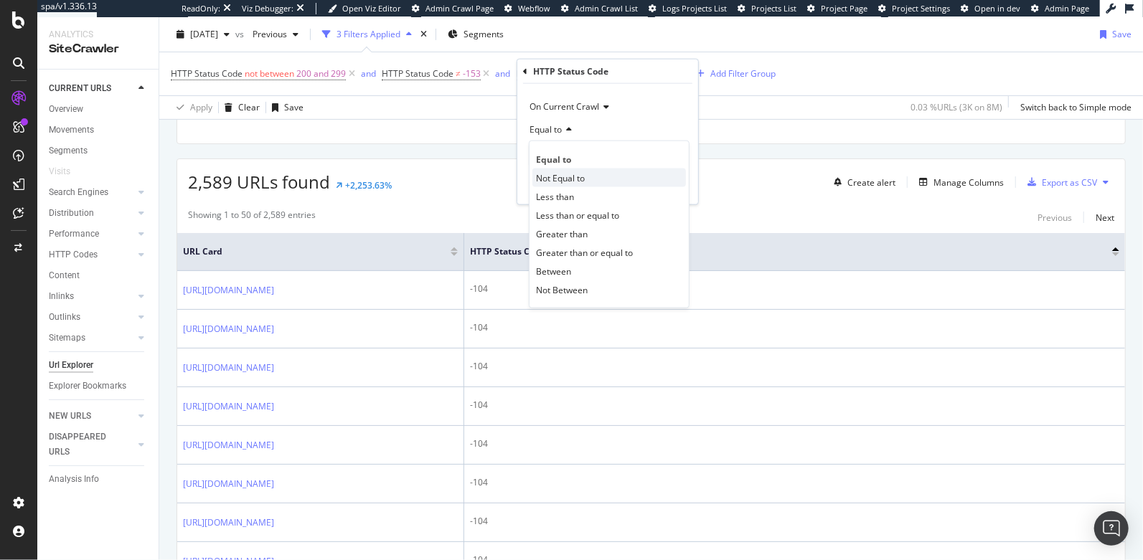
click at [556, 176] on span "Not Equal to" at bounding box center [560, 177] width 49 height 12
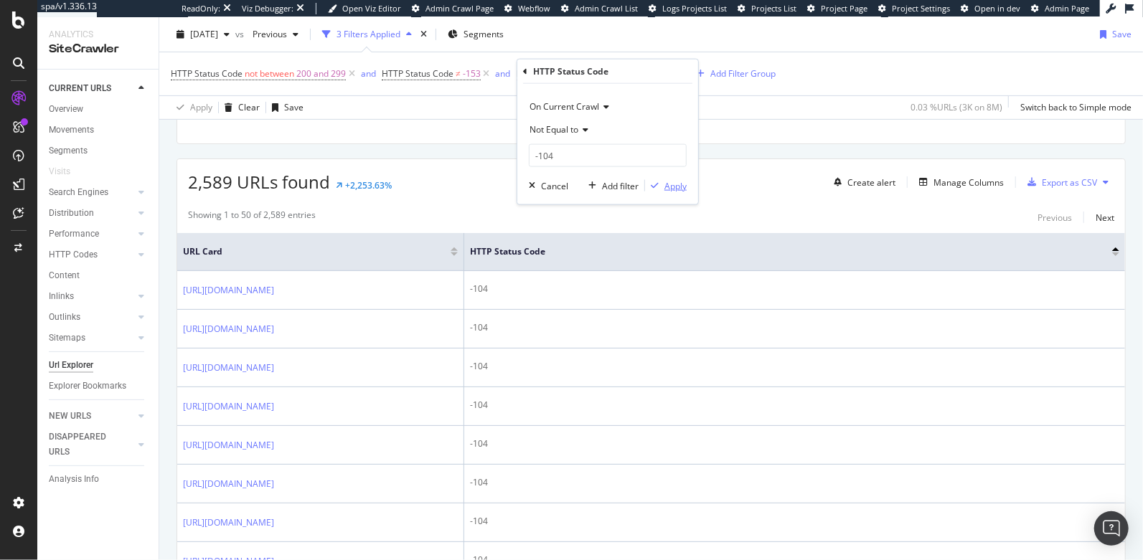
click at [660, 182] on div "button" at bounding box center [654, 186] width 19 height 9
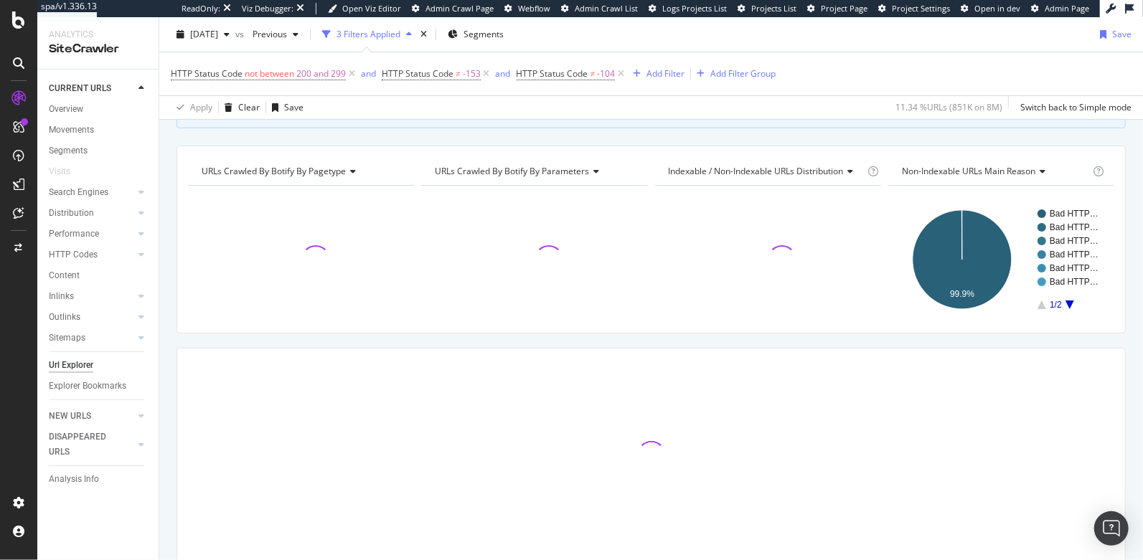
scroll to position [90, 0]
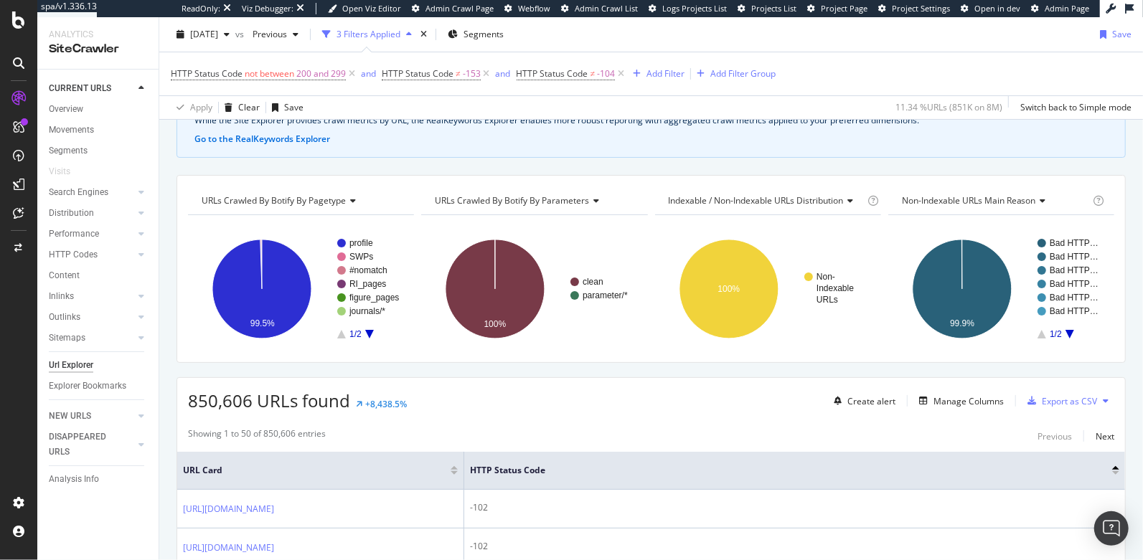
click at [519, 194] on span "URLs Crawled By Botify By parameters" at bounding box center [512, 200] width 154 height 12
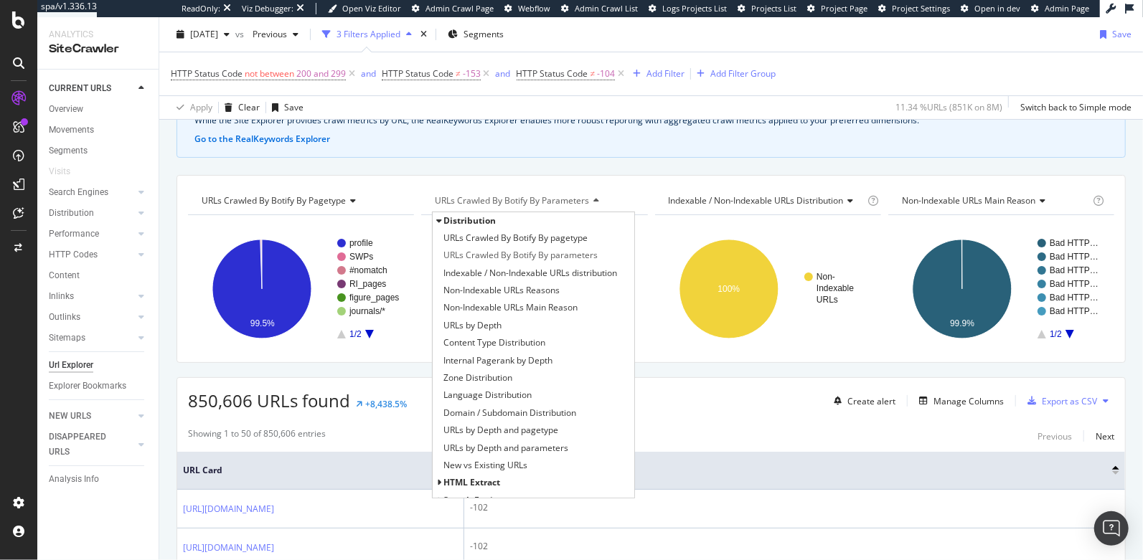
type input "h"
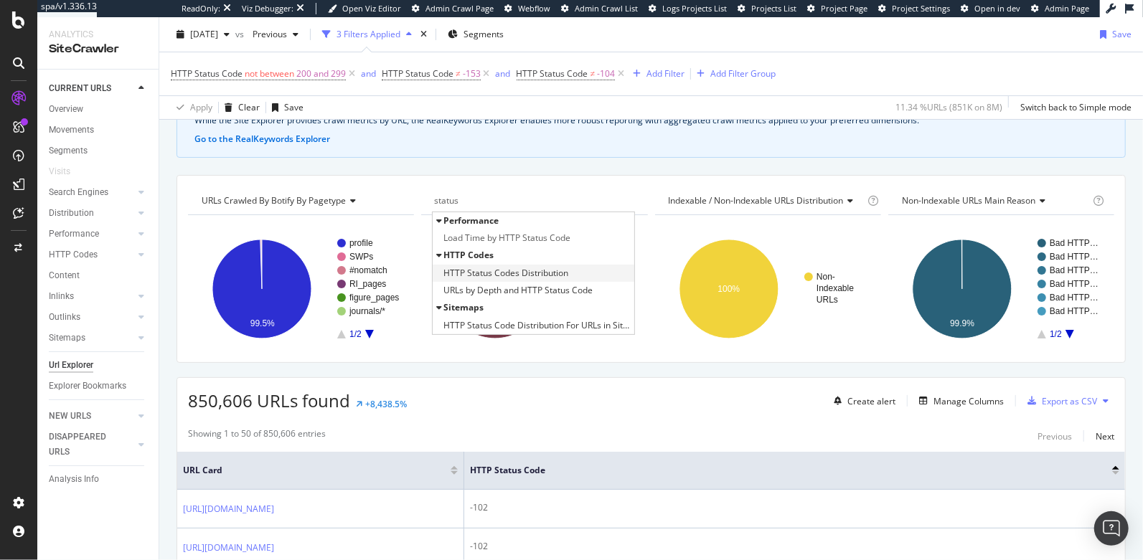
type input "status"
click at [497, 268] on span "HTTP Status Codes Distribution" at bounding box center [505, 273] width 125 height 14
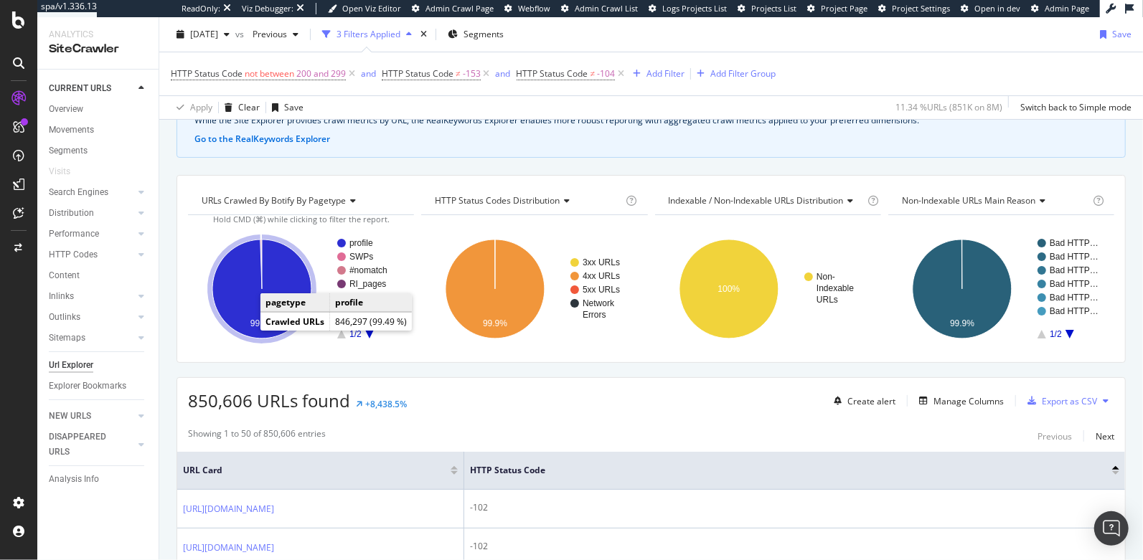
click at [235, 293] on icon "A chart." at bounding box center [261, 289] width 99 height 99
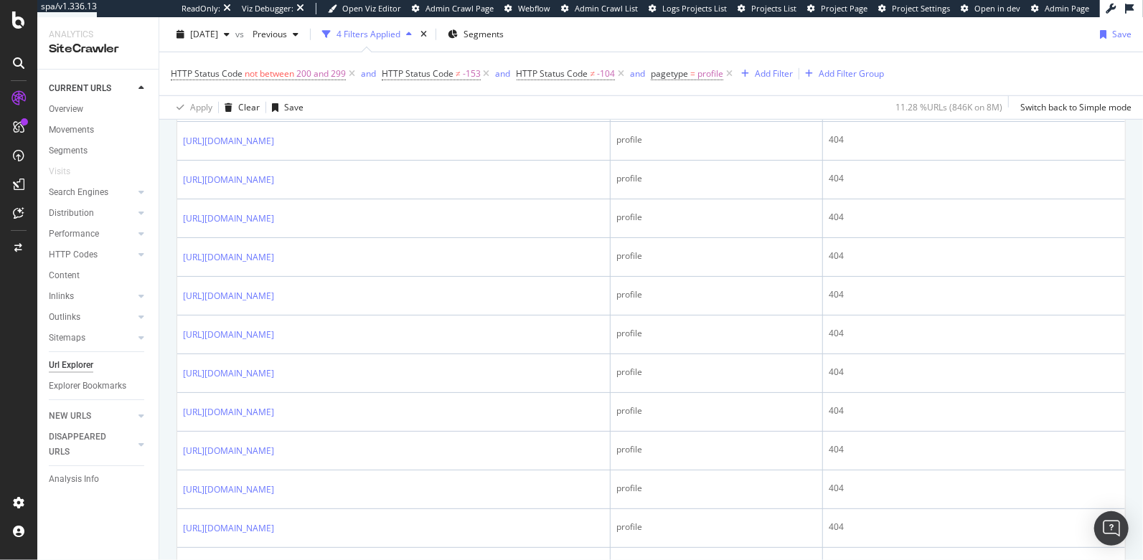
scroll to position [696, 0]
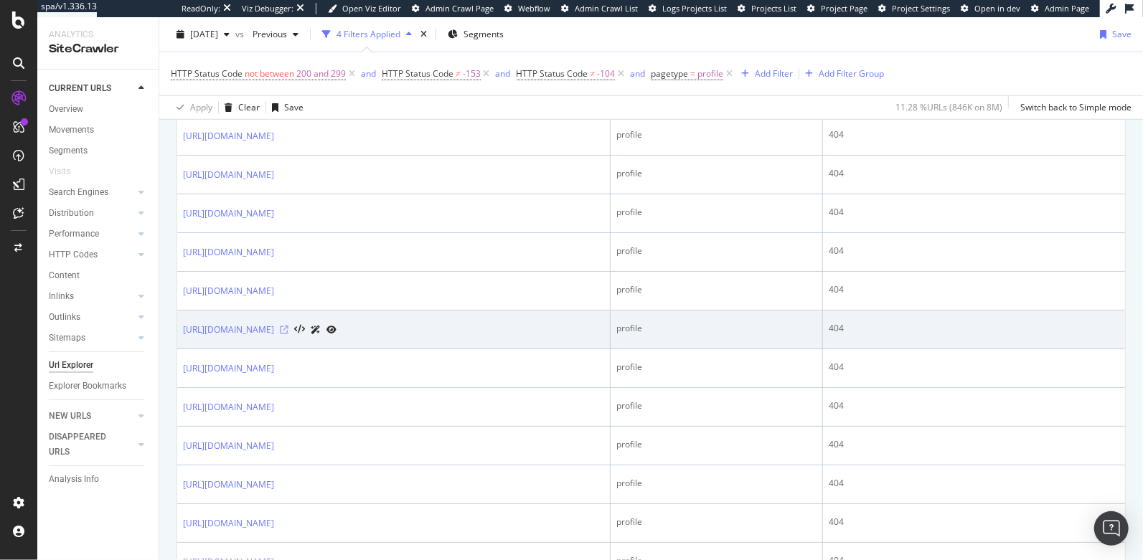
click at [288, 326] on icon at bounding box center [284, 330] width 9 height 9
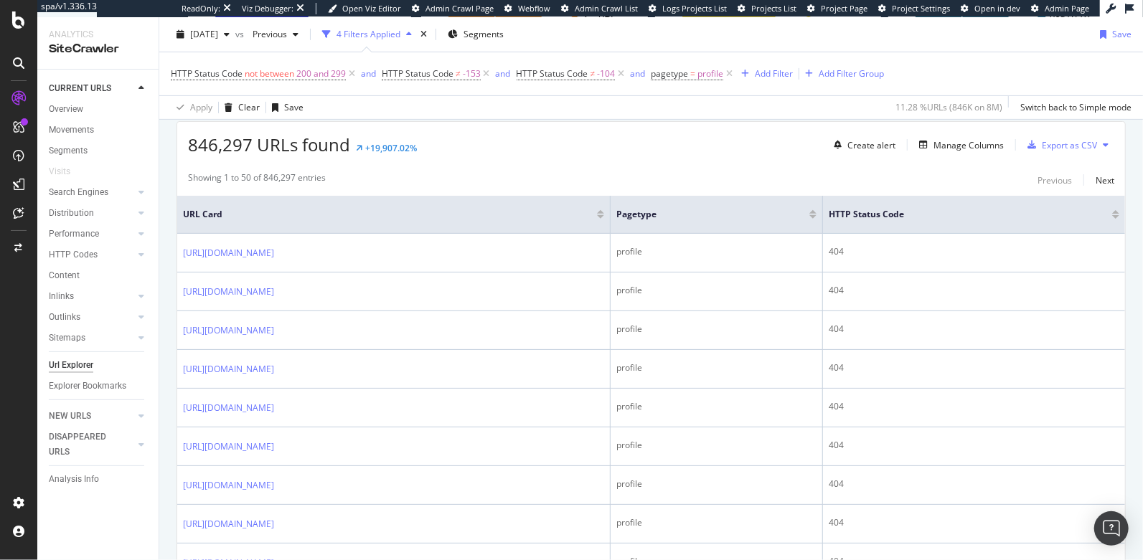
scroll to position [340, 0]
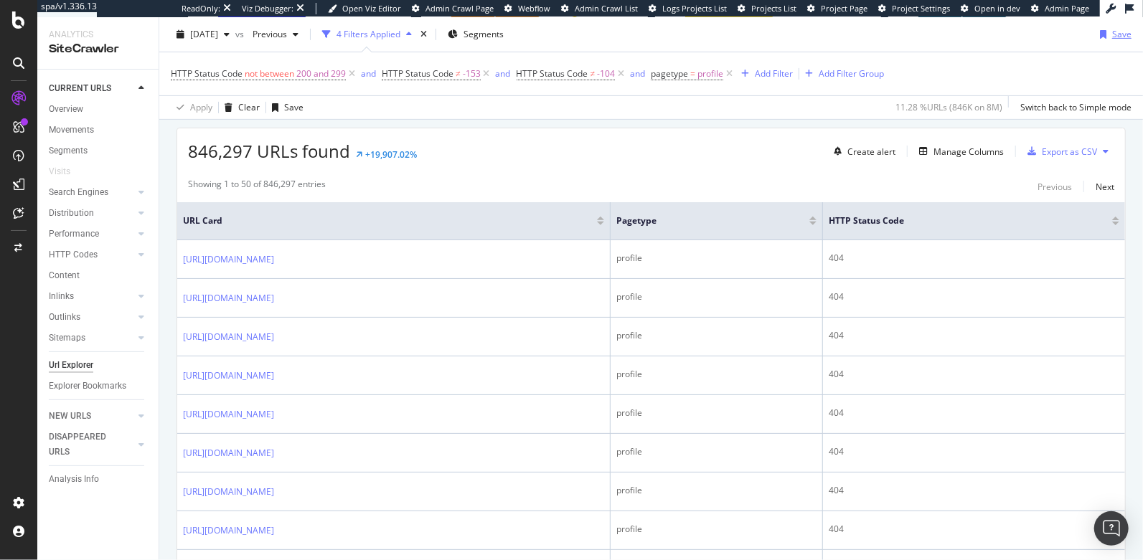
click at [1100, 38] on icon "button" at bounding box center [1103, 34] width 6 height 9
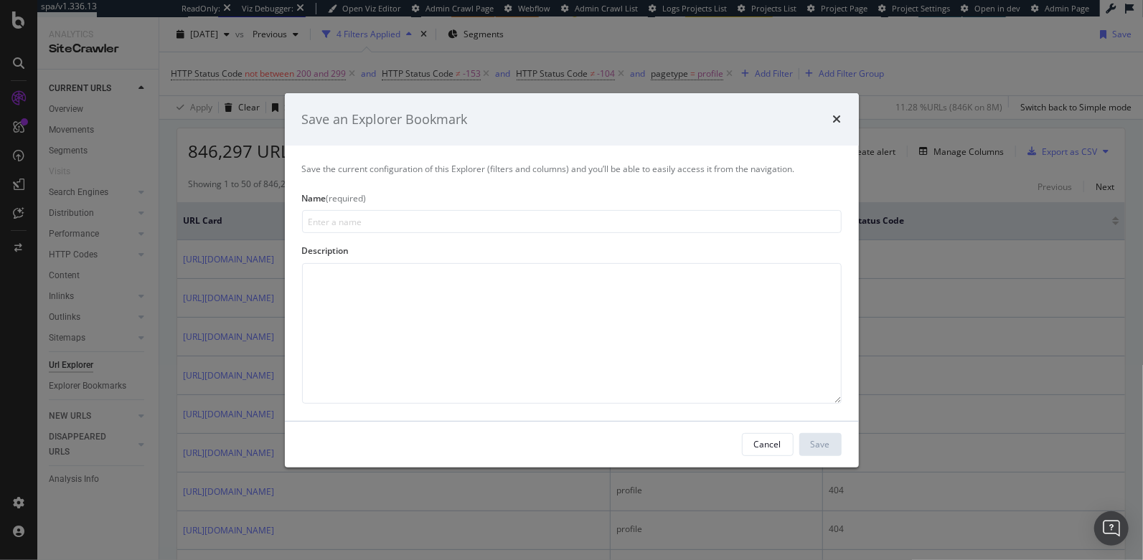
click at [653, 223] on input "modal" at bounding box center [571, 221] width 539 height 23
type input "404 Pages (edit)"
click at [814, 435] on div "Save" at bounding box center [820, 445] width 19 height 22
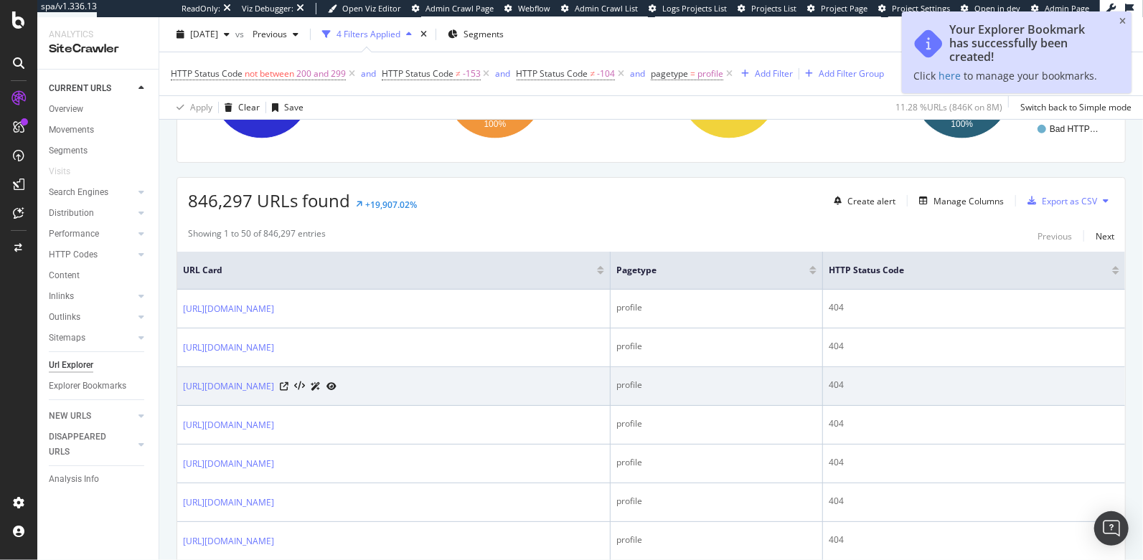
scroll to position [390, 0]
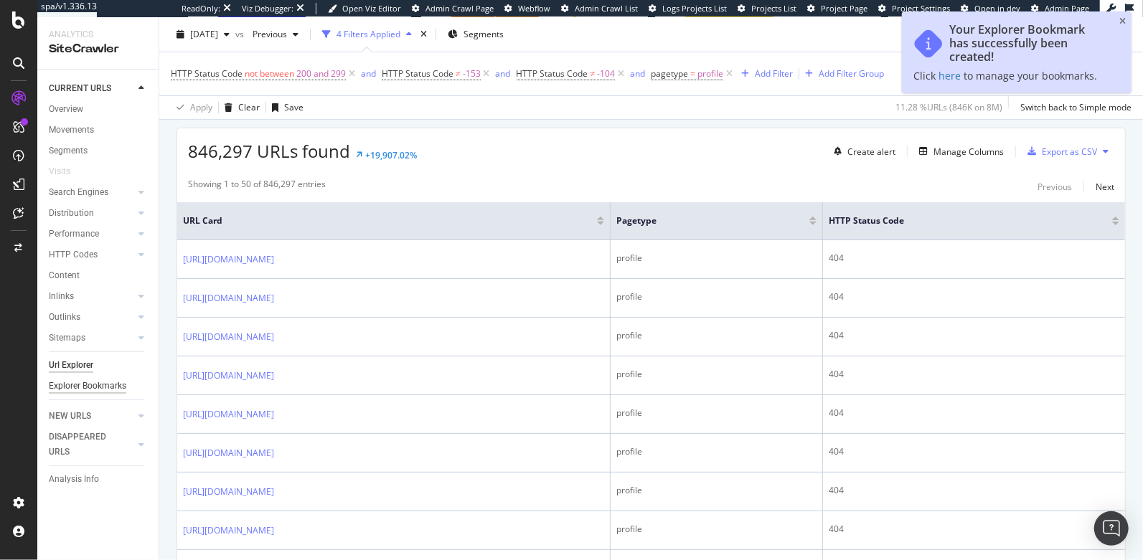
click at [62, 385] on div "Explorer Bookmarks" at bounding box center [87, 386] width 77 height 15
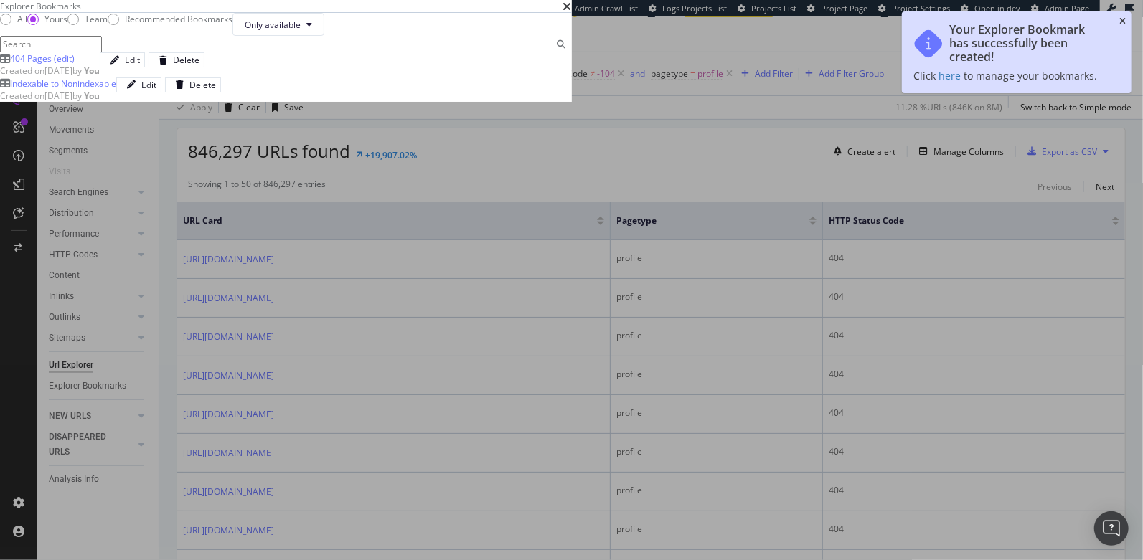
click at [1123, 17] on icon "close toast" at bounding box center [1122, 21] width 6 height 9
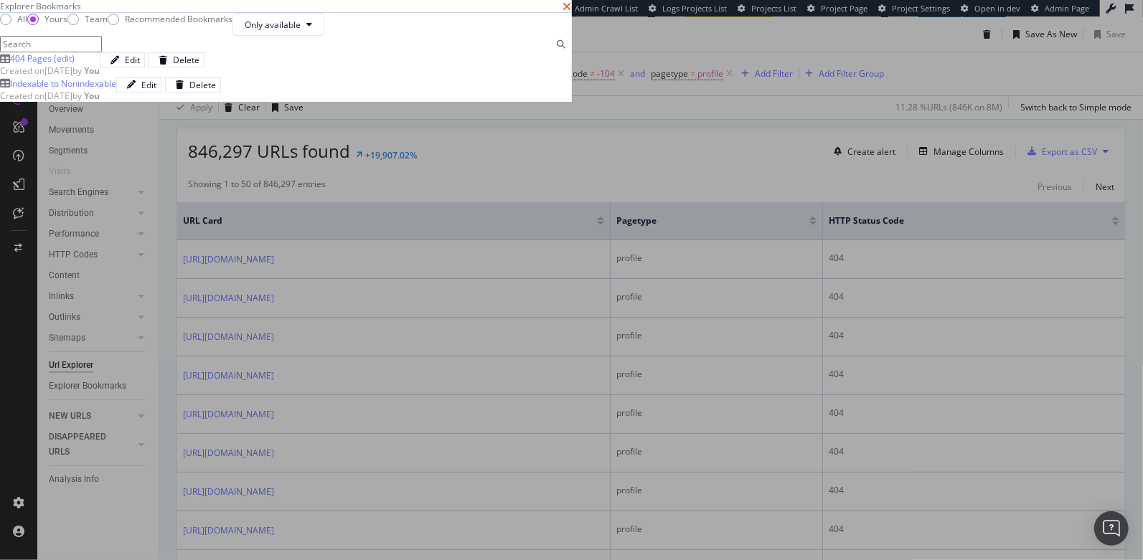
click at [572, 12] on icon "times" at bounding box center [567, 6] width 9 height 11
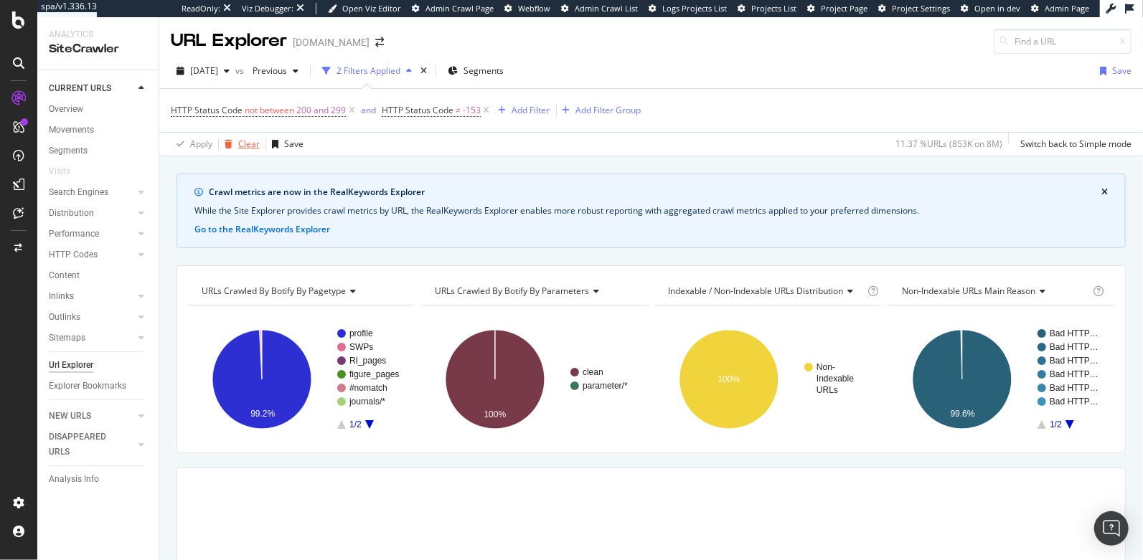
click at [241, 149] on div "Clear" at bounding box center [239, 144] width 41 height 22
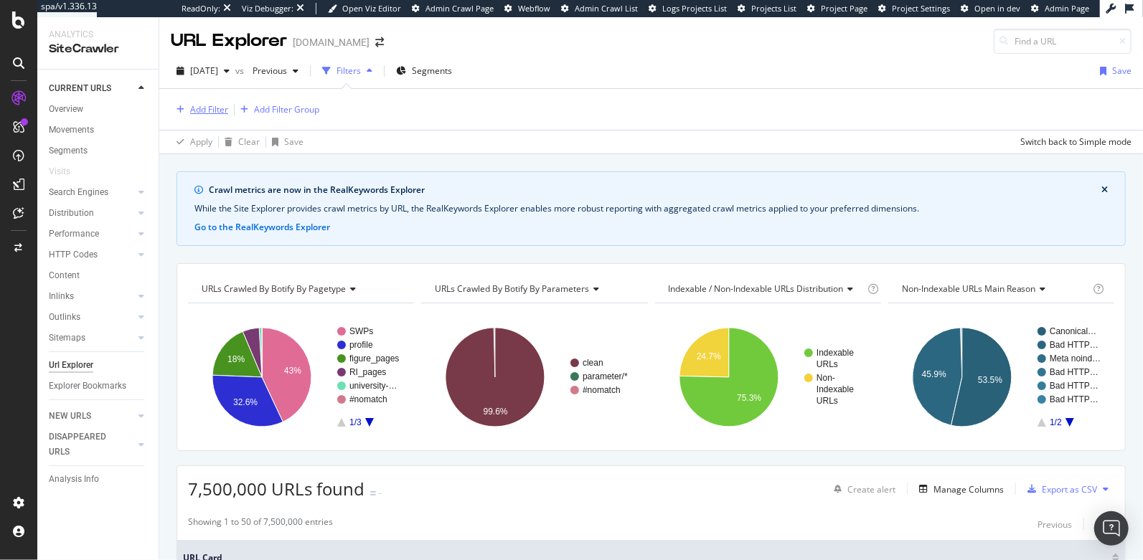
click at [214, 110] on div "Add Filter" at bounding box center [209, 109] width 38 height 12
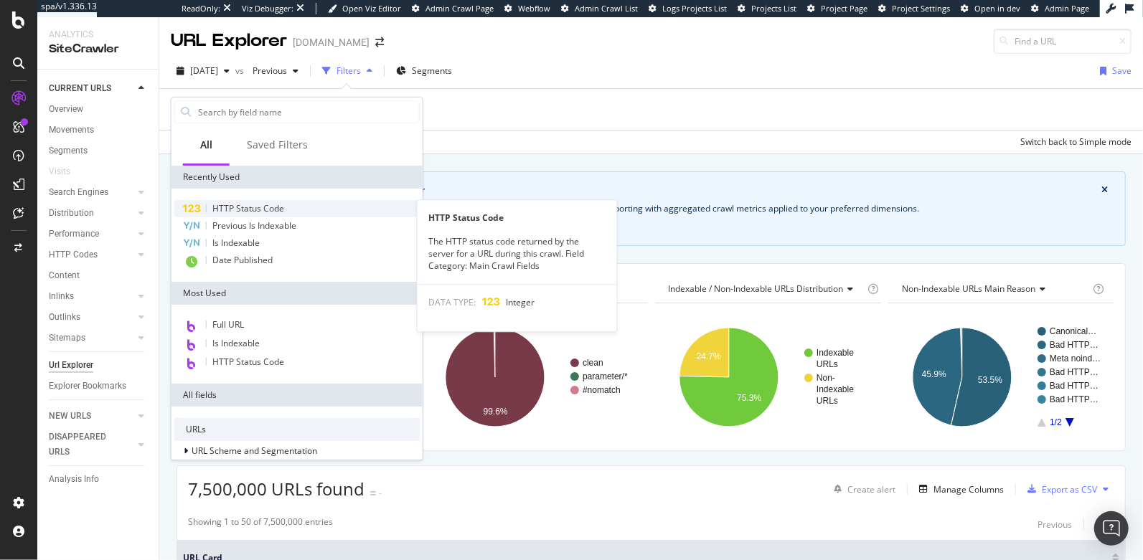
click at [255, 206] on span "HTTP Status Code" at bounding box center [248, 208] width 72 height 12
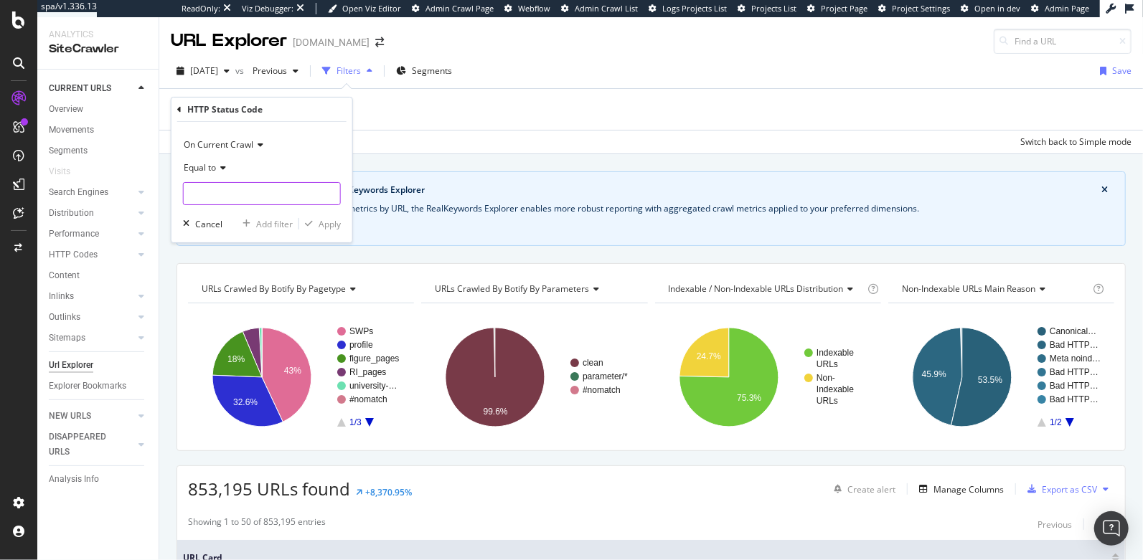
click at [215, 195] on input "number" at bounding box center [262, 193] width 158 height 23
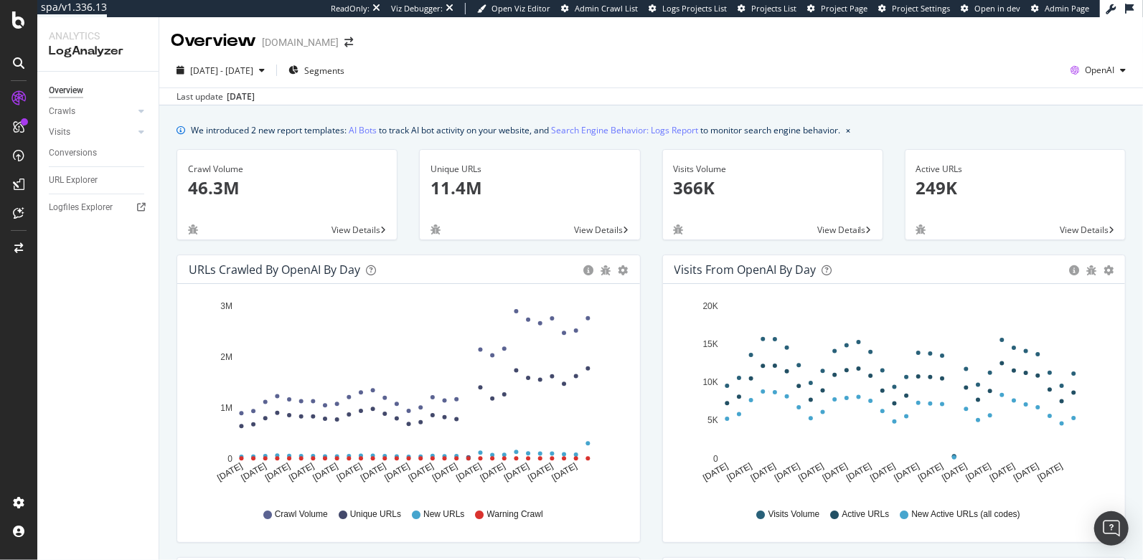
scroll to position [82, 0]
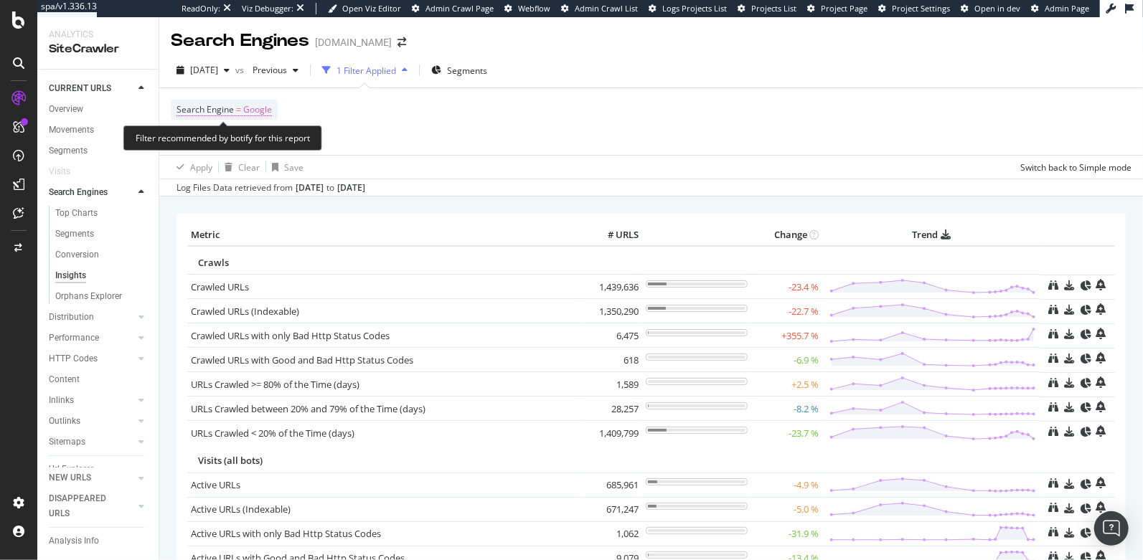
click at [237, 108] on span "=" at bounding box center [238, 109] width 5 height 12
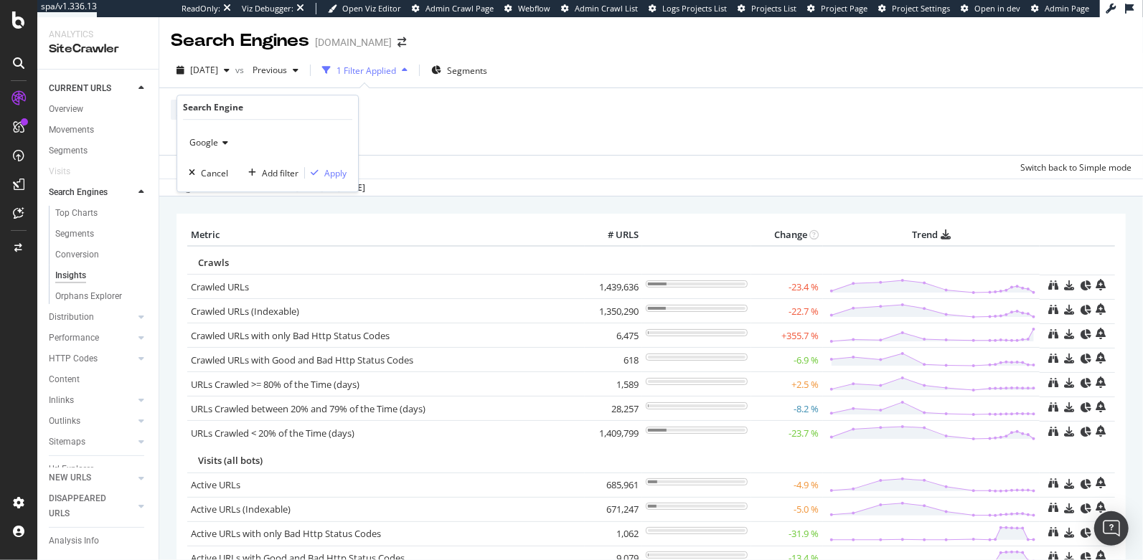
click at [205, 139] on span "Google" at bounding box center [203, 142] width 29 height 12
click at [209, 209] on span "OpenAI" at bounding box center [210, 210] width 29 height 12
click at [331, 175] on div "Apply" at bounding box center [335, 173] width 22 height 12
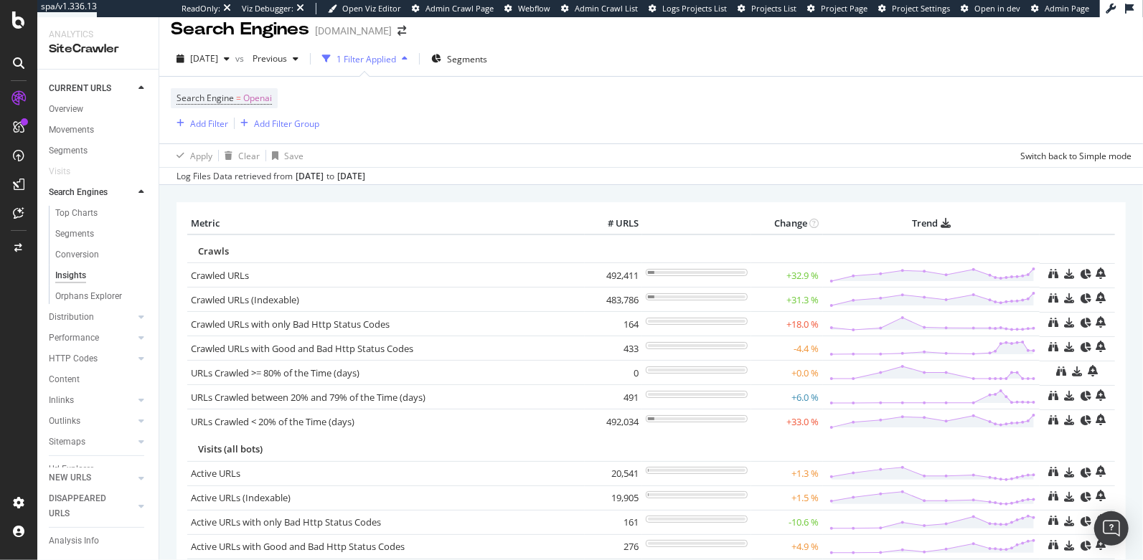
scroll to position [26, 0]
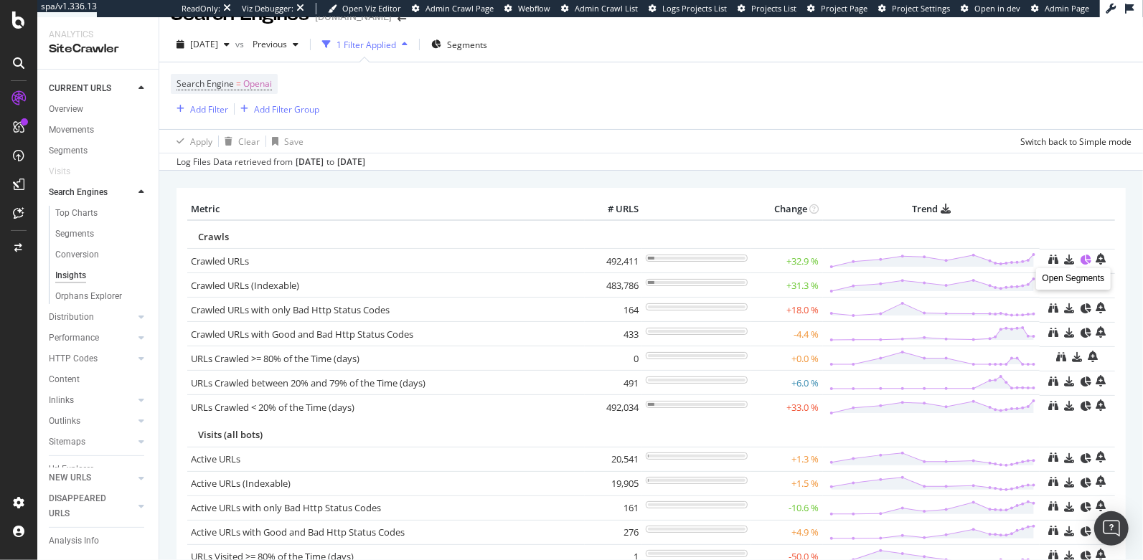
click at [1080, 256] on icon at bounding box center [1085, 260] width 10 height 10
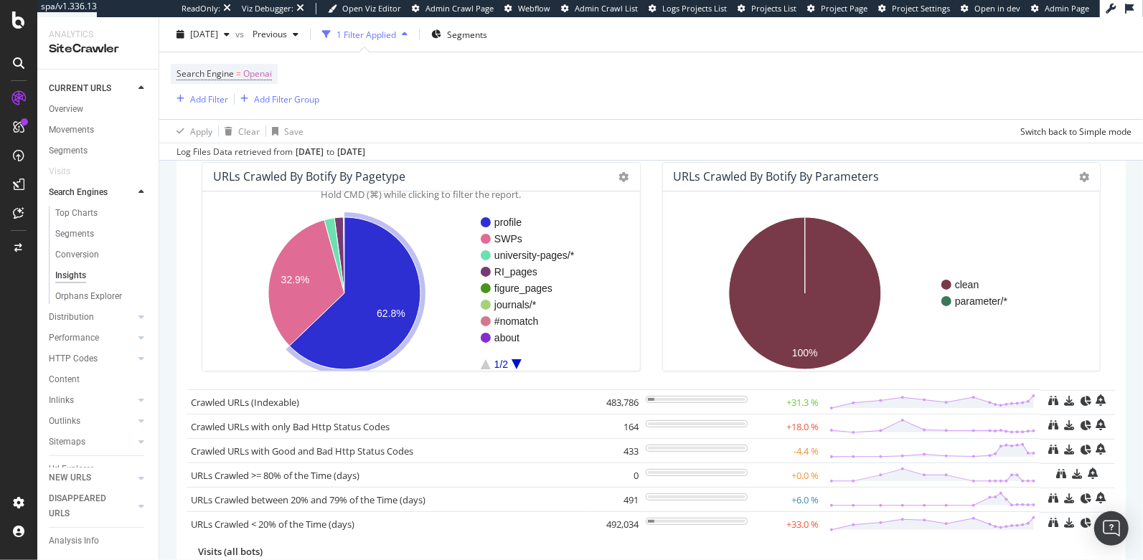
scroll to position [135, 0]
